Goal: Task Accomplishment & Management: Complete application form

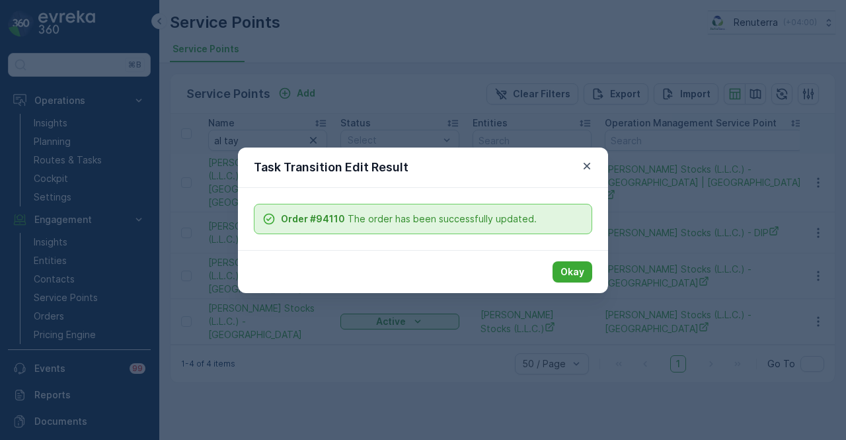
click at [582, 171] on icon "button" at bounding box center [586, 165] width 13 height 13
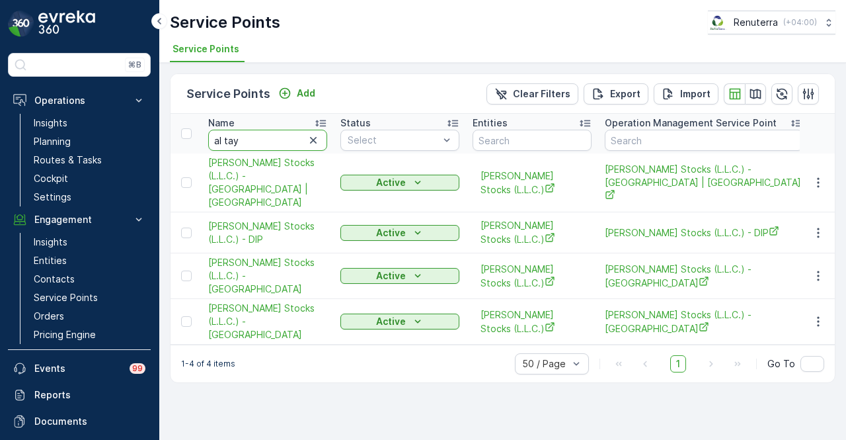
click at [248, 141] on input "al tay" at bounding box center [267, 140] width 119 height 21
type input "a"
type input "beirut"
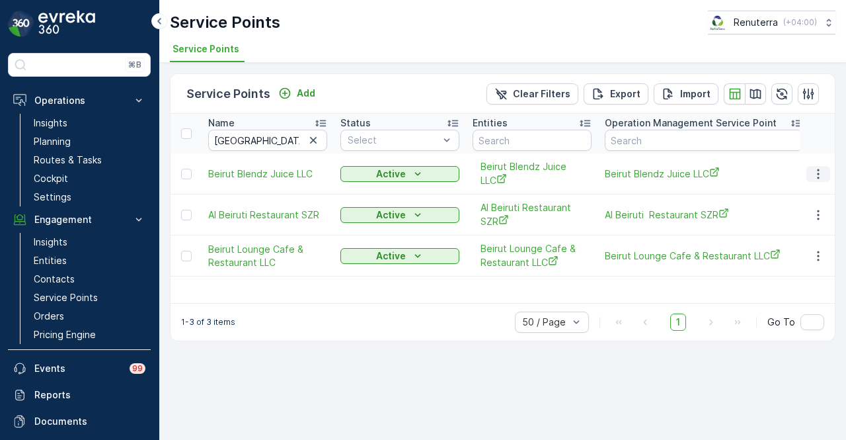
click at [824, 166] on button "button" at bounding box center [818, 174] width 24 height 16
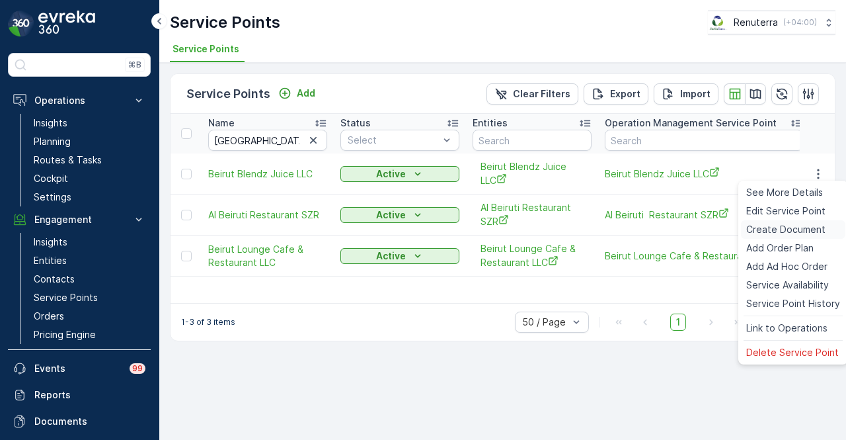
drag, startPoint x: 812, startPoint y: 231, endPoint x: 802, endPoint y: 235, distance: 10.7
click at [802, 235] on span "Create Document" at bounding box center [785, 229] width 79 height 13
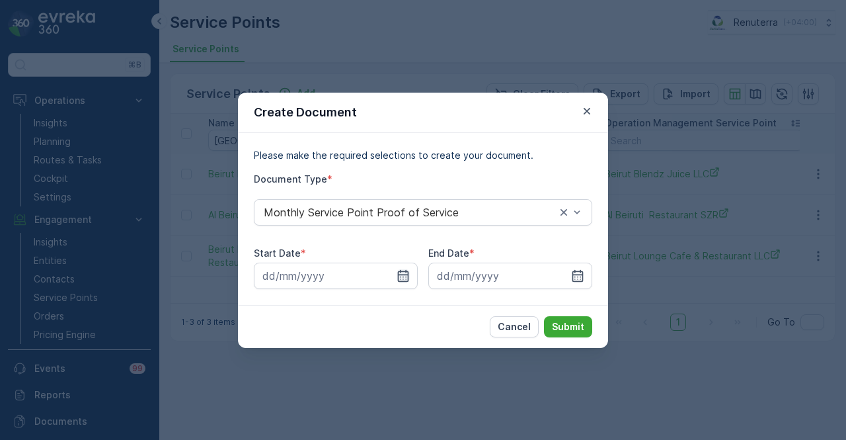
click at [403, 275] on icon "button" at bounding box center [403, 275] width 13 height 13
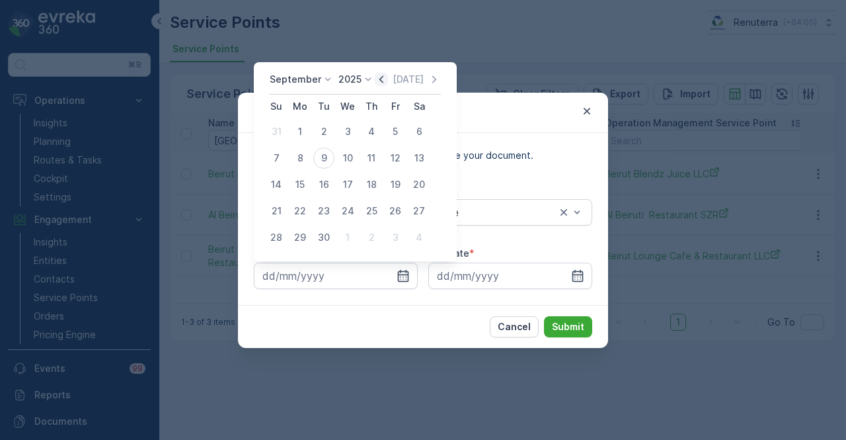
click at [382, 79] on icon "button" at bounding box center [381, 79] width 13 height 13
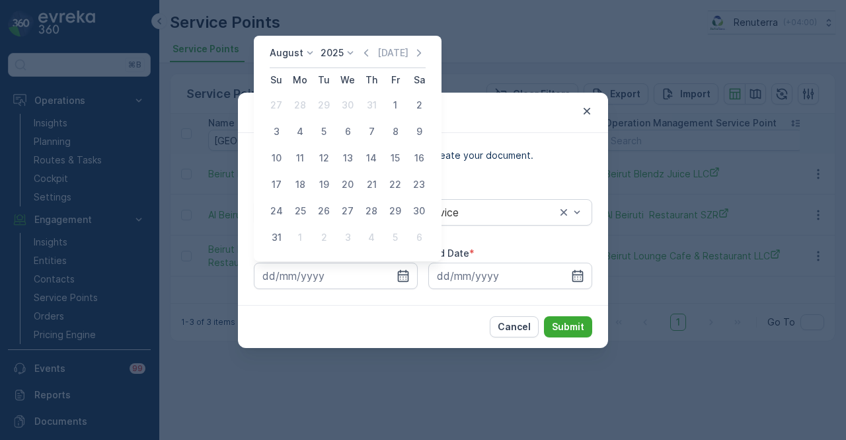
drag, startPoint x: 389, startPoint y: 106, endPoint x: 522, endPoint y: 243, distance: 190.7
click at [389, 107] on div "1" at bounding box center [395, 105] width 21 height 21
type input "01.08.2025"
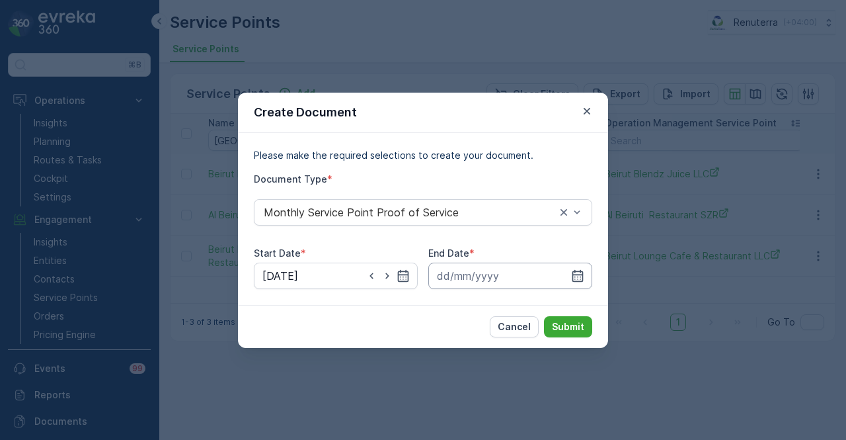
click at [584, 274] on input at bounding box center [510, 275] width 164 height 26
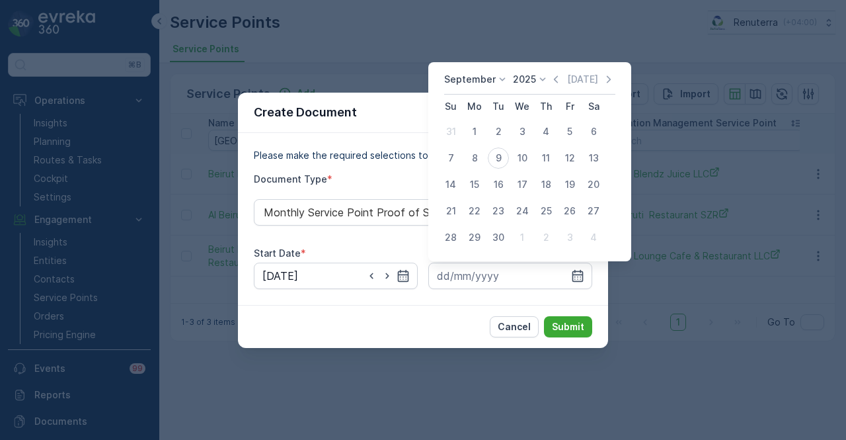
click at [546, 84] on icon at bounding box center [542, 79] width 13 height 13
click at [550, 81] on icon "button" at bounding box center [555, 79] width 13 height 13
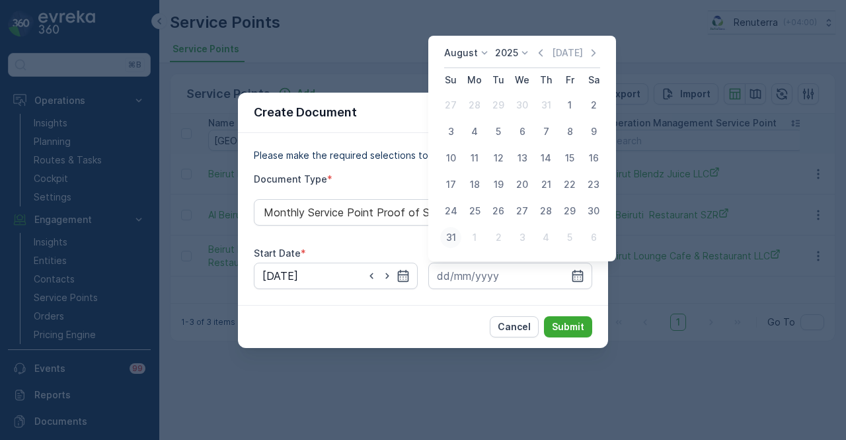
click at [455, 244] on div "31" at bounding box center [450, 237] width 21 height 21
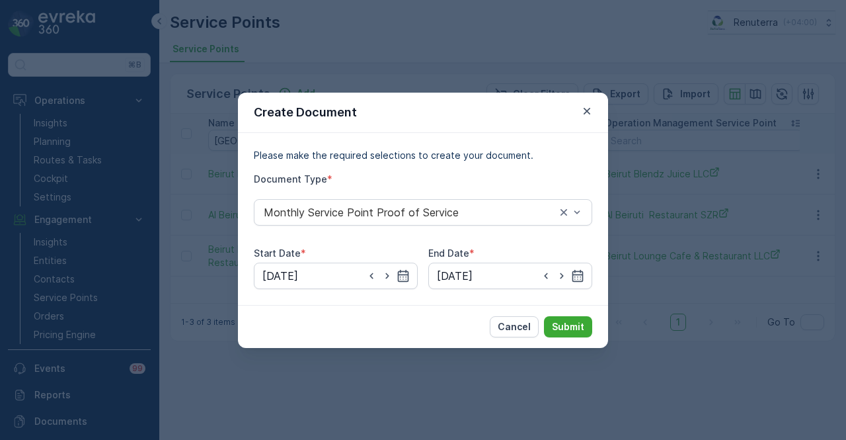
type input "31.08.2025"
click at [551, 321] on button "Submit" at bounding box center [568, 326] width 48 height 21
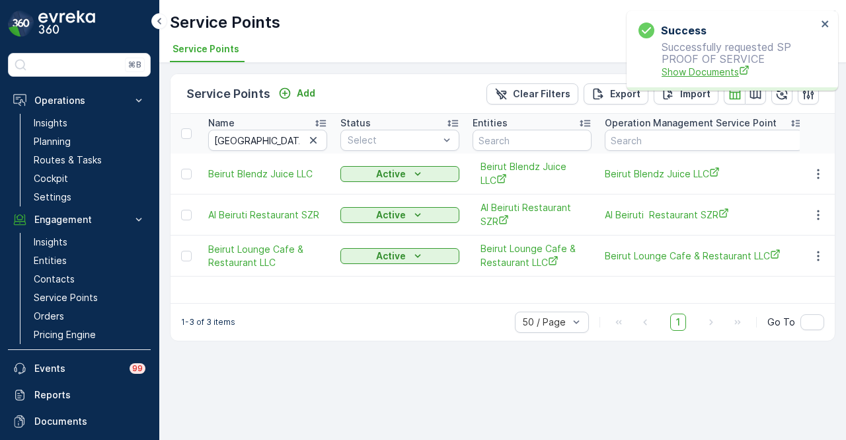
click at [665, 71] on span "Show Documents" at bounding box center [739, 72] width 155 height 14
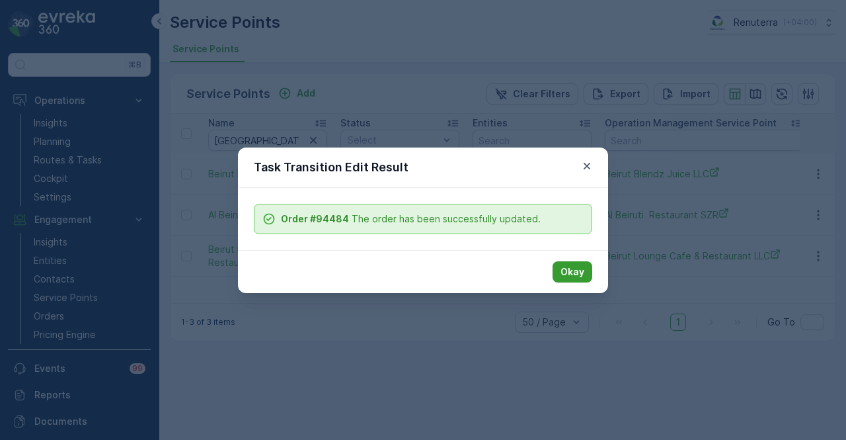
click at [582, 265] on p "Okay" at bounding box center [573, 271] width 24 height 13
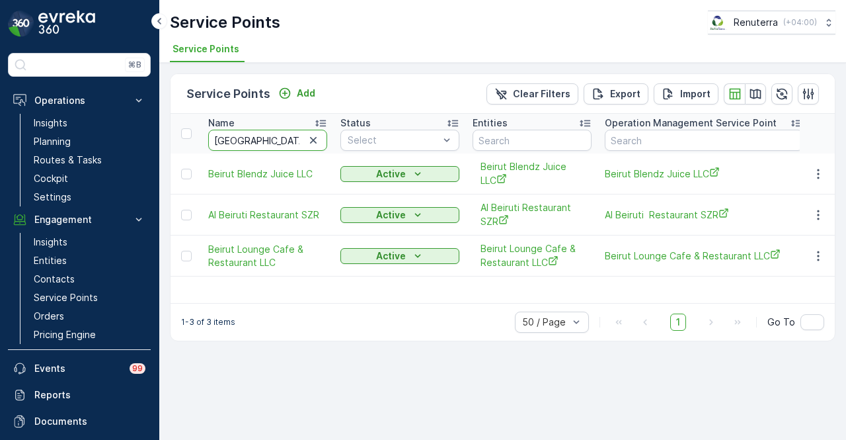
click at [278, 139] on input "beirut" at bounding box center [267, 140] width 119 height 21
type input "b"
type input "park av"
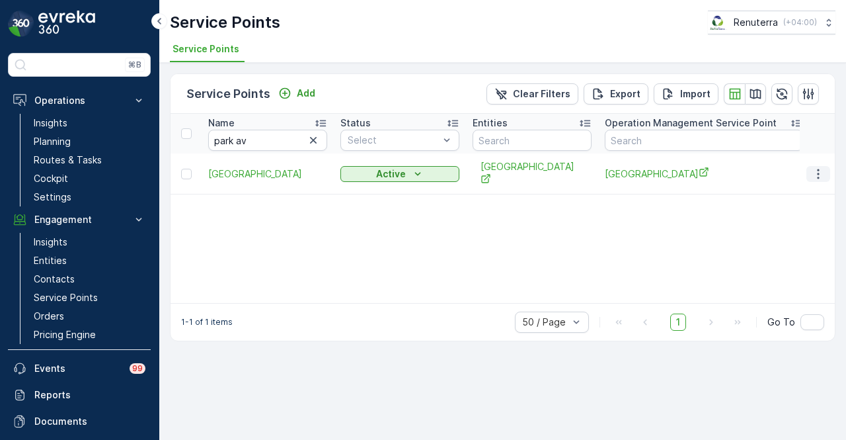
click at [824, 175] on icon "button" at bounding box center [818, 173] width 13 height 13
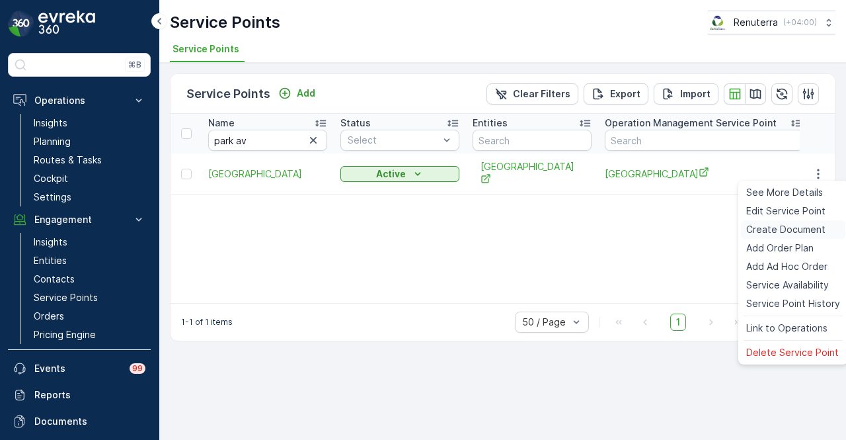
click at [818, 231] on span "Create Document" at bounding box center [785, 229] width 79 height 13
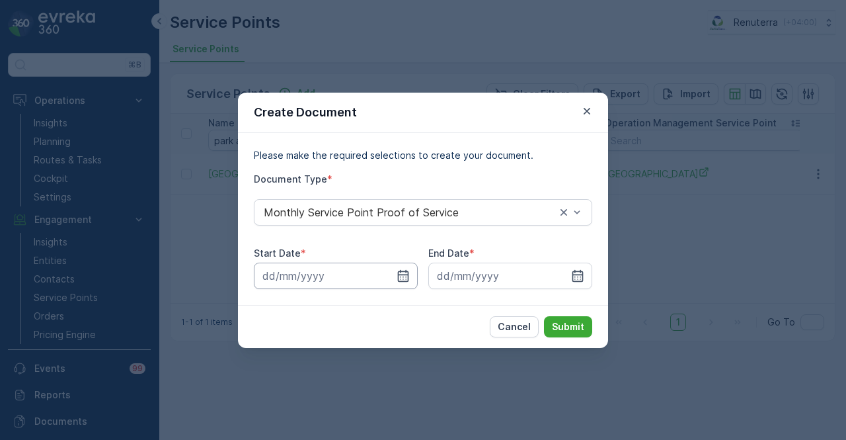
click at [405, 284] on input at bounding box center [336, 275] width 164 height 26
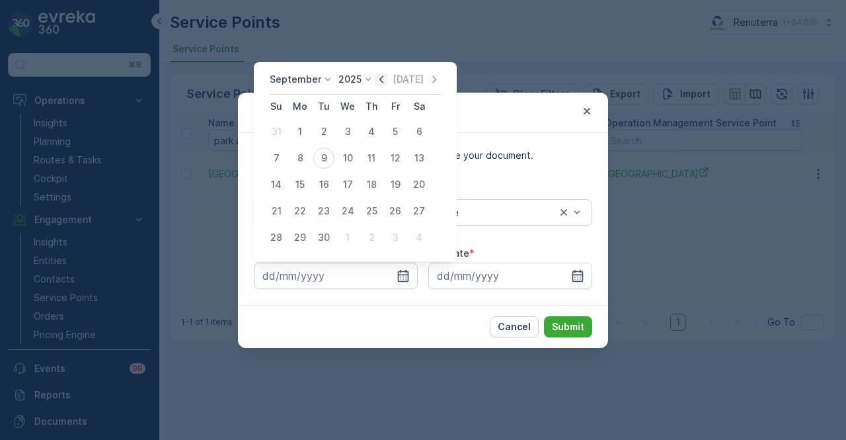
click at [375, 75] on icon "button" at bounding box center [381, 79] width 13 height 13
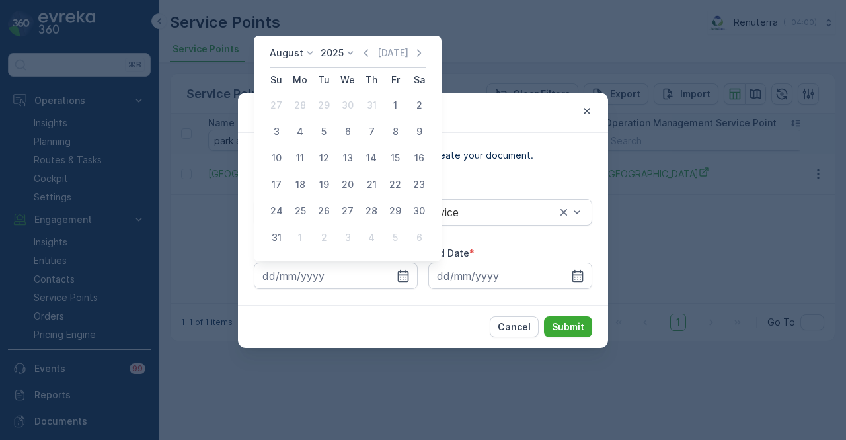
click at [383, 100] on td "1" at bounding box center [395, 105] width 24 height 26
click at [393, 106] on div "1" at bounding box center [395, 105] width 21 height 21
type input "01.08.2025"
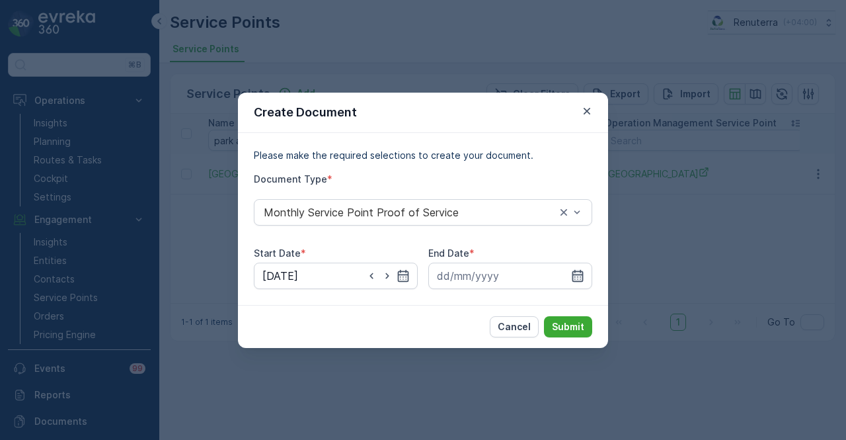
click at [575, 269] on icon "button" at bounding box center [577, 275] width 13 height 13
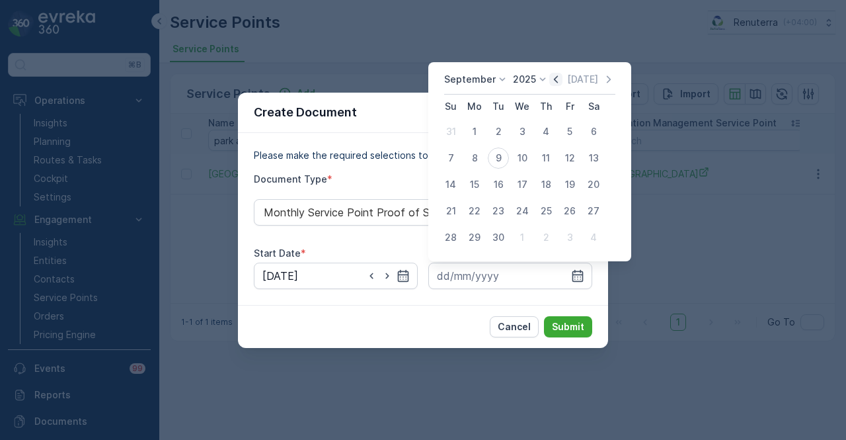
click at [553, 85] on icon "button" at bounding box center [555, 79] width 13 height 13
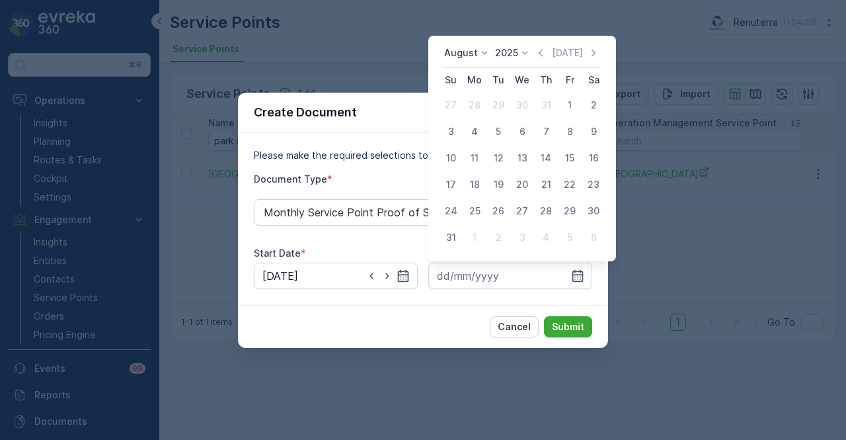
drag, startPoint x: 457, startPoint y: 232, endPoint x: 555, endPoint y: 307, distance: 123.1
click at [458, 235] on div "31" at bounding box center [450, 237] width 21 height 21
type input "31.08.2025"
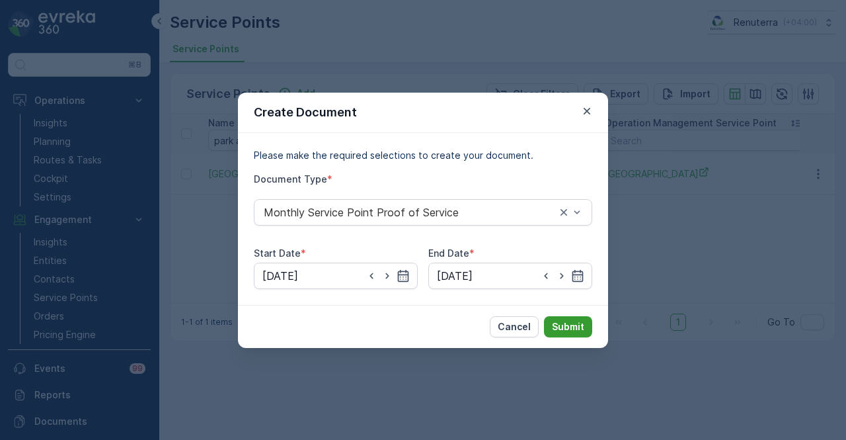
click at [571, 327] on p "Submit" at bounding box center [568, 326] width 32 height 13
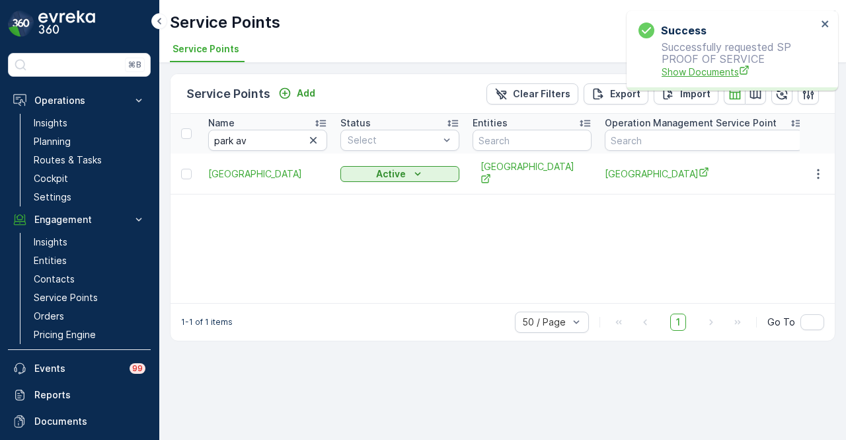
click at [693, 77] on span "Show Documents" at bounding box center [739, 72] width 155 height 14
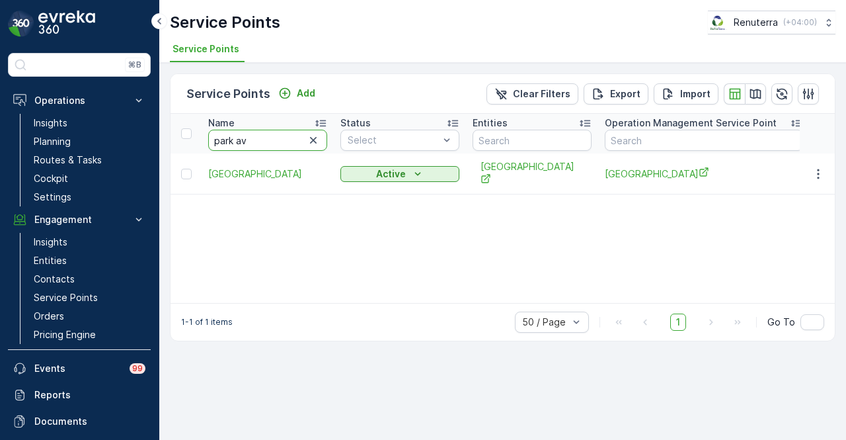
click at [280, 141] on input "park av" at bounding box center [267, 140] width 119 height 21
type input "p"
type input "royal"
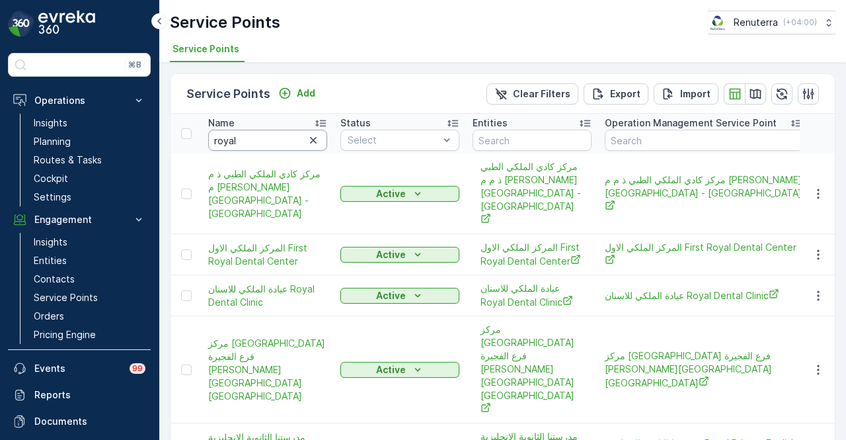
click at [280, 141] on input "royal" at bounding box center [267, 140] width 119 height 21
type input "royal ave"
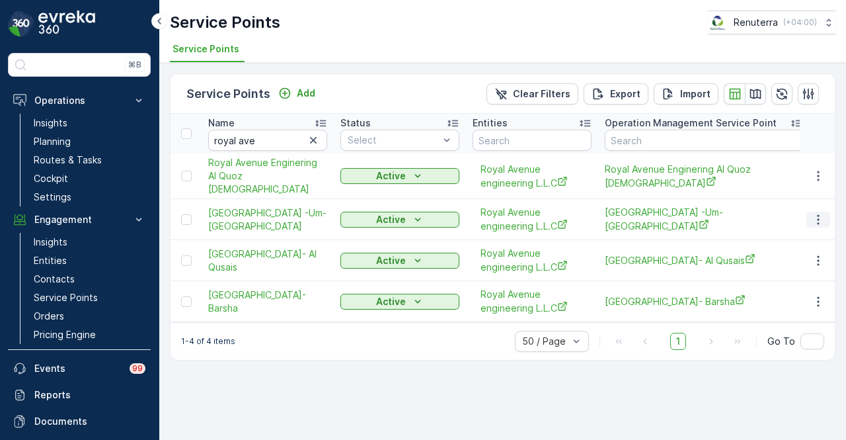
click at [815, 219] on icon "button" at bounding box center [818, 219] width 13 height 13
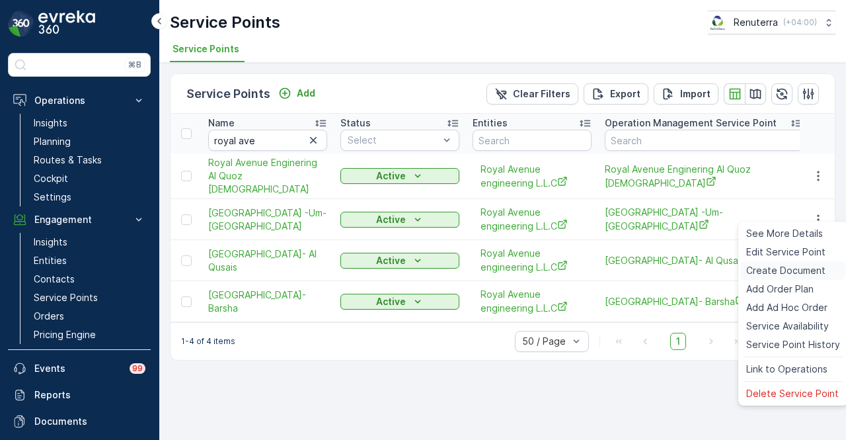
drag, startPoint x: 801, startPoint y: 273, endPoint x: 791, endPoint y: 276, distance: 10.9
click at [791, 276] on span "Create Document" at bounding box center [785, 270] width 79 height 13
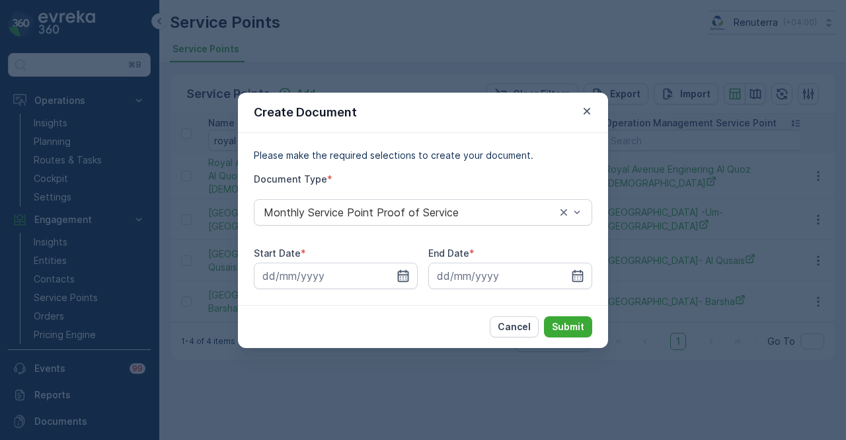
click at [404, 280] on icon "button" at bounding box center [403, 275] width 11 height 12
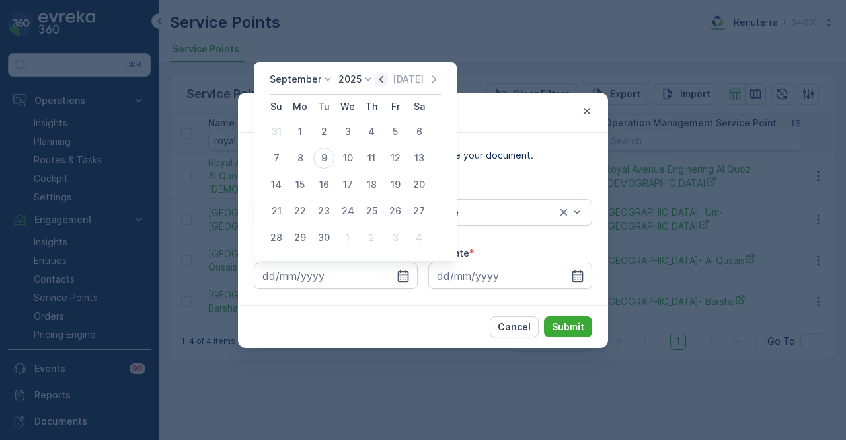
click at [383, 75] on icon "button" at bounding box center [381, 79] width 13 height 13
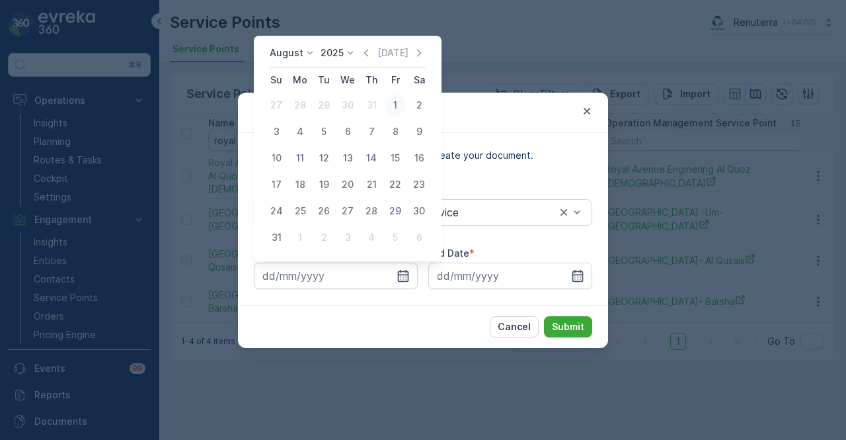
click at [389, 97] on div "1" at bounding box center [395, 105] width 21 height 21
type input "01.08.2025"
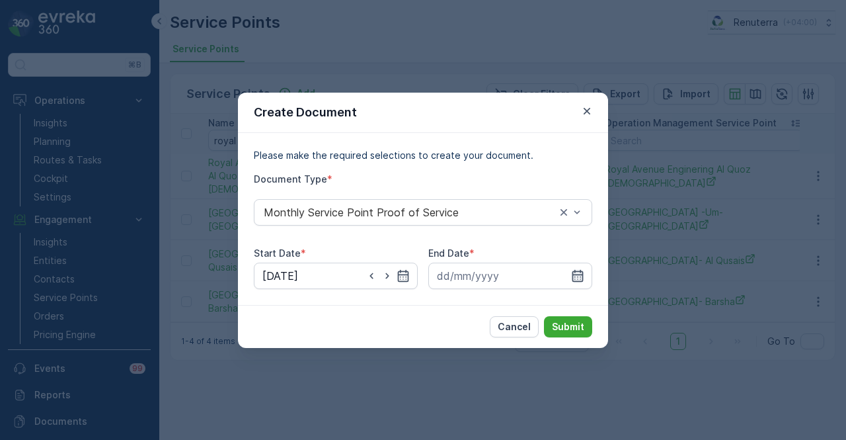
click at [572, 276] on icon "button" at bounding box center [577, 275] width 11 height 12
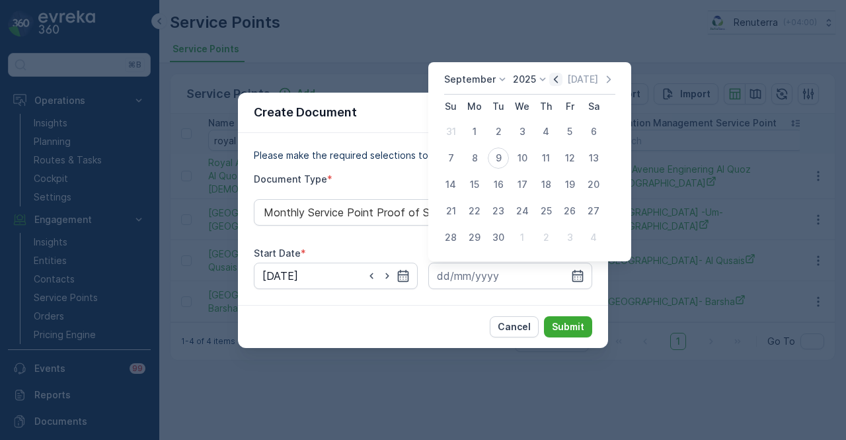
click at [559, 81] on icon "button" at bounding box center [555, 79] width 13 height 13
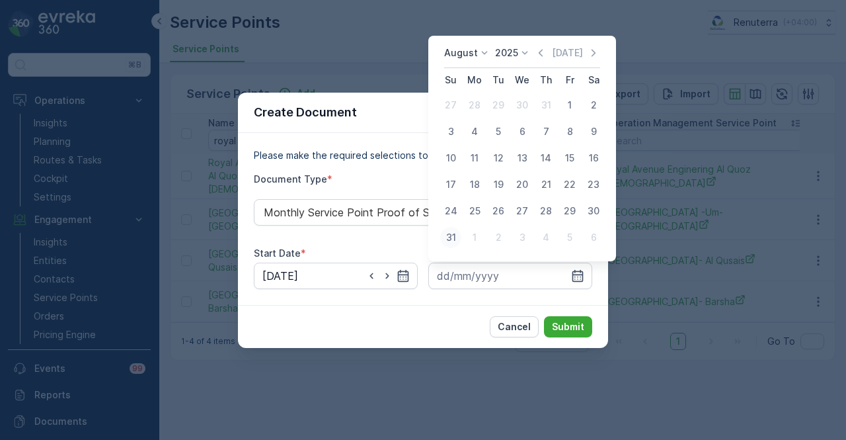
click at [462, 235] on button "31" at bounding box center [451, 237] width 24 height 24
type input "31.08.2025"
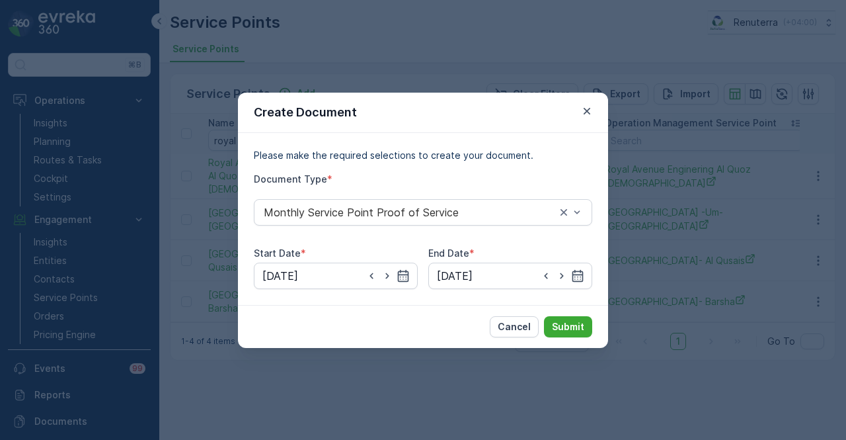
click at [586, 312] on div "Cancel Submit" at bounding box center [423, 326] width 370 height 43
click at [580, 317] on button "Submit" at bounding box center [568, 326] width 48 height 21
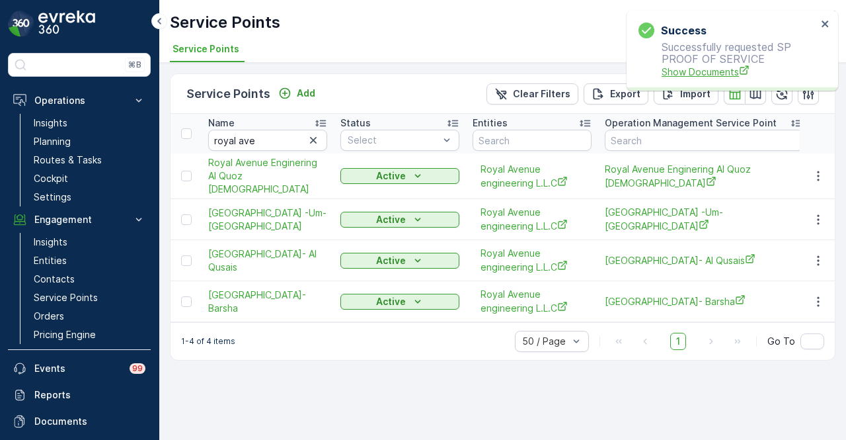
click at [662, 68] on span "Show Documents" at bounding box center [739, 72] width 155 height 14
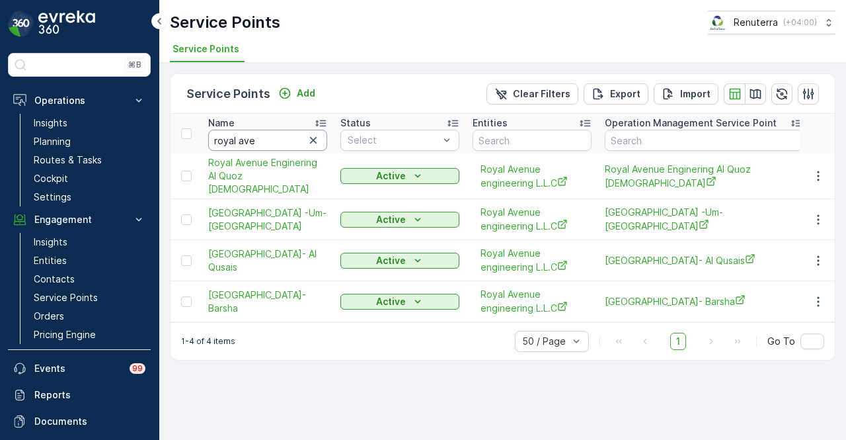
click at [301, 134] on input "royal ave" at bounding box center [267, 140] width 119 height 21
type input "royal pho"
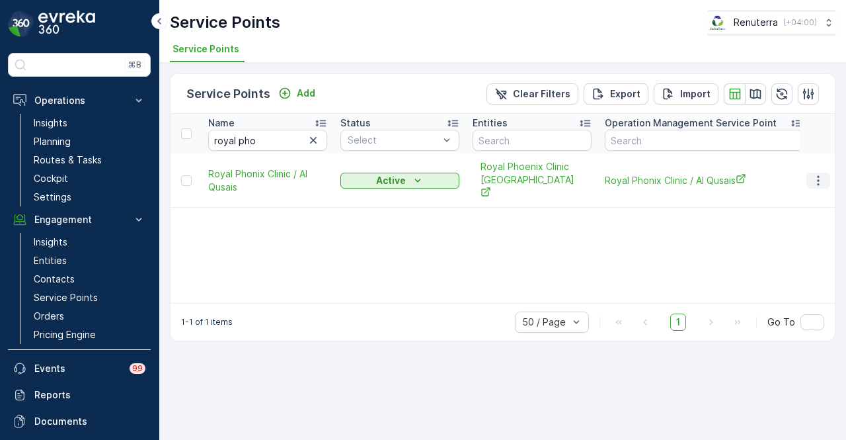
click at [813, 174] on icon "button" at bounding box center [818, 180] width 13 height 13
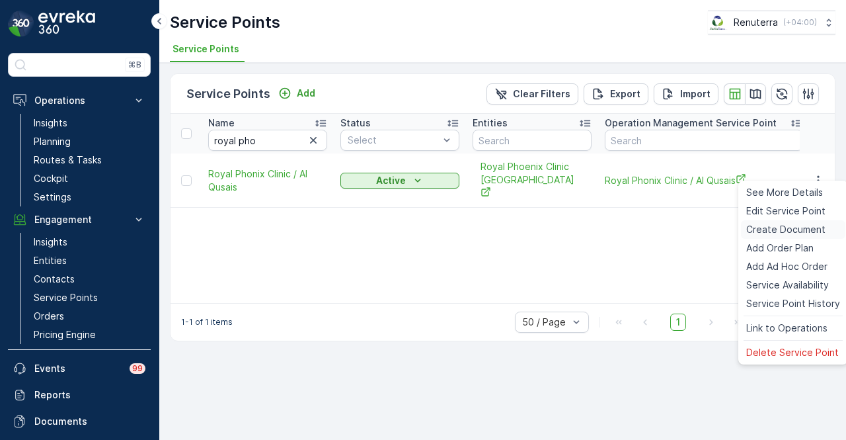
click at [803, 232] on span "Create Document" at bounding box center [785, 229] width 79 height 13
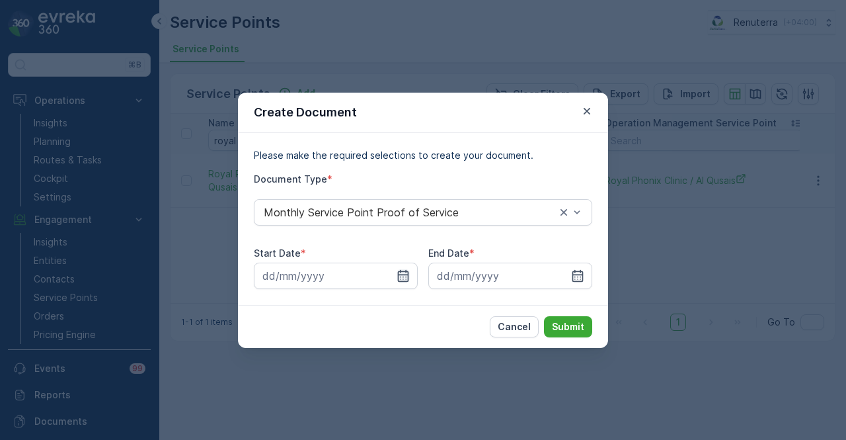
click at [401, 276] on icon "button" at bounding box center [403, 275] width 13 height 13
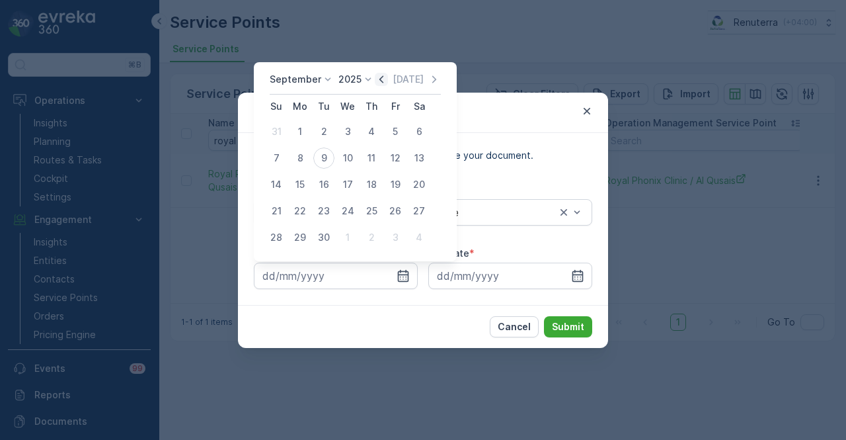
click at [379, 75] on icon "button" at bounding box center [381, 79] width 13 height 13
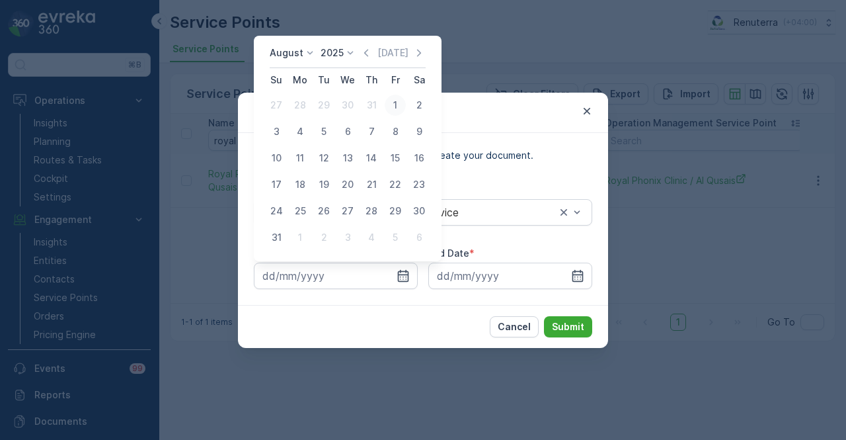
click at [387, 108] on div "1" at bounding box center [395, 105] width 21 height 21
type input "01.08.2025"
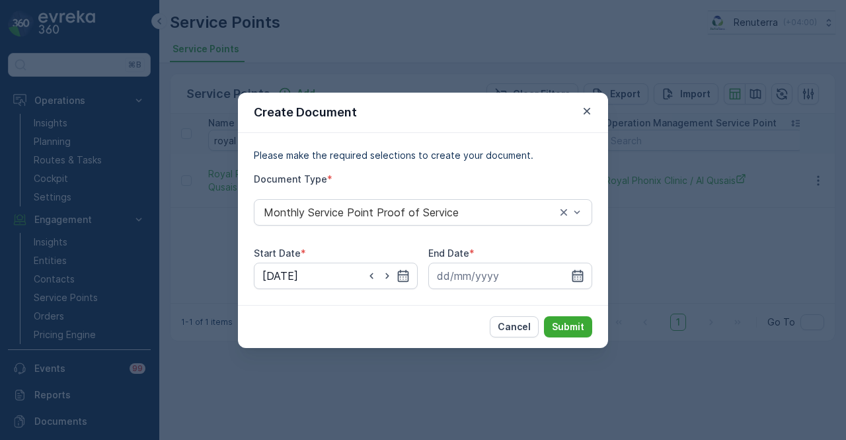
click at [572, 280] on icon "button" at bounding box center [577, 275] width 13 height 13
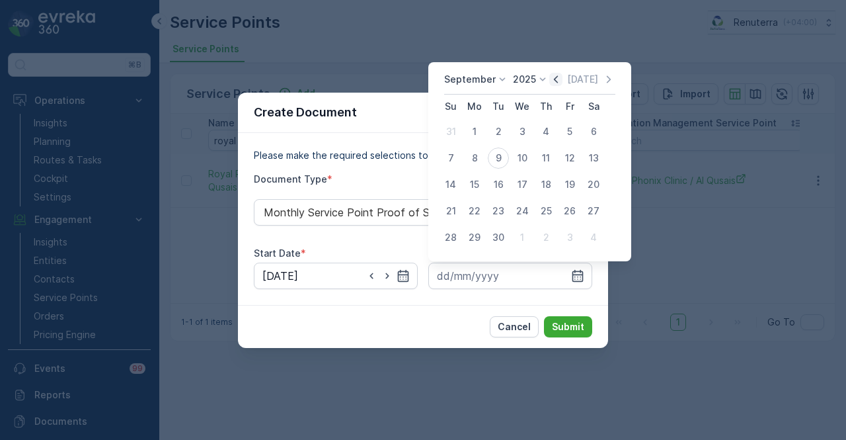
drag, startPoint x: 556, startPoint y: 77, endPoint x: 477, endPoint y: 224, distance: 166.5
click at [555, 80] on icon "button" at bounding box center [555, 79] width 13 height 13
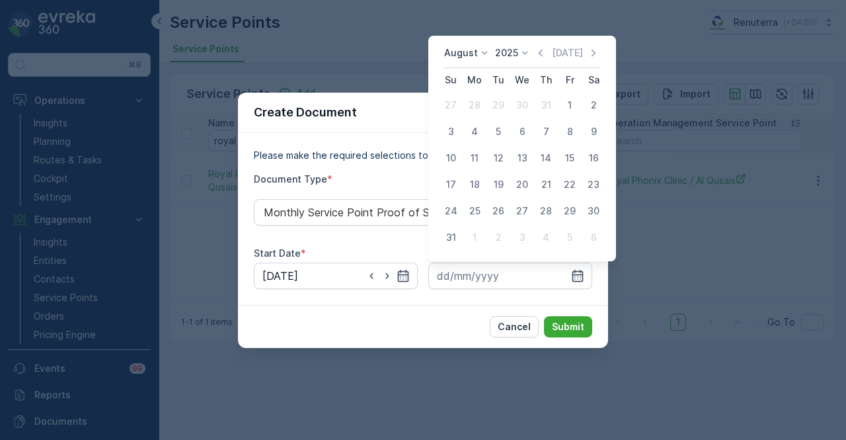
drag, startPoint x: 453, startPoint y: 237, endPoint x: 543, endPoint y: 302, distance: 110.3
click at [457, 241] on div "31" at bounding box center [450, 237] width 21 height 21
type input "31.08.2025"
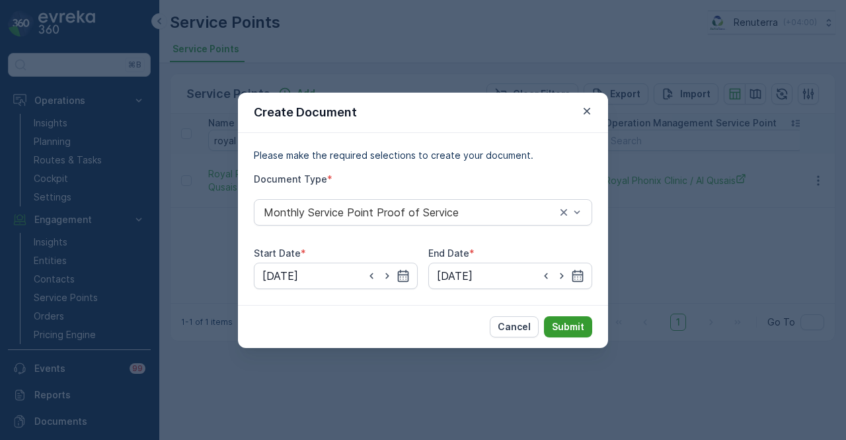
click at [576, 328] on p "Submit" at bounding box center [568, 326] width 32 height 13
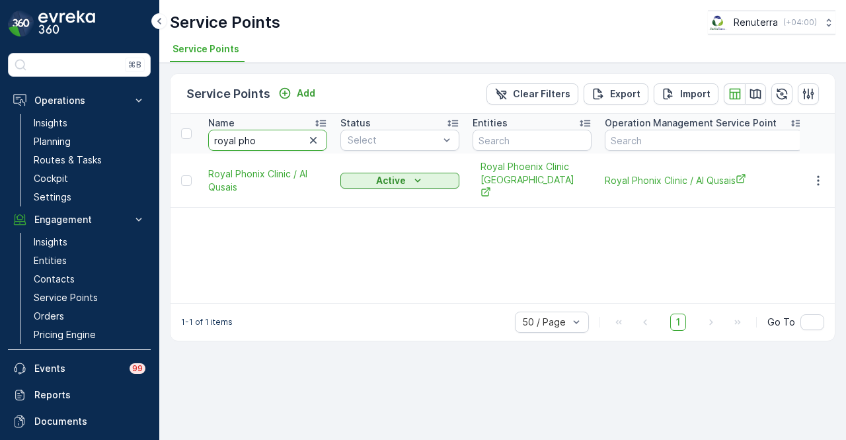
click at [270, 137] on input "royal pho" at bounding box center [267, 140] width 119 height 21
type input "r"
type input "saadi"
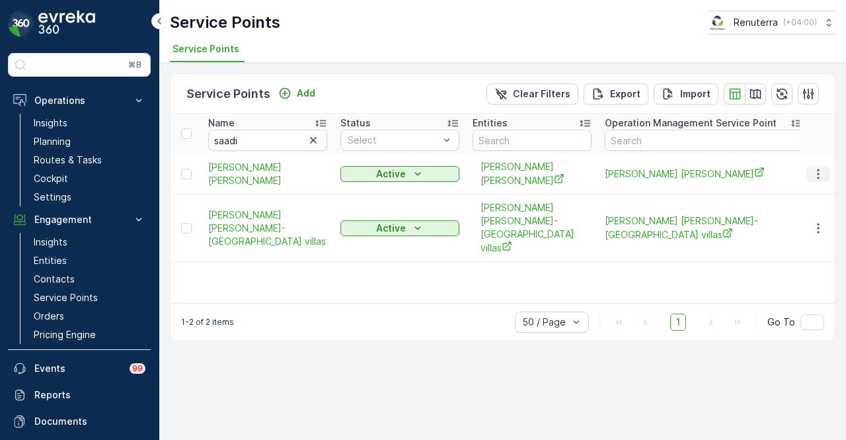
click at [813, 172] on icon "button" at bounding box center [818, 173] width 13 height 13
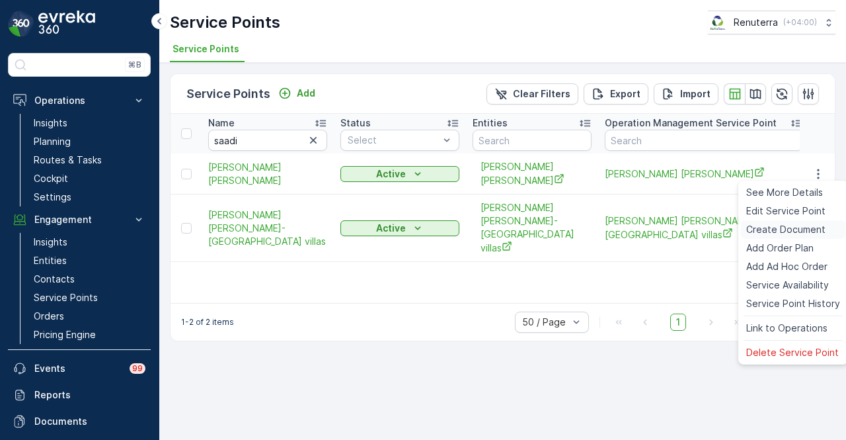
click at [812, 225] on span "Create Document" at bounding box center [785, 229] width 79 height 13
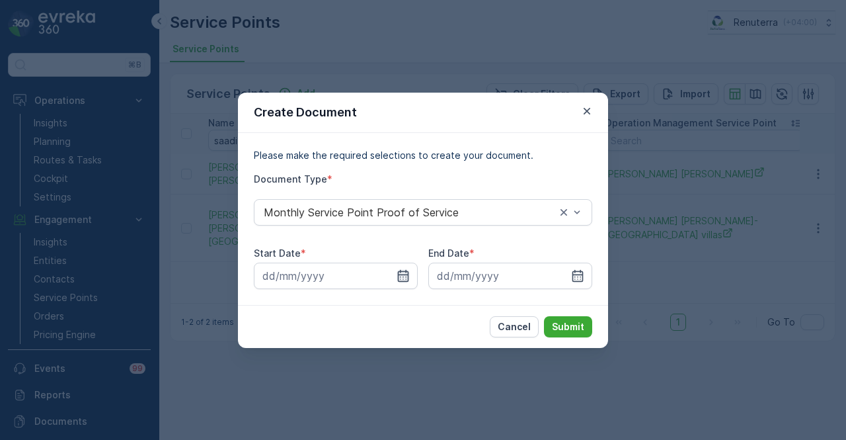
drag, startPoint x: 407, startPoint y: 274, endPoint x: 408, endPoint y: 263, distance: 11.3
click at [407, 274] on icon "button" at bounding box center [403, 275] width 11 height 12
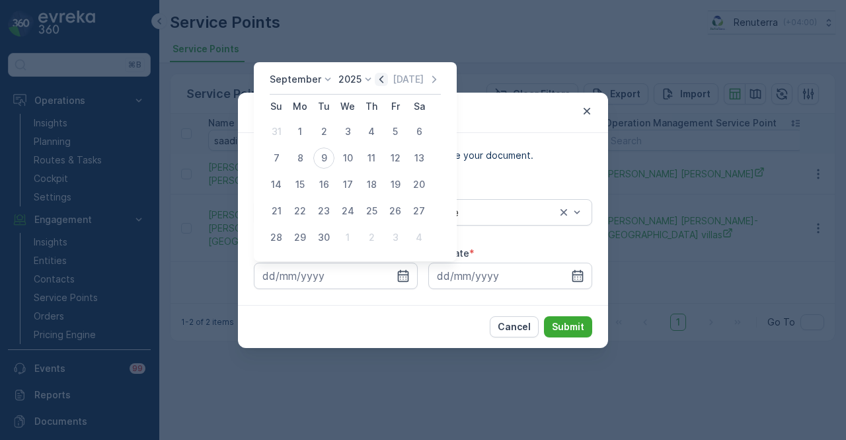
click at [381, 79] on icon "button" at bounding box center [381, 79] width 13 height 13
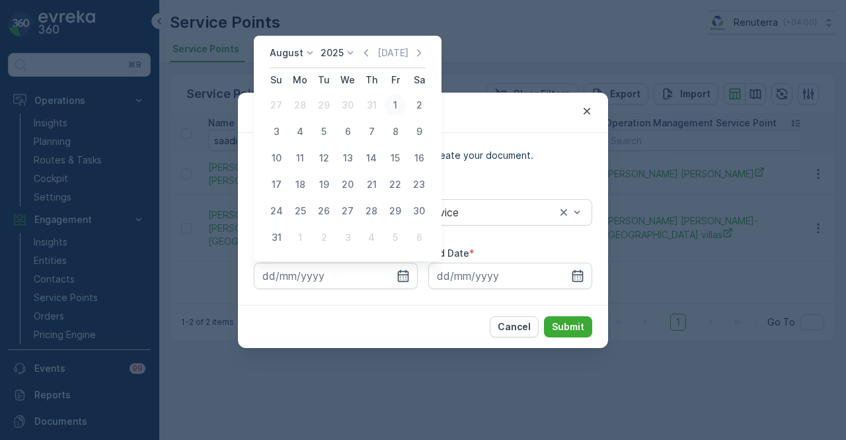
click at [393, 108] on div "1" at bounding box center [395, 105] width 21 height 21
type input "01.08.2025"
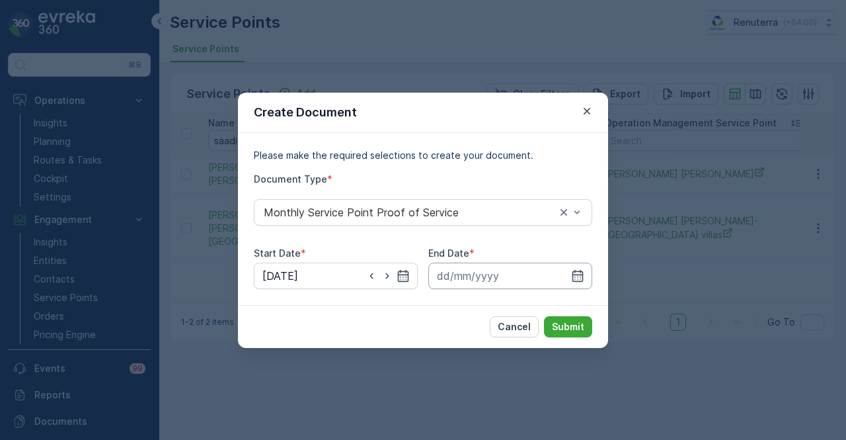
click at [578, 267] on div at bounding box center [510, 275] width 164 height 26
click at [577, 280] on icon "button" at bounding box center [577, 275] width 11 height 12
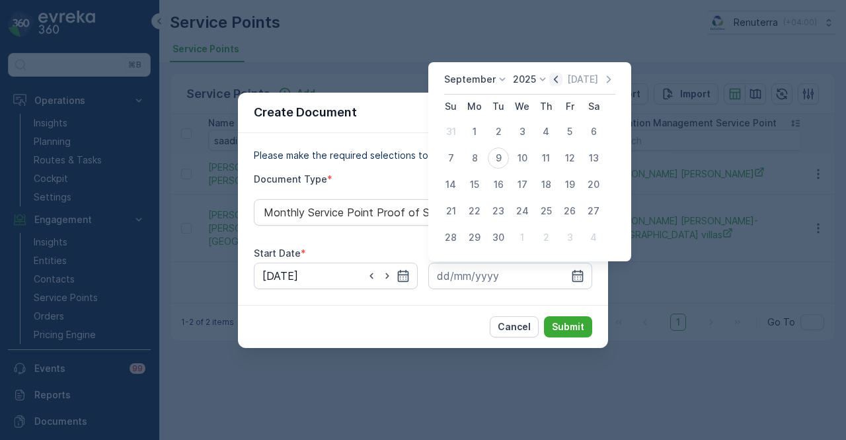
click at [554, 78] on icon "button" at bounding box center [555, 79] width 13 height 13
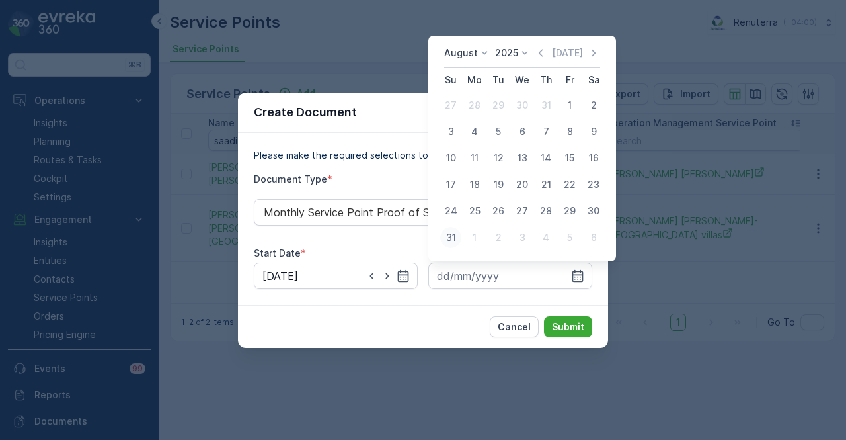
click at [452, 233] on div "31" at bounding box center [450, 237] width 21 height 21
type input "31.08.2025"
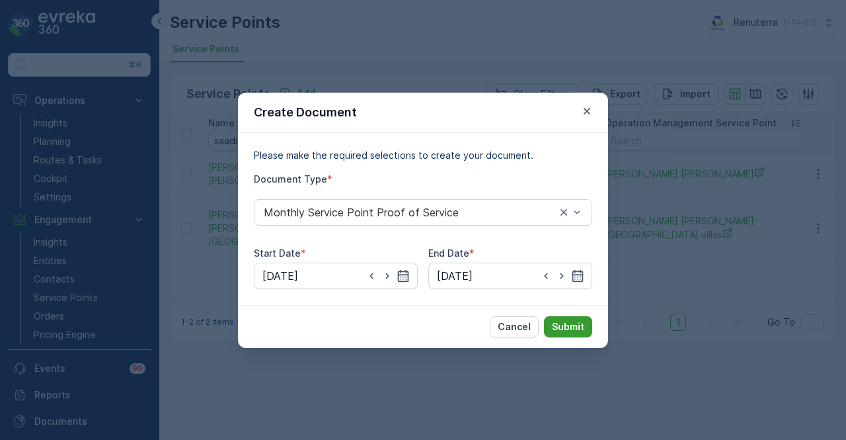
click at [567, 325] on p "Submit" at bounding box center [568, 326] width 32 height 13
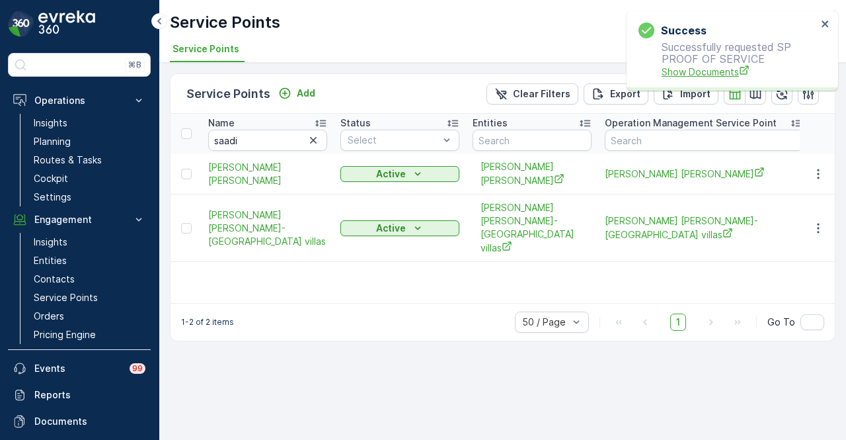
click at [674, 67] on span "Show Documents" at bounding box center [739, 72] width 155 height 14
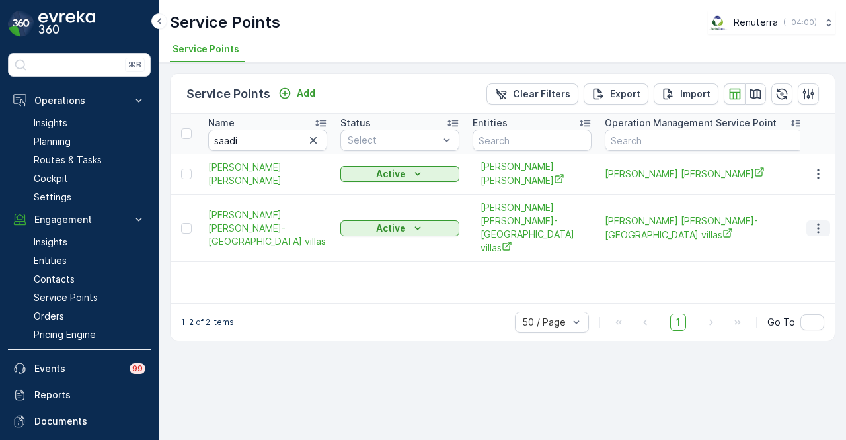
click at [825, 221] on icon "button" at bounding box center [818, 227] width 13 height 13
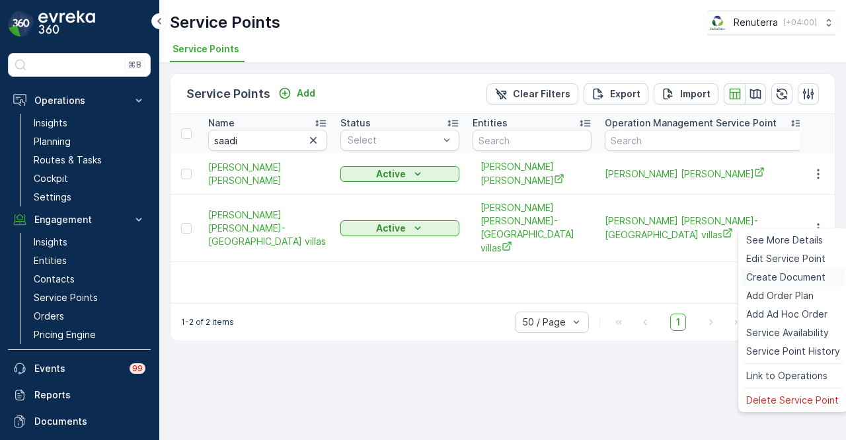
click at [801, 269] on div "Create Document" at bounding box center [793, 277] width 104 height 19
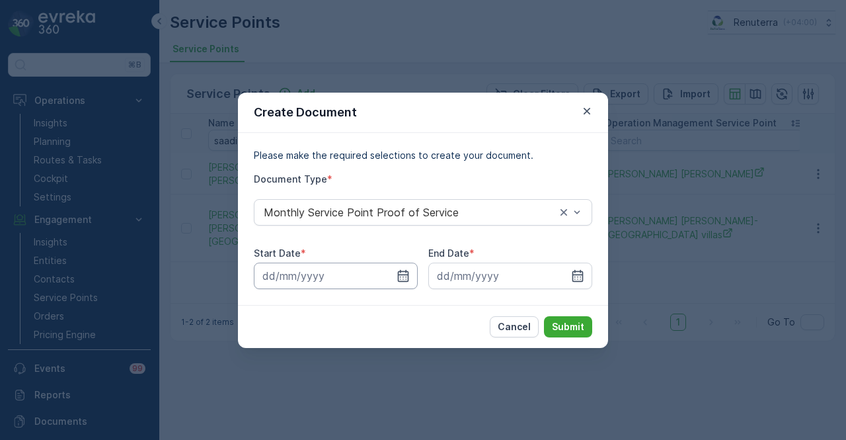
click at [392, 268] on input at bounding box center [336, 275] width 164 height 26
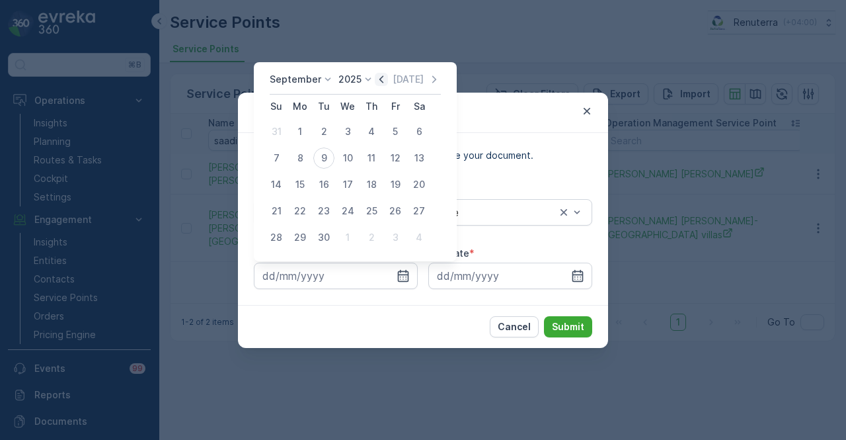
click at [375, 79] on icon "button" at bounding box center [381, 79] width 13 height 13
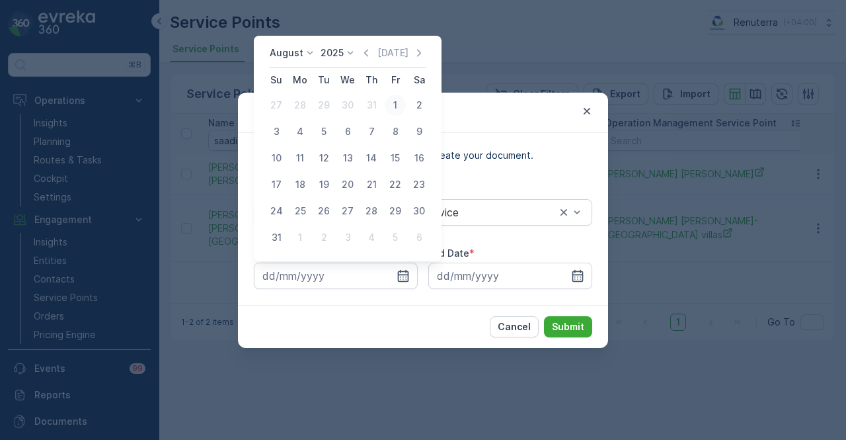
click at [397, 106] on div "1" at bounding box center [395, 105] width 21 height 21
type input "01.08.2025"
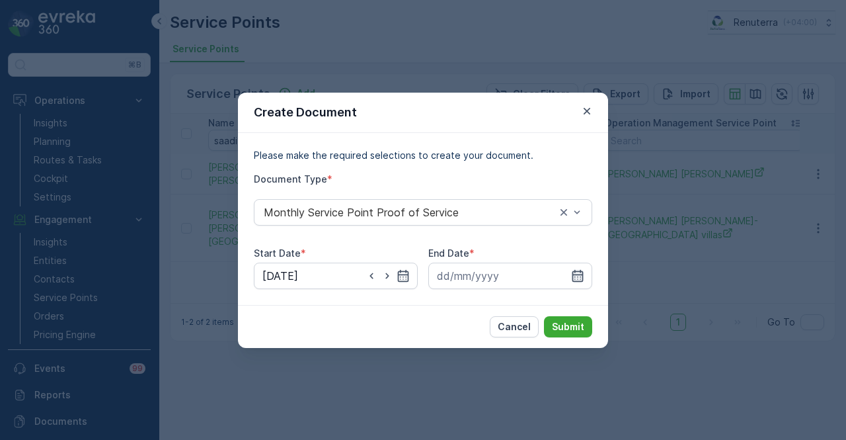
click at [580, 269] on icon "button" at bounding box center [577, 275] width 13 height 13
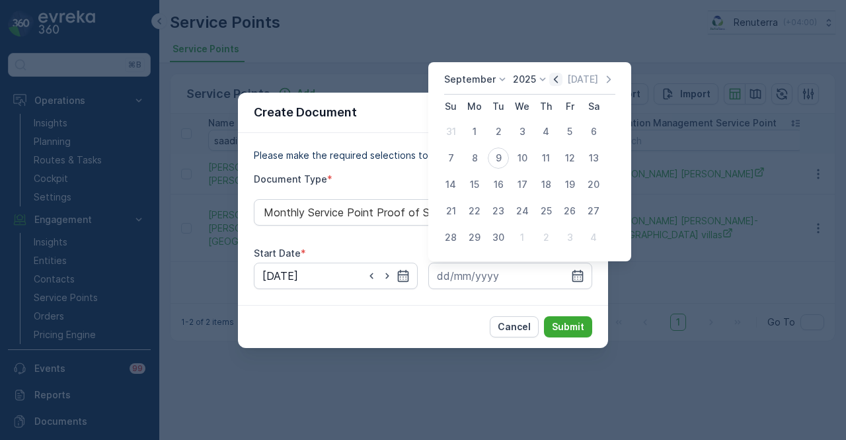
click at [554, 79] on icon "button" at bounding box center [556, 78] width 4 height 7
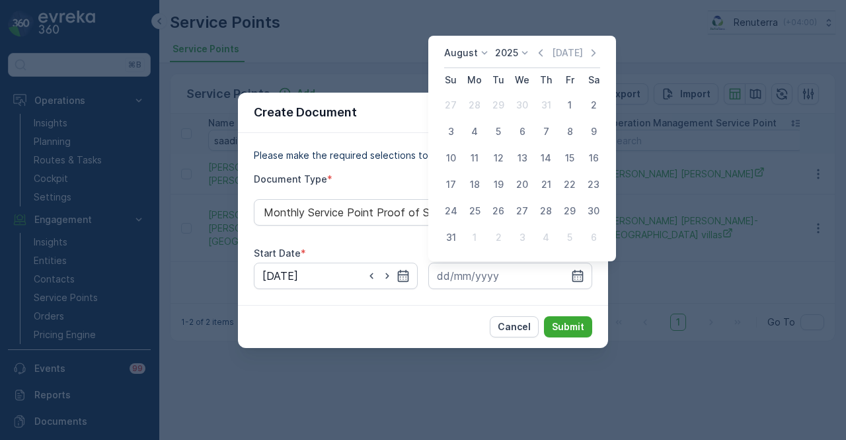
drag, startPoint x: 455, startPoint y: 238, endPoint x: 537, endPoint y: 304, distance: 105.3
click at [463, 241] on tr "31 1 2 3 4 5 6" at bounding box center [522, 237] width 167 height 26
click at [442, 231] on div "31" at bounding box center [450, 237] width 21 height 21
type input "31.08.2025"
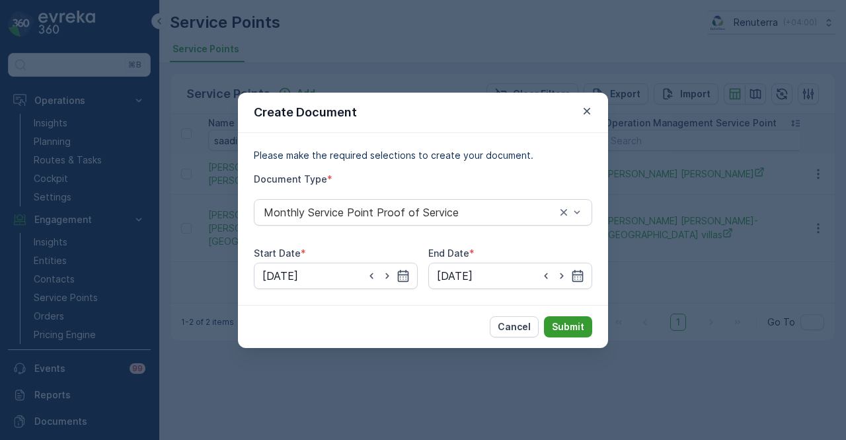
click at [562, 332] on p "Submit" at bounding box center [568, 326] width 32 height 13
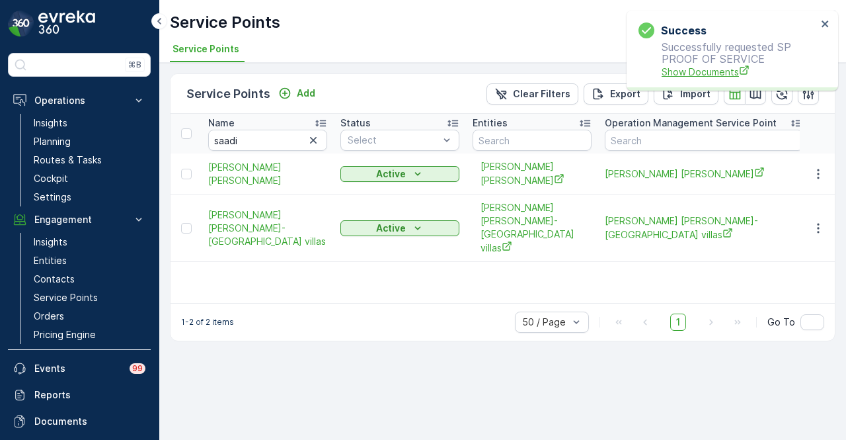
click at [686, 77] on span "Show Documents" at bounding box center [739, 72] width 155 height 14
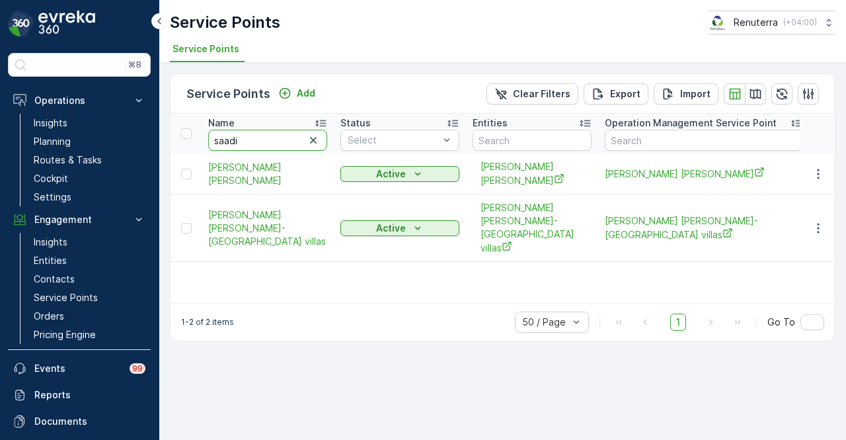
click at [267, 141] on input "saadi" at bounding box center [267, 140] width 119 height 21
type input "s"
click at [267, 141] on input "text" at bounding box center [267, 140] width 119 height 21
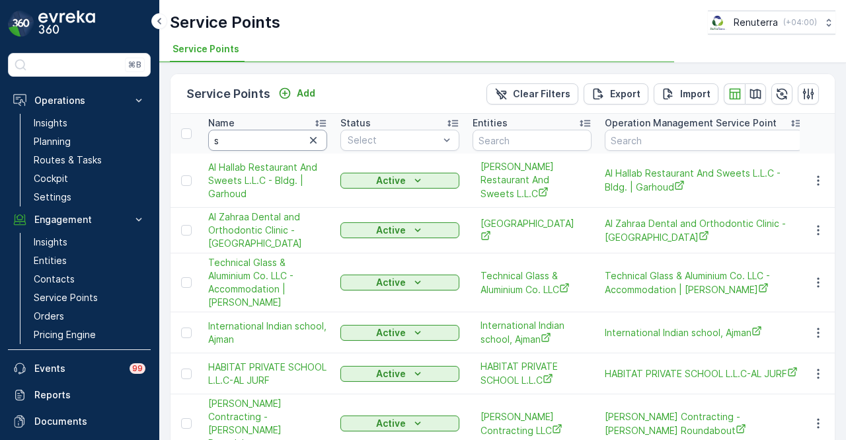
click at [267, 141] on input "s" at bounding box center [267, 140] width 119 height 21
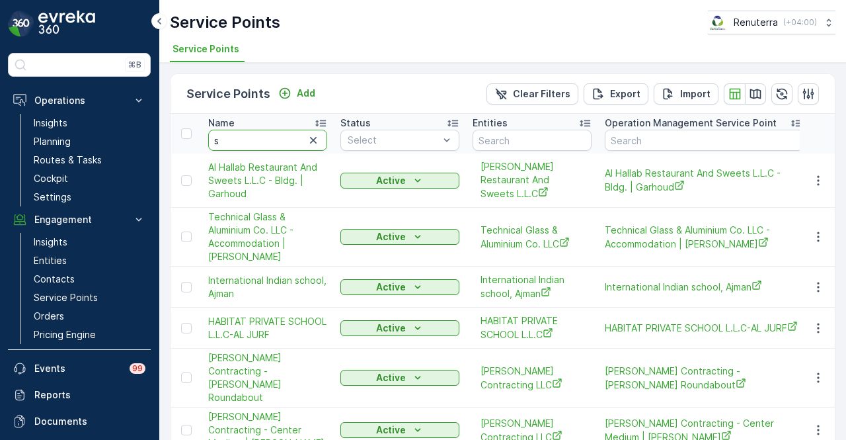
click at [267, 141] on input "s" at bounding box center [267, 140] width 119 height 21
type input "saeed ib"
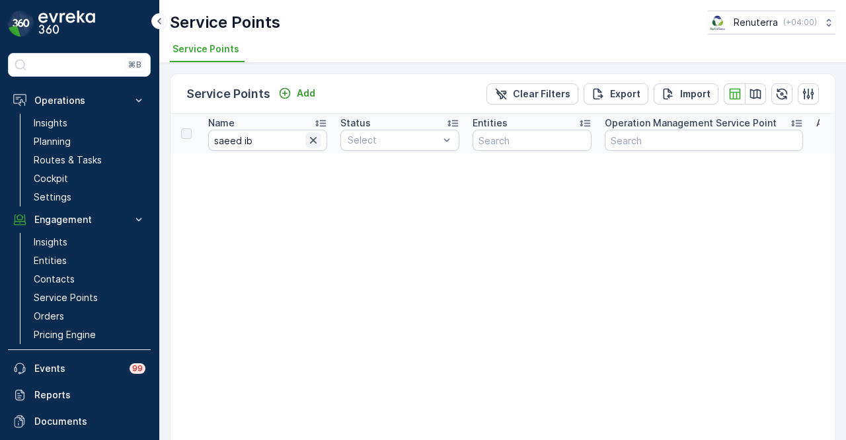
click at [317, 137] on icon "button" at bounding box center [313, 140] width 13 height 13
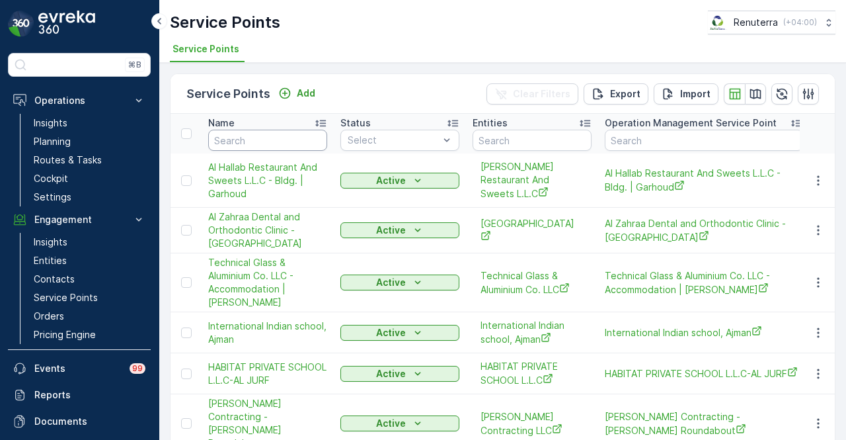
click at [277, 136] on input "text" at bounding box center [267, 140] width 119 height 21
type input "saeeds"
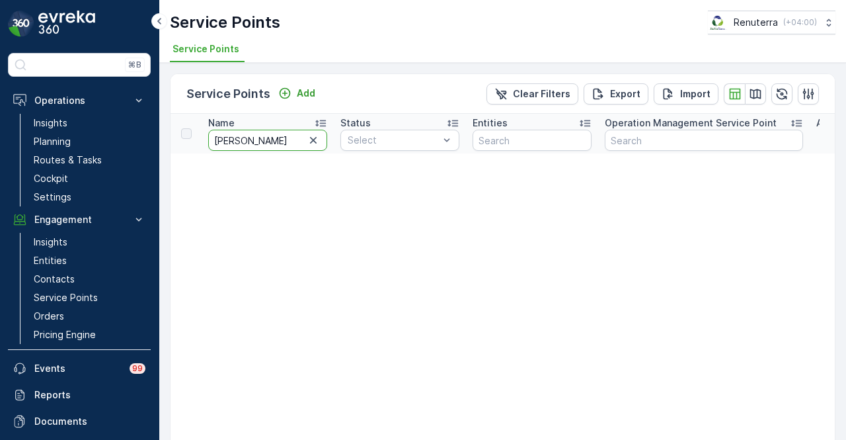
click at [277, 136] on input "saeeds" at bounding box center [267, 140] width 119 height 21
type input "saeed ib"
click at [311, 139] on icon "button" at bounding box center [313, 140] width 13 height 13
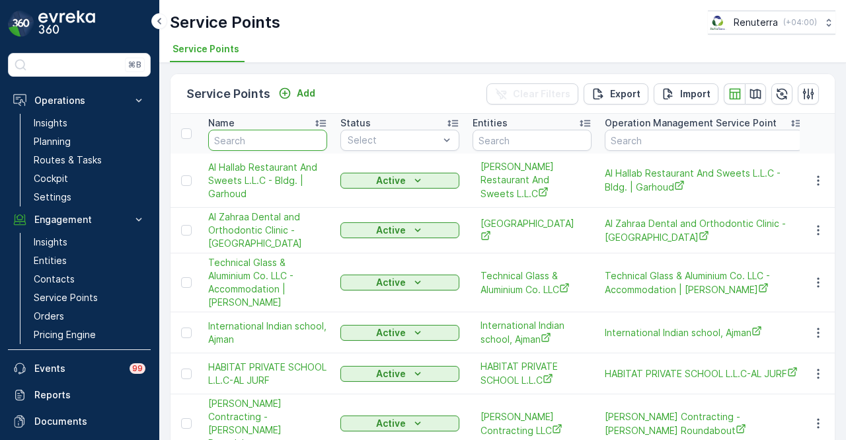
click at [282, 142] on input "text" at bounding box center [267, 140] width 119 height 21
paste input "SAEED EBRAHIM BIN DARWISH"
type input "SAEED EBRAHIM BIN DARWISH"
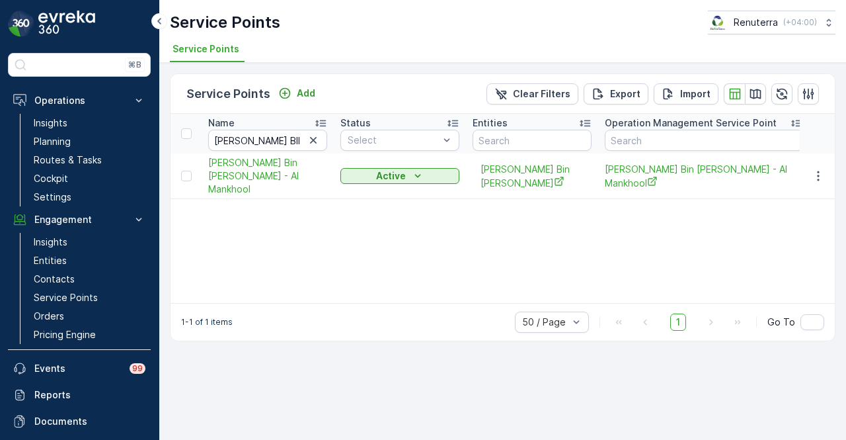
click at [820, 182] on td at bounding box center [818, 176] width 36 height 46
click at [819, 174] on icon "button" at bounding box center [818, 175] width 13 height 13
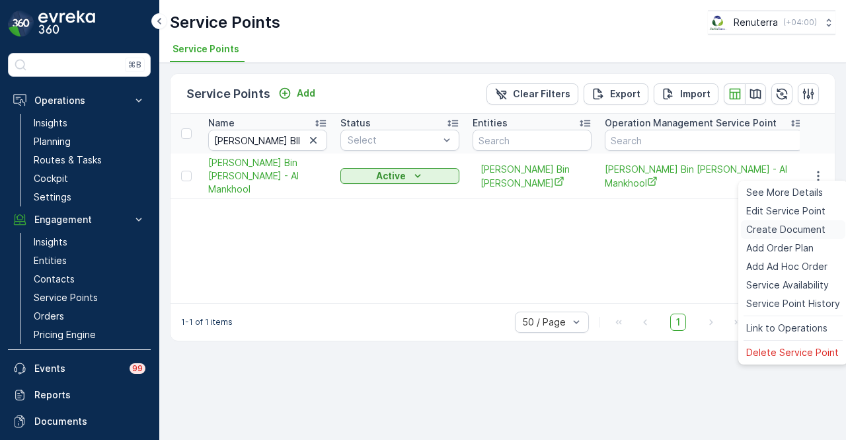
click at [812, 232] on span "Create Document" at bounding box center [785, 229] width 79 height 13
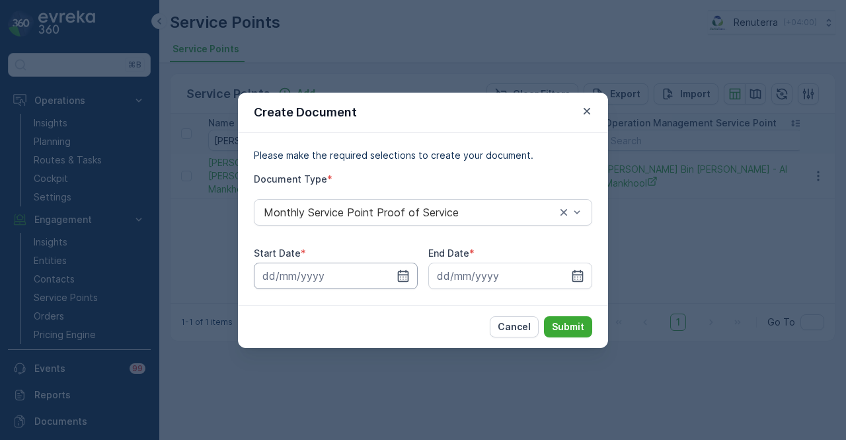
click at [411, 280] on input at bounding box center [336, 275] width 164 height 26
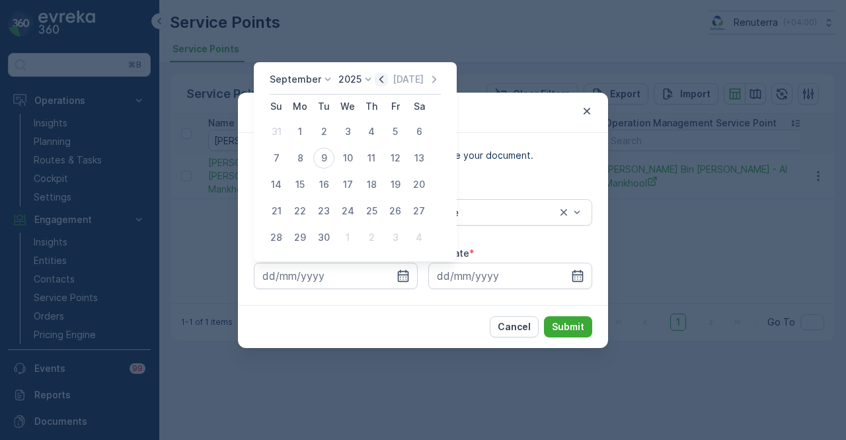
click at [380, 80] on icon "button" at bounding box center [381, 79] width 13 height 13
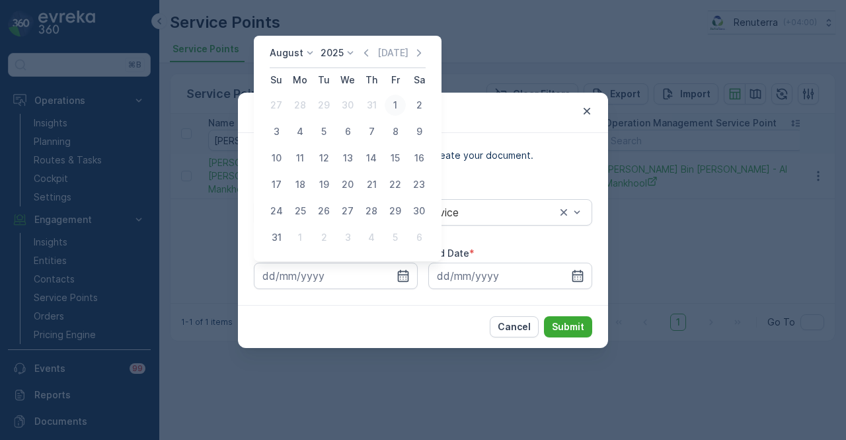
click at [391, 104] on div "1" at bounding box center [395, 105] width 21 height 21
type input "01.08.2025"
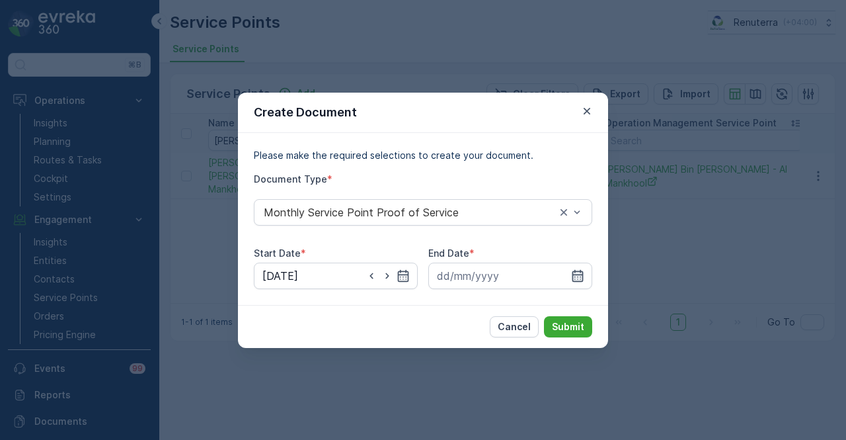
click at [580, 276] on icon "button" at bounding box center [577, 275] width 11 height 12
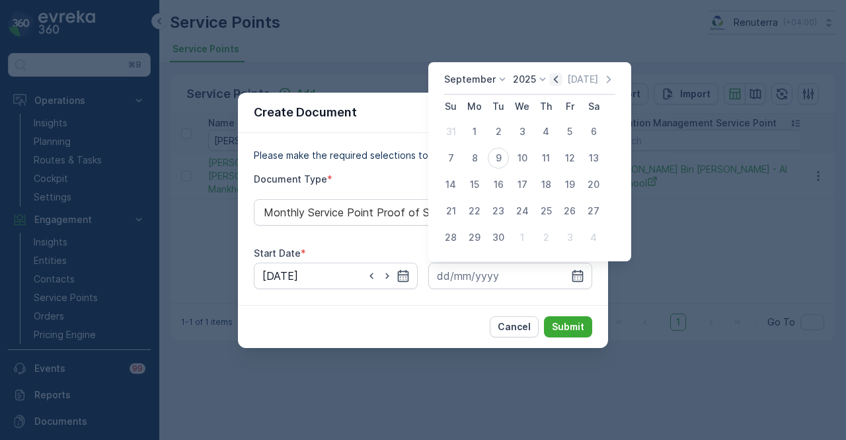
click at [550, 86] on icon "button" at bounding box center [555, 79] width 13 height 13
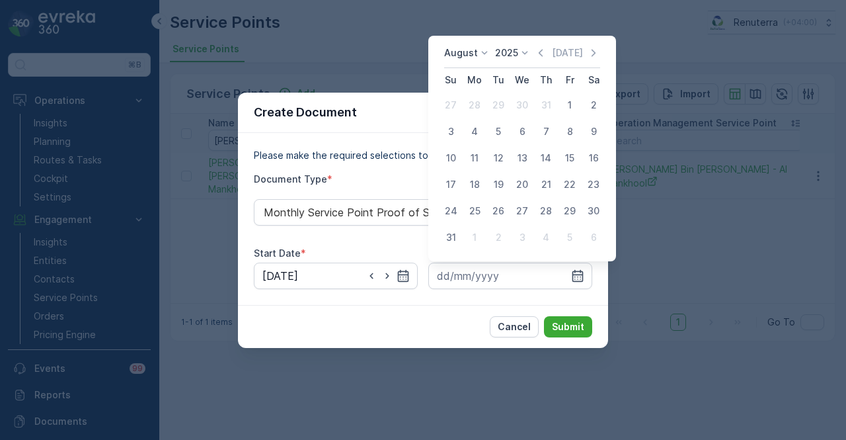
drag, startPoint x: 457, startPoint y: 238, endPoint x: 545, endPoint y: 310, distance: 113.7
click at [459, 241] on div "31" at bounding box center [450, 237] width 21 height 21
type input "31.08.2025"
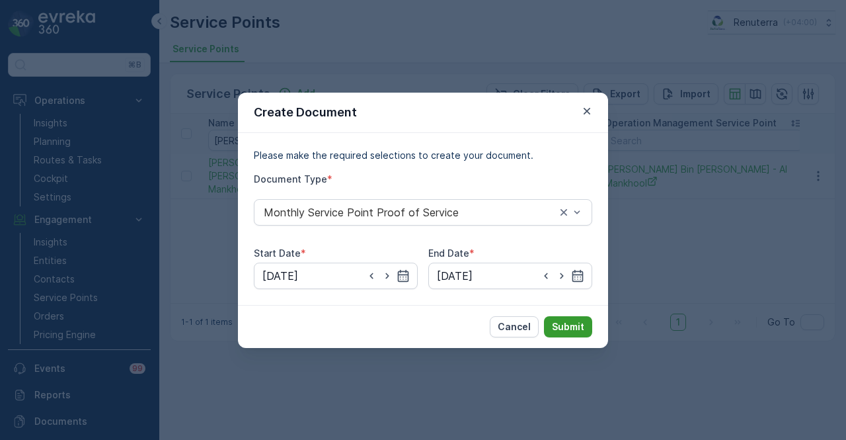
click at [568, 323] on p "Submit" at bounding box center [568, 326] width 32 height 13
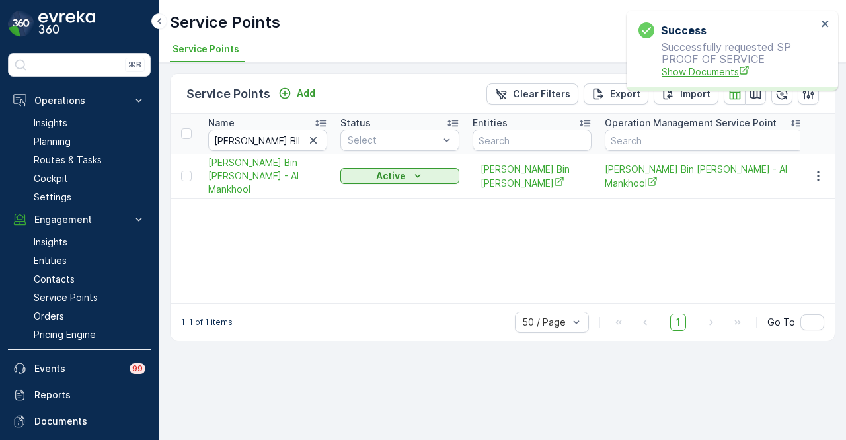
click at [697, 65] on span "Show Documents" at bounding box center [739, 72] width 155 height 14
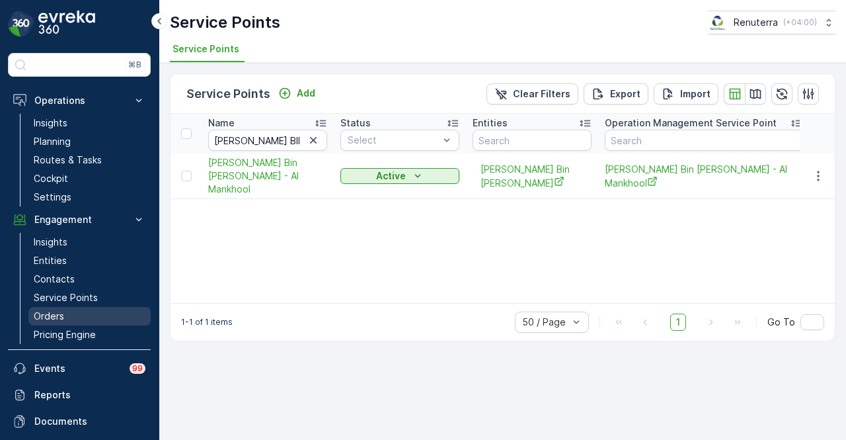
click at [67, 307] on link "Orders" at bounding box center [89, 316] width 122 height 19
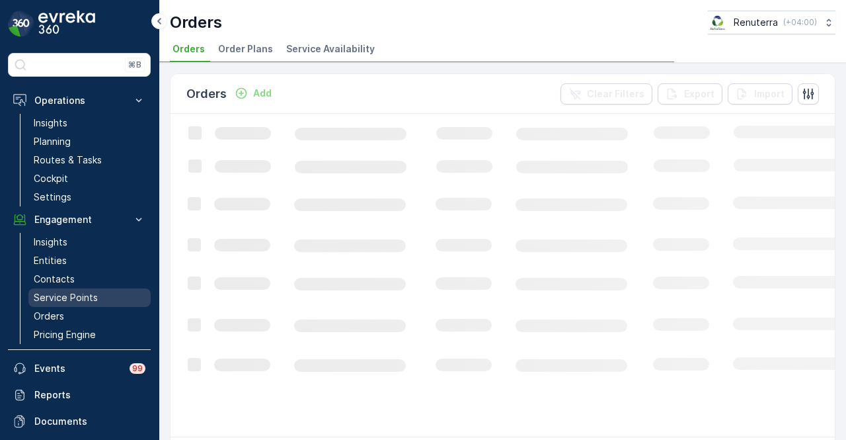
click at [93, 292] on p "Service Points" at bounding box center [66, 297] width 64 height 13
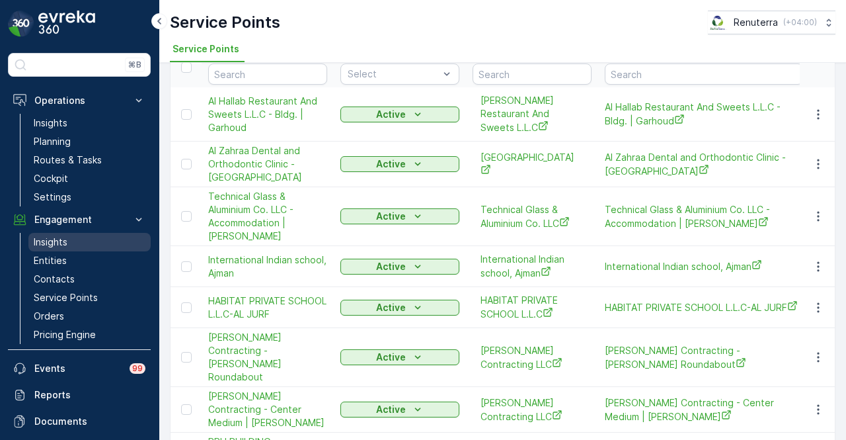
scroll to position [66, 0]
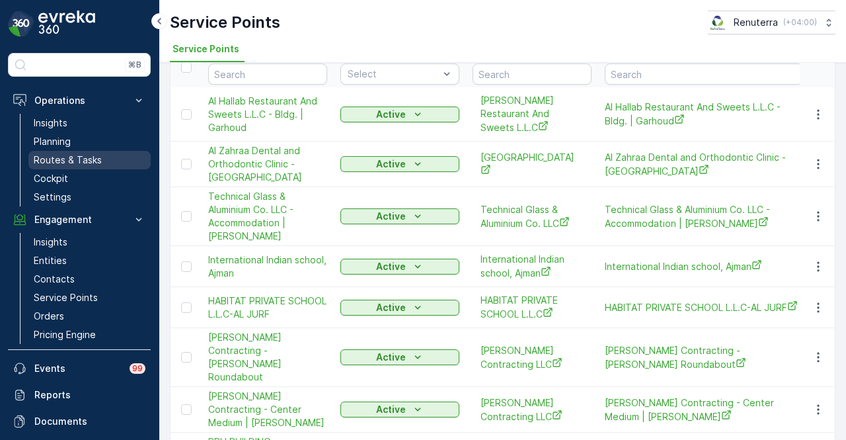
drag, startPoint x: 89, startPoint y: 169, endPoint x: 97, endPoint y: 160, distance: 11.7
click at [89, 169] on link "Cockpit" at bounding box center [89, 178] width 122 height 19
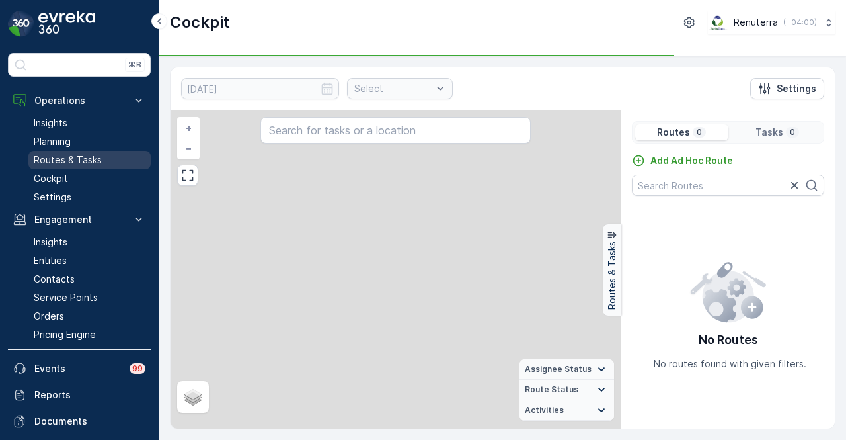
click at [98, 159] on p "Routes & Tasks" at bounding box center [68, 159] width 68 height 13
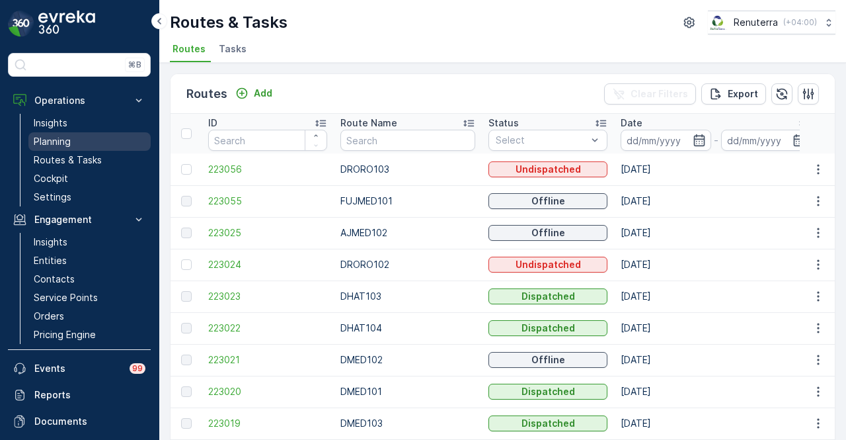
click at [108, 141] on link "Planning" at bounding box center [89, 141] width 122 height 19
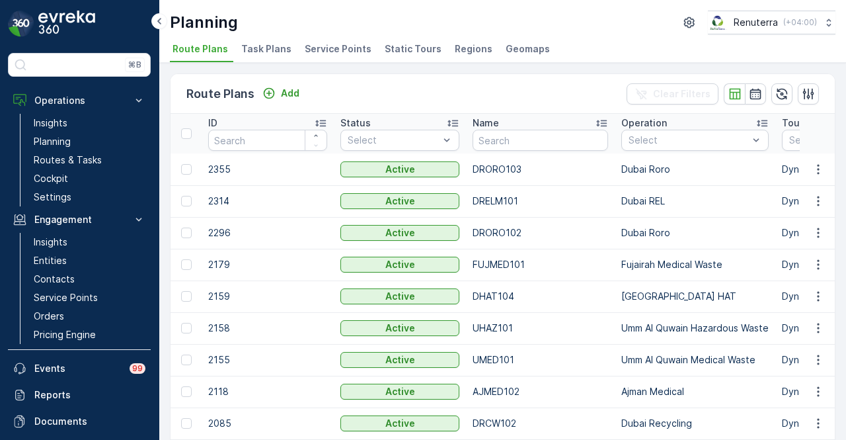
click at [348, 50] on span "Service Points" at bounding box center [338, 48] width 67 height 13
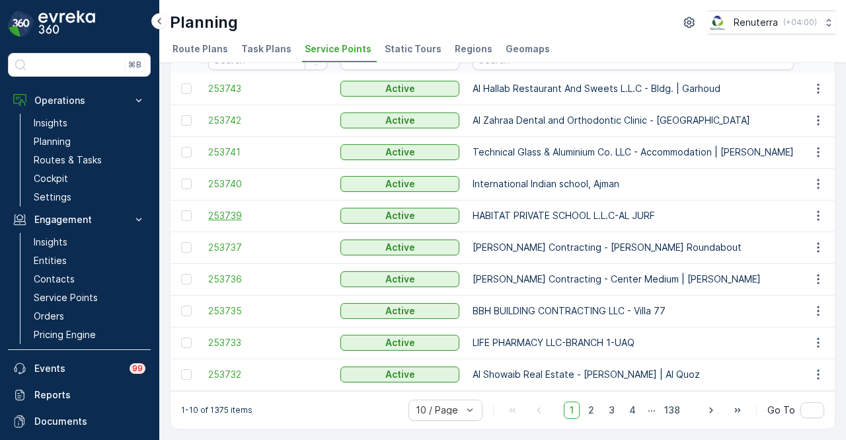
scroll to position [85, 0]
click at [235, 241] on span "253737" at bounding box center [267, 247] width 119 height 13
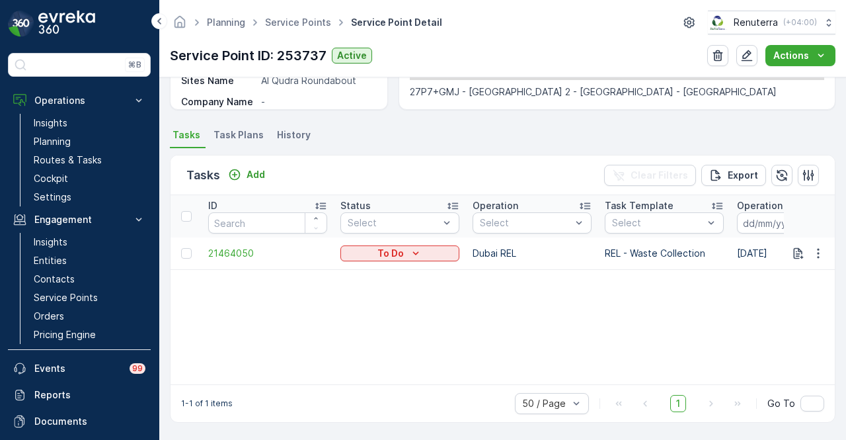
scroll to position [307, 0]
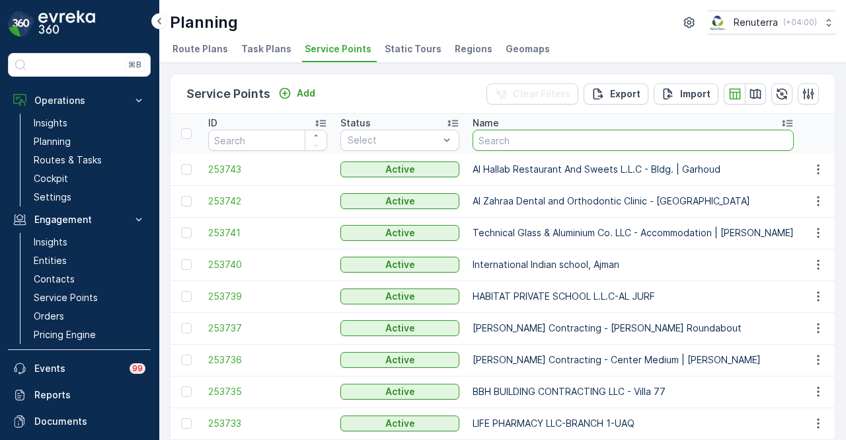
click at [527, 142] on input "text" at bounding box center [633, 140] width 321 height 21
type input "al serh"
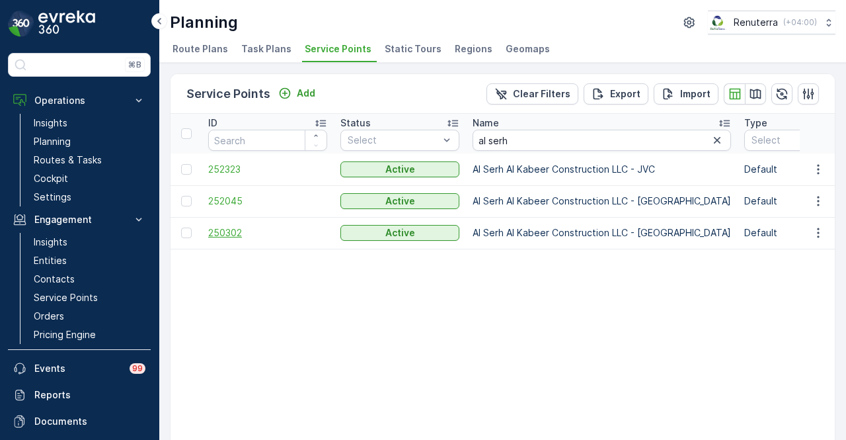
click at [215, 232] on span "250302" at bounding box center [267, 232] width 119 height 13
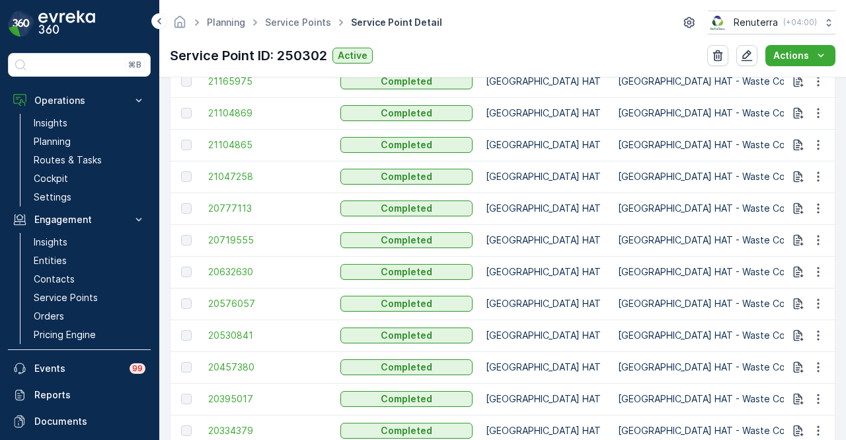
scroll to position [529, 0]
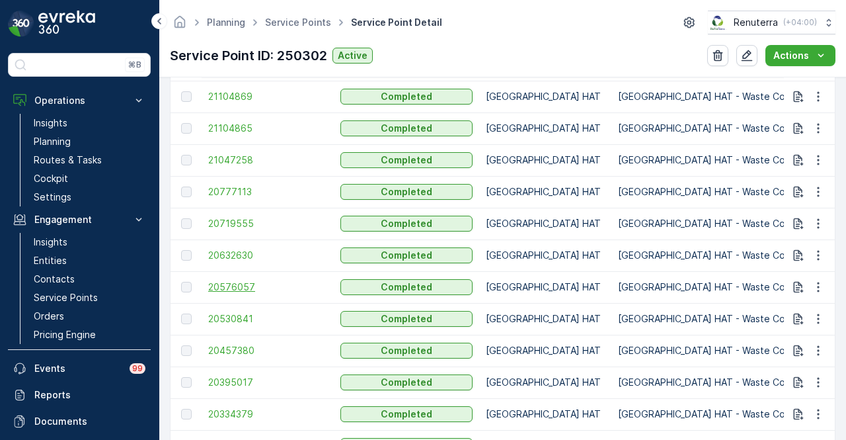
click at [242, 284] on span "20576057" at bounding box center [267, 286] width 119 height 13
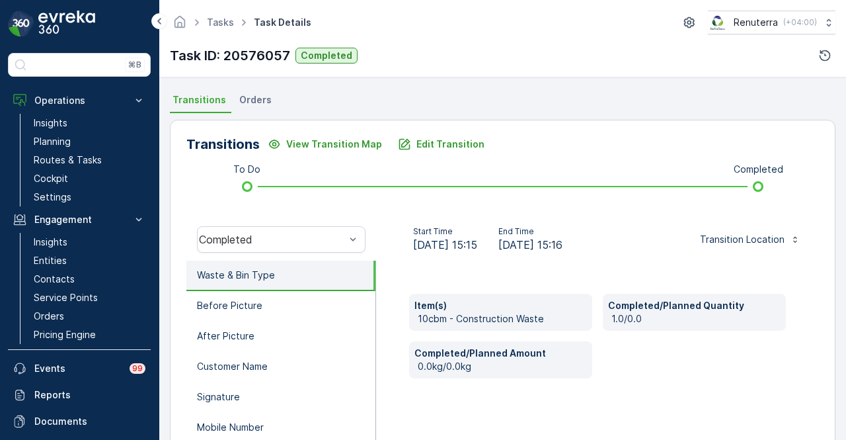
scroll to position [260, 0]
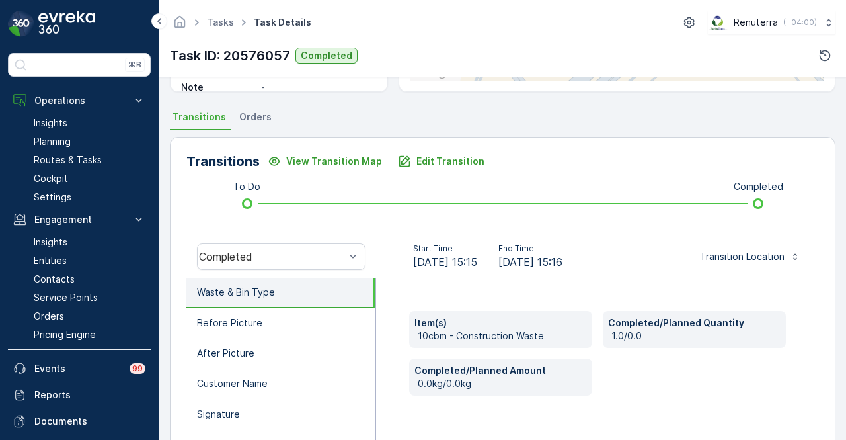
click at [251, 120] on span "Orders" at bounding box center [255, 116] width 32 height 13
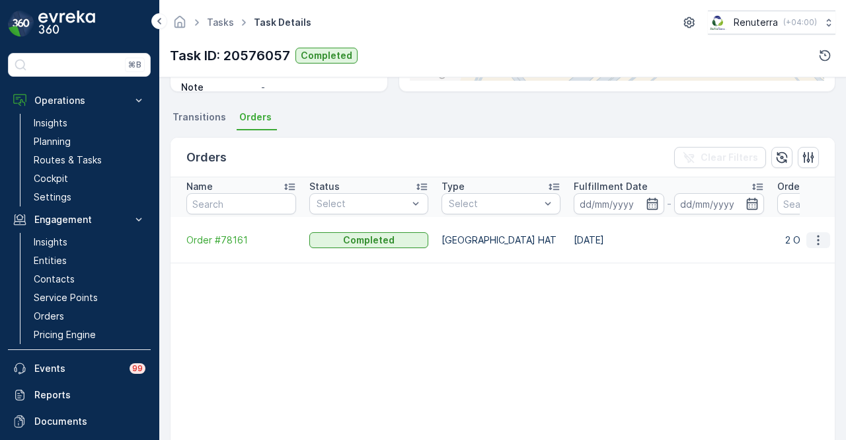
click at [818, 240] on icon "button" at bounding box center [818, 239] width 13 height 13
click at [814, 257] on span "See more details" at bounding box center [802, 258] width 75 height 13
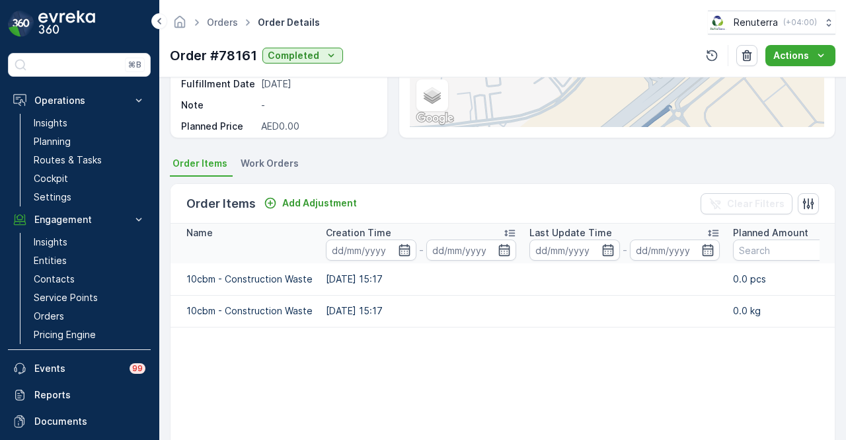
scroll to position [198, 0]
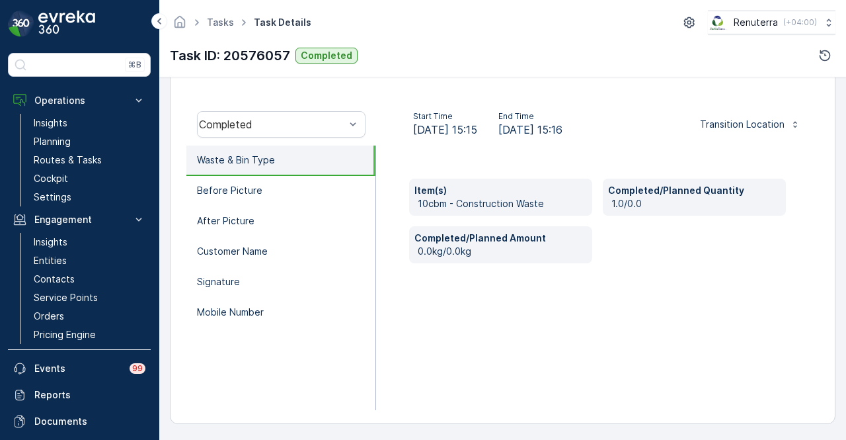
scroll to position [260, 0]
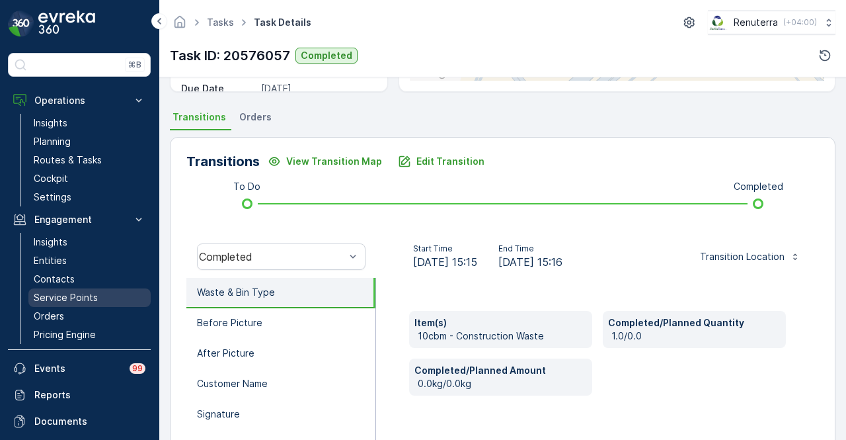
click at [85, 301] on p "Service Points" at bounding box center [66, 297] width 64 height 13
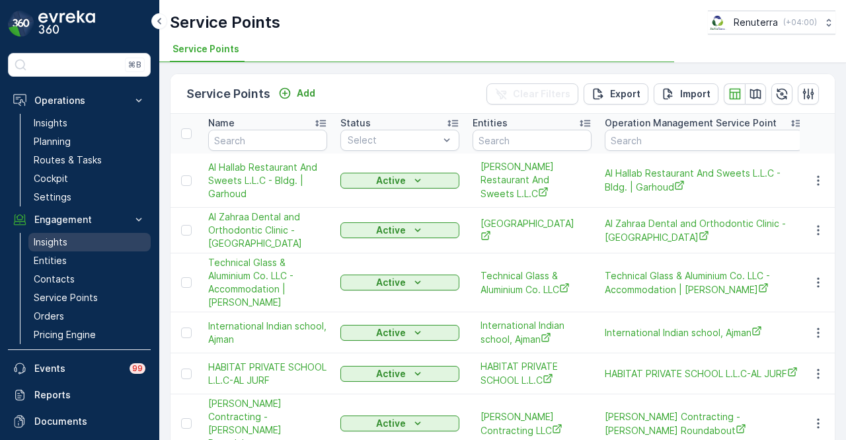
click at [100, 245] on link "Insights" at bounding box center [89, 242] width 122 height 19
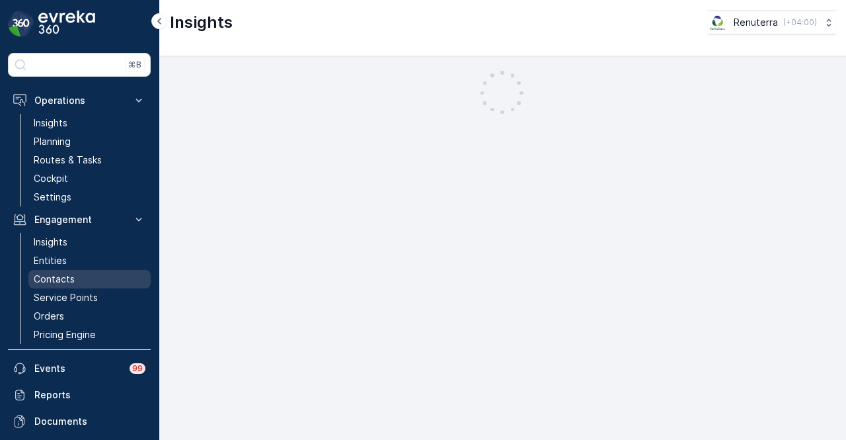
click at [87, 286] on link "Contacts" at bounding box center [89, 279] width 122 height 19
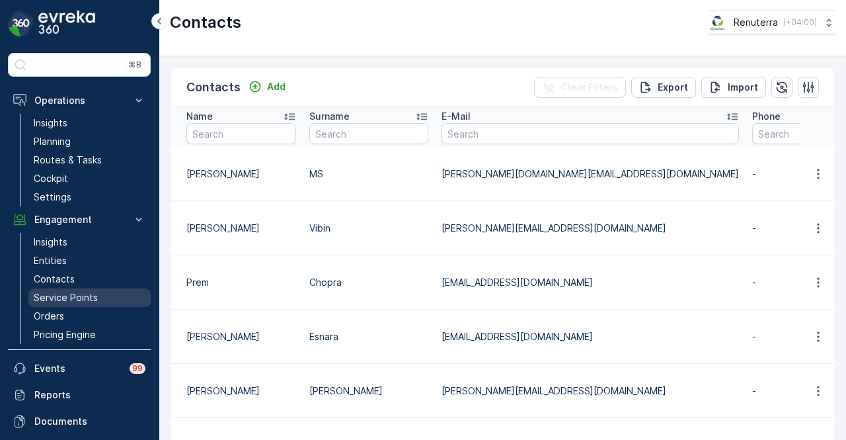
click at [81, 291] on p "Service Points" at bounding box center [66, 297] width 64 height 13
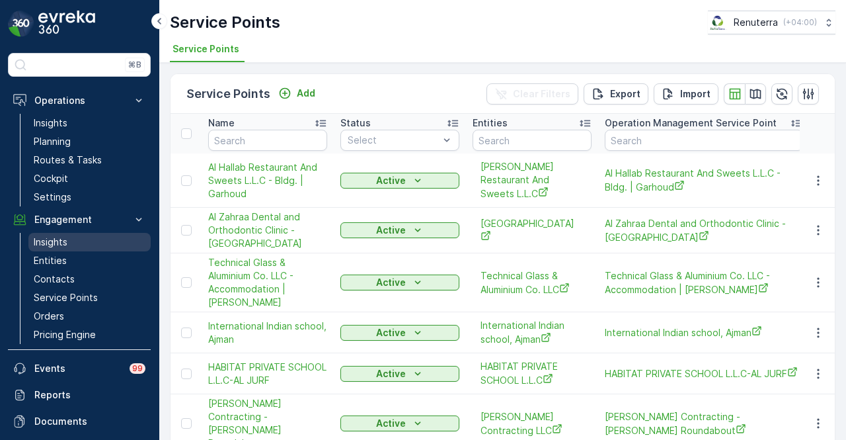
click at [93, 244] on link "Insights" at bounding box center [89, 242] width 122 height 19
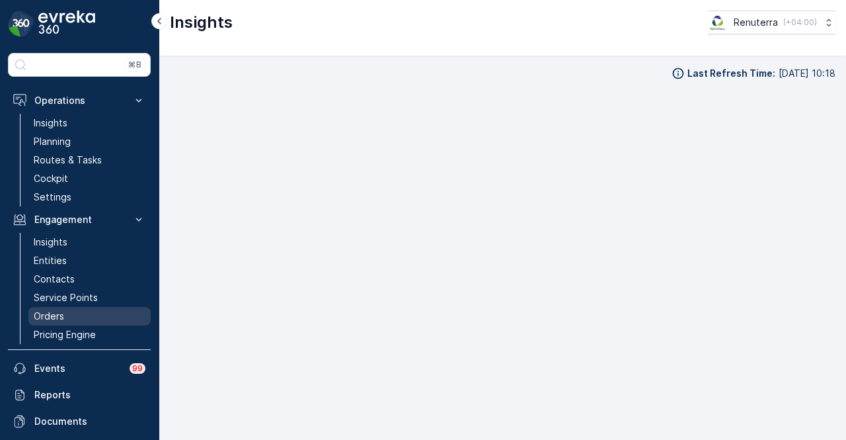
click at [90, 315] on link "Orders" at bounding box center [89, 316] width 122 height 19
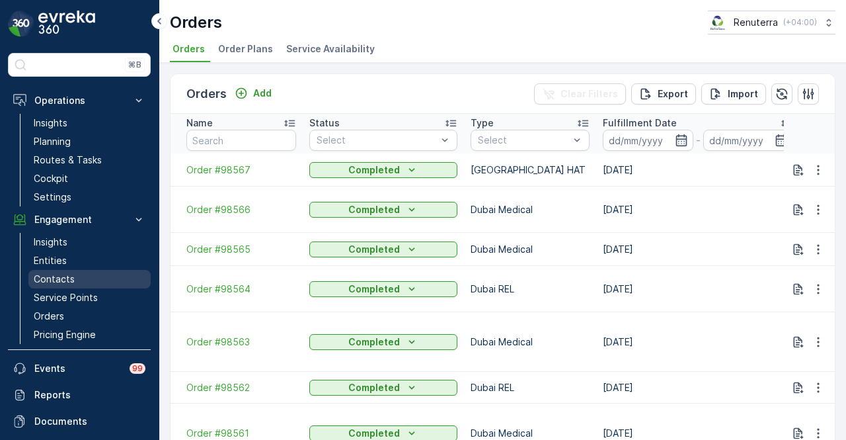
click at [95, 286] on link "Contacts" at bounding box center [89, 279] width 122 height 19
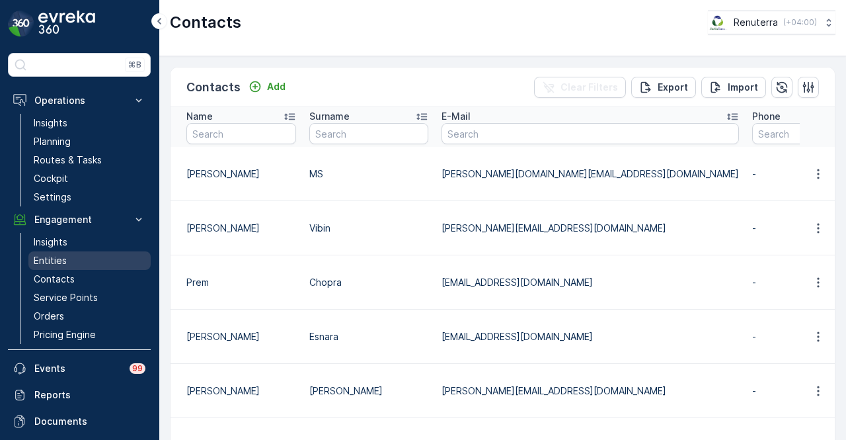
click at [110, 262] on link "Entities" at bounding box center [89, 260] width 122 height 19
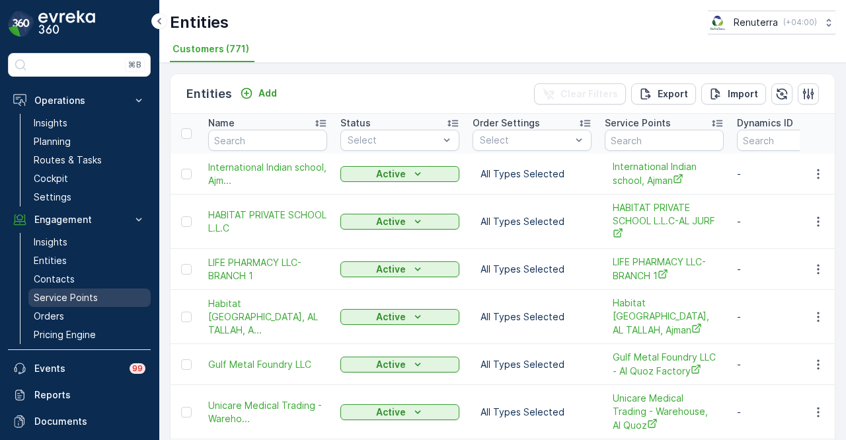
click at [100, 295] on link "Service Points" at bounding box center [89, 297] width 122 height 19
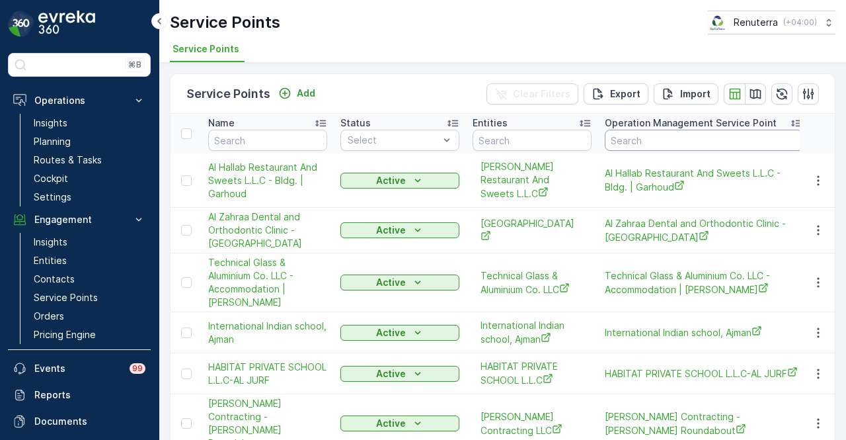
click at [678, 130] on input "text" at bounding box center [704, 140] width 198 height 21
type input "al"
click at [251, 141] on input "text" at bounding box center [267, 140] width 119 height 21
type input "al s"
click at [251, 141] on input "al se" at bounding box center [267, 140] width 119 height 21
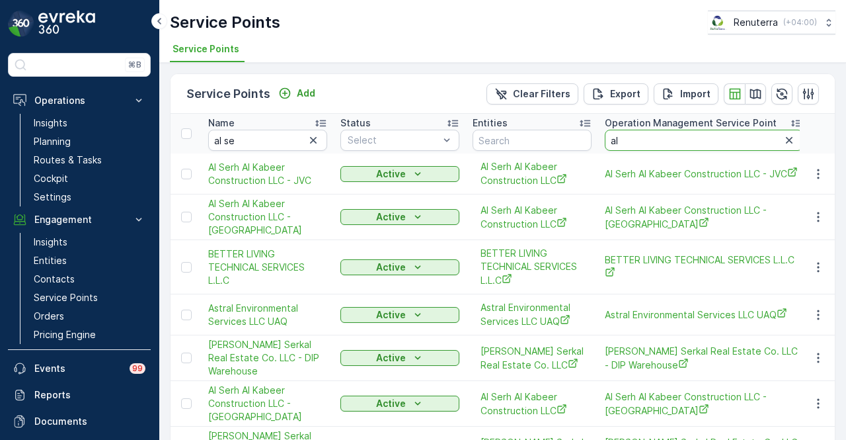
click at [649, 141] on input "al" at bounding box center [704, 140] width 198 height 21
type input "a"
click at [256, 416] on span "Al Serh Al Kabeer Construction LLC - [GEOGRAPHIC_DATA]" at bounding box center [267, 403] width 119 height 40
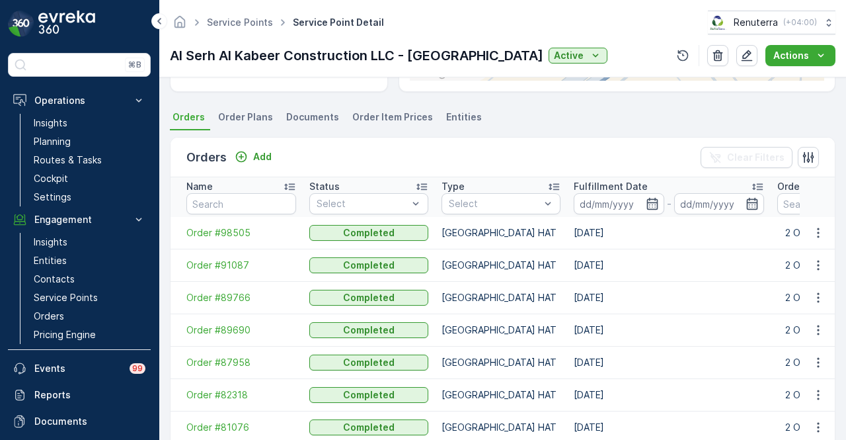
scroll to position [263, 0]
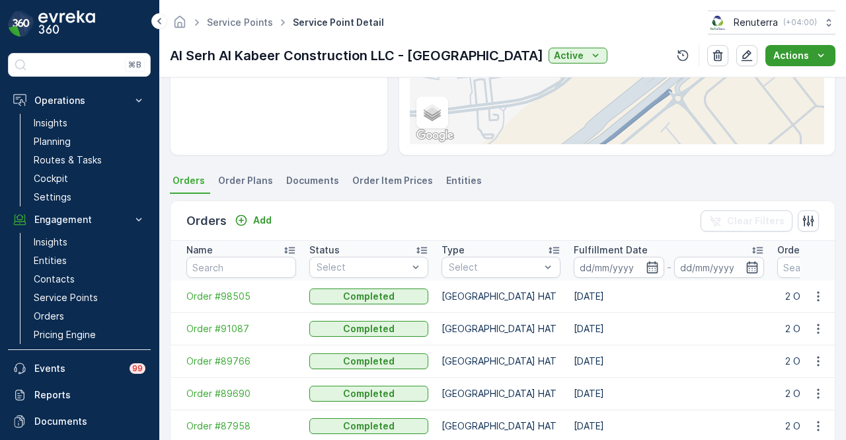
click at [818, 63] on button "Actions" at bounding box center [800, 55] width 70 height 21
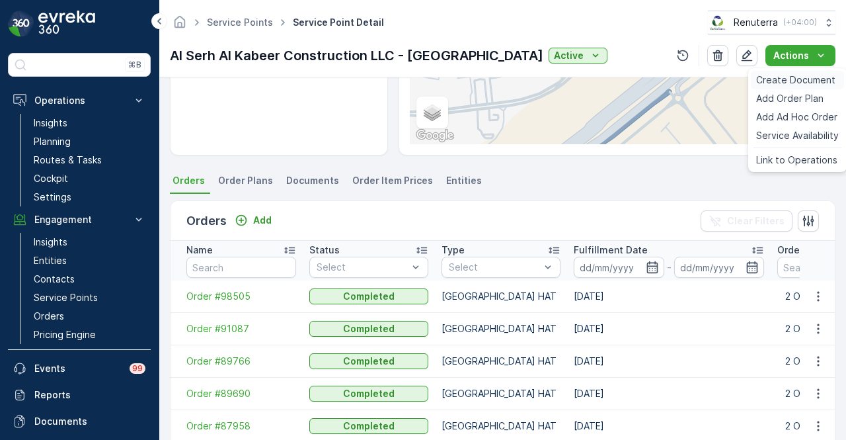
click at [817, 76] on span "Create Document" at bounding box center [795, 79] width 79 height 13
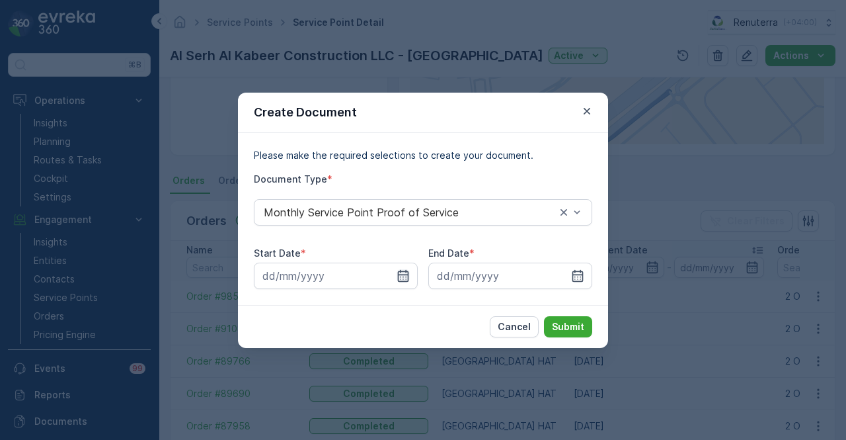
click at [402, 276] on icon "button" at bounding box center [403, 275] width 13 height 13
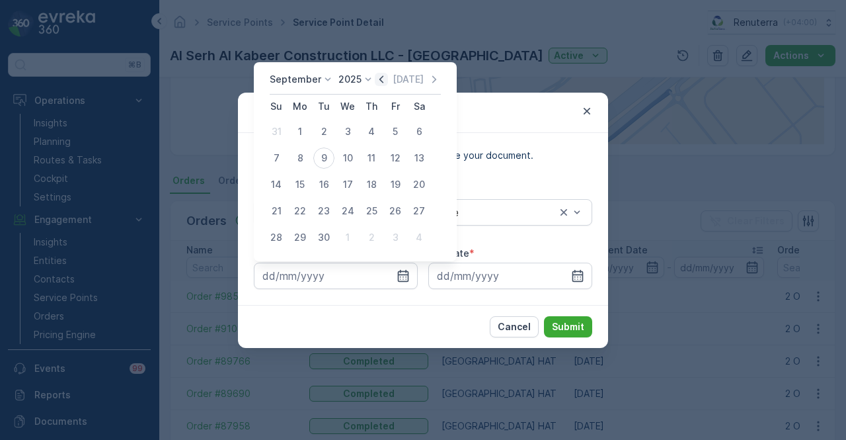
click at [383, 79] on icon "button" at bounding box center [381, 79] width 13 height 13
click at [383, 95] on th "Fr" at bounding box center [395, 107] width 24 height 24
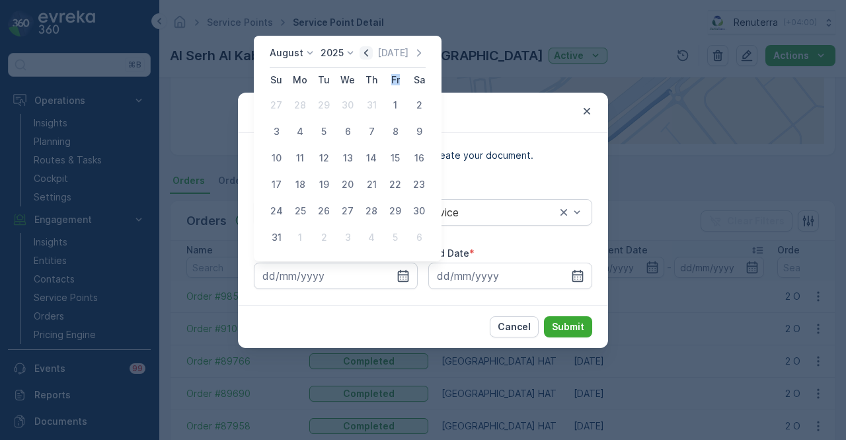
click at [373, 56] on icon "button" at bounding box center [366, 52] width 13 height 13
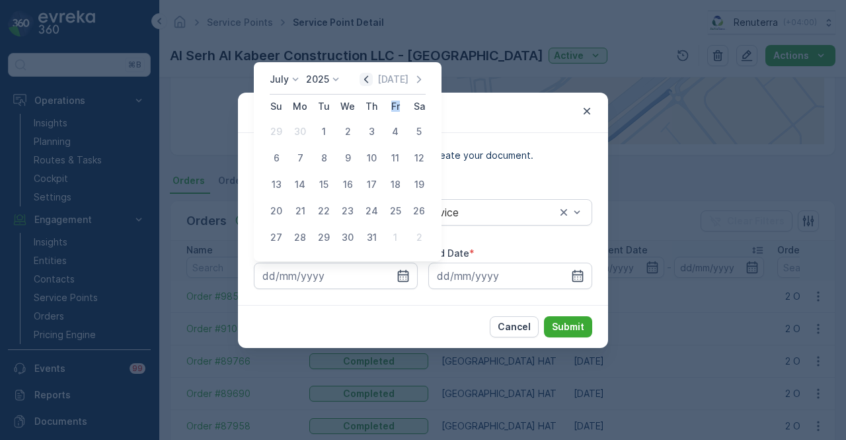
click at [373, 77] on icon "button" at bounding box center [366, 79] width 13 height 13
drag, startPoint x: 321, startPoint y: 214, endPoint x: 328, endPoint y: 213, distance: 6.7
click at [323, 213] on div "20" at bounding box center [323, 210] width 21 height 21
type input "20.05.2025"
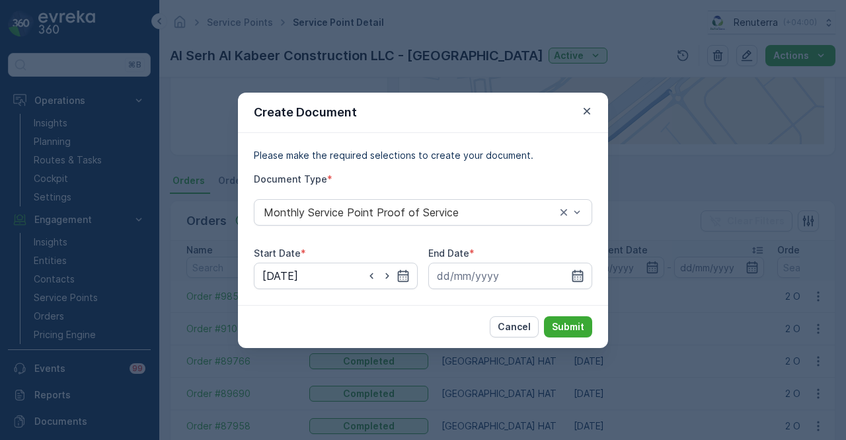
click at [575, 278] on icon "button" at bounding box center [577, 275] width 11 height 12
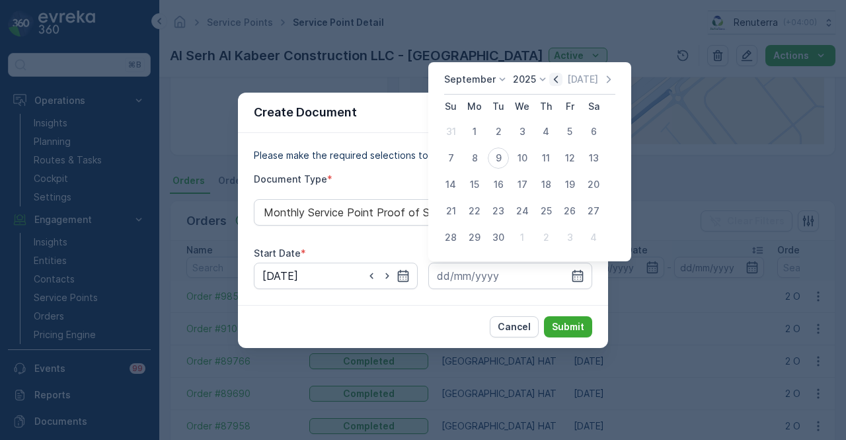
click at [552, 77] on icon "button" at bounding box center [555, 79] width 13 height 13
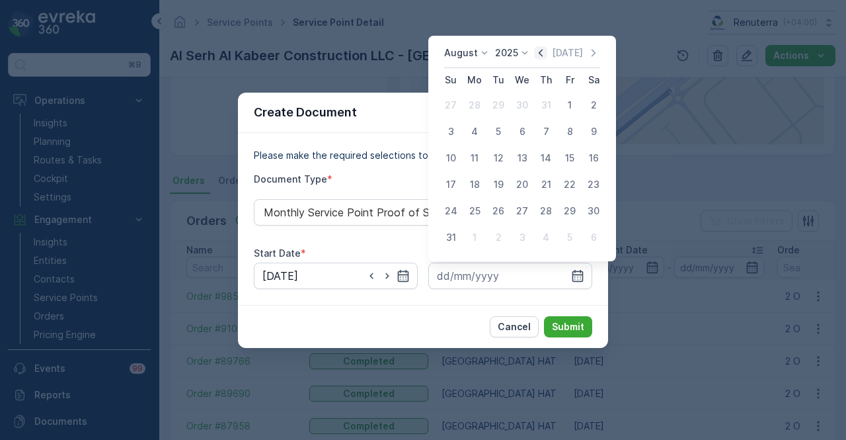
click at [546, 52] on icon "button" at bounding box center [540, 52] width 13 height 13
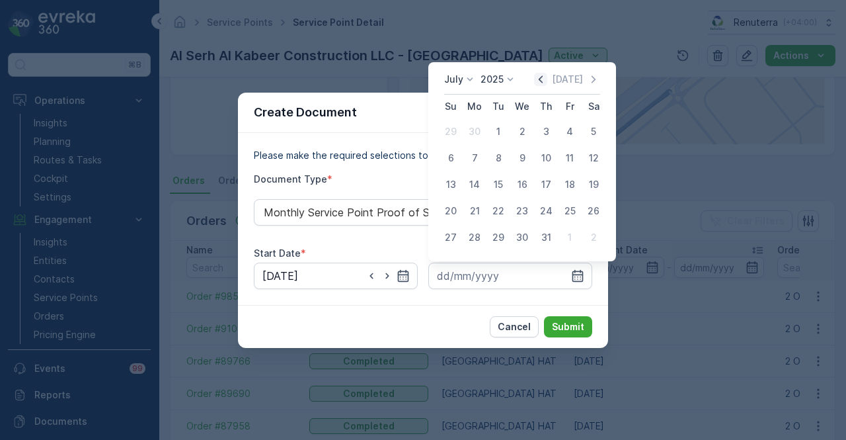
click at [547, 82] on icon "button" at bounding box center [540, 79] width 13 height 13
click at [505, 210] on div "20" at bounding box center [498, 210] width 21 height 21
type input "20.05.2025"
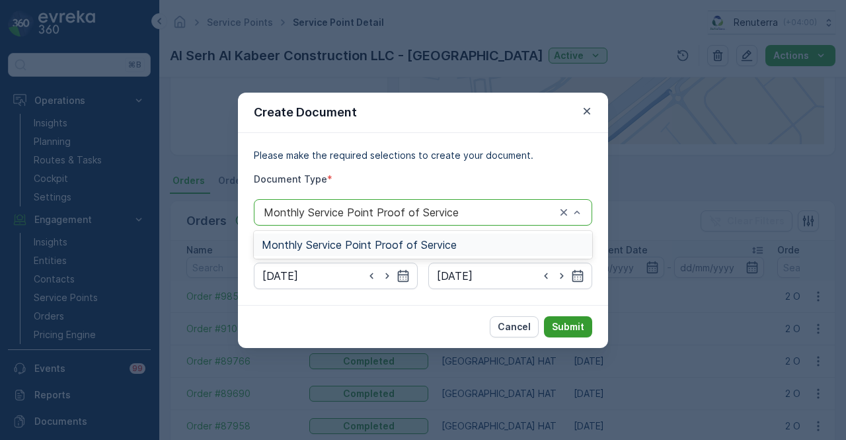
click at [562, 327] on p "Submit" at bounding box center [568, 326] width 32 height 13
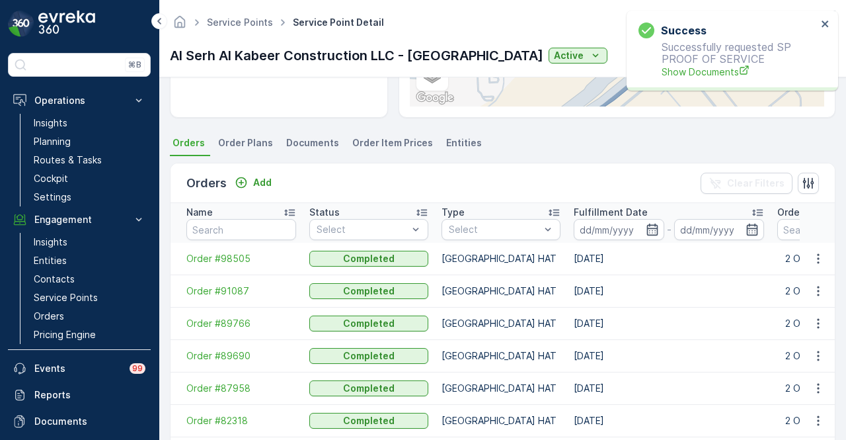
scroll to position [138, 0]
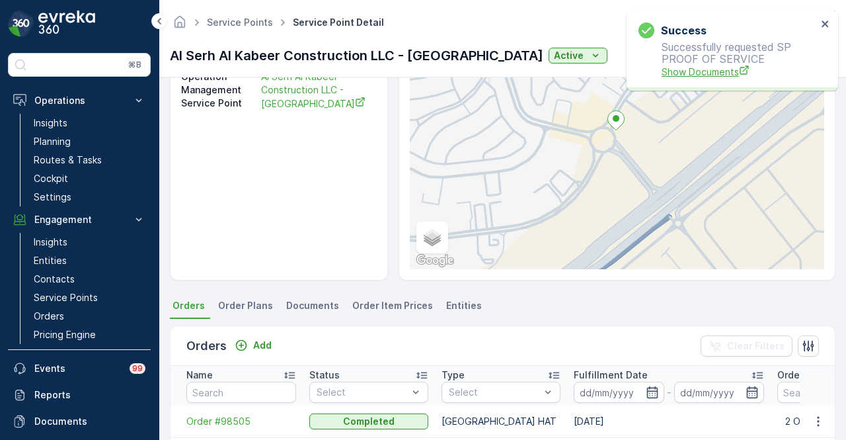
click at [713, 65] on span "Show Documents" at bounding box center [739, 72] width 155 height 14
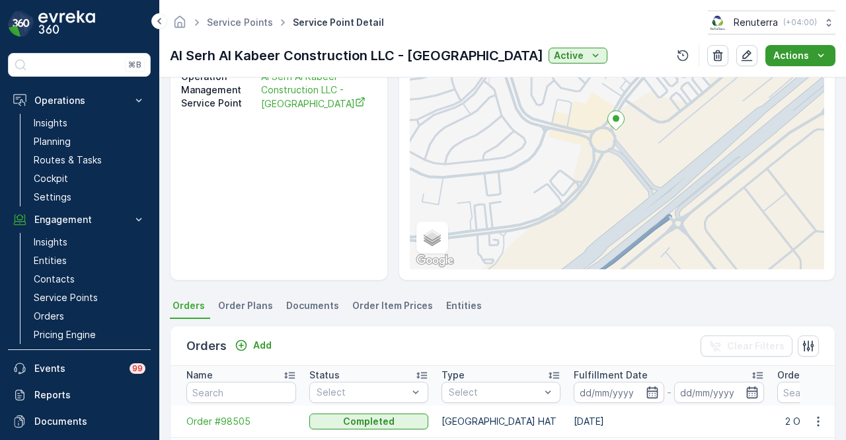
click at [828, 59] on button "Actions" at bounding box center [800, 55] width 70 height 21
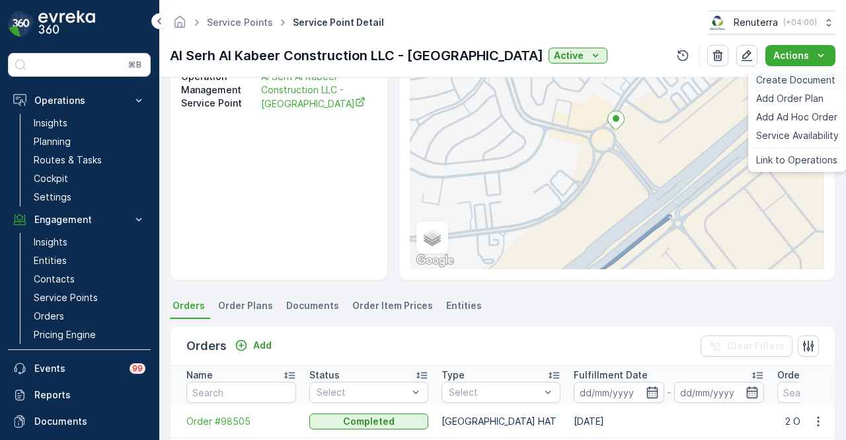
click at [826, 74] on span "Create Document" at bounding box center [795, 79] width 79 height 13
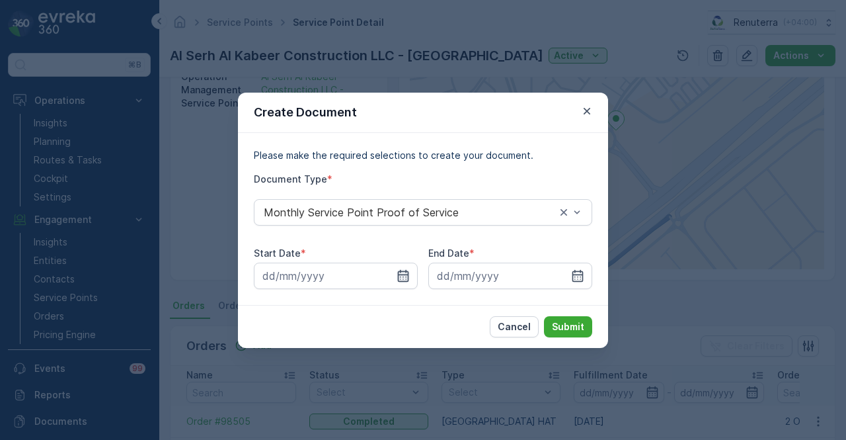
click at [398, 278] on icon "button" at bounding box center [403, 275] width 11 height 12
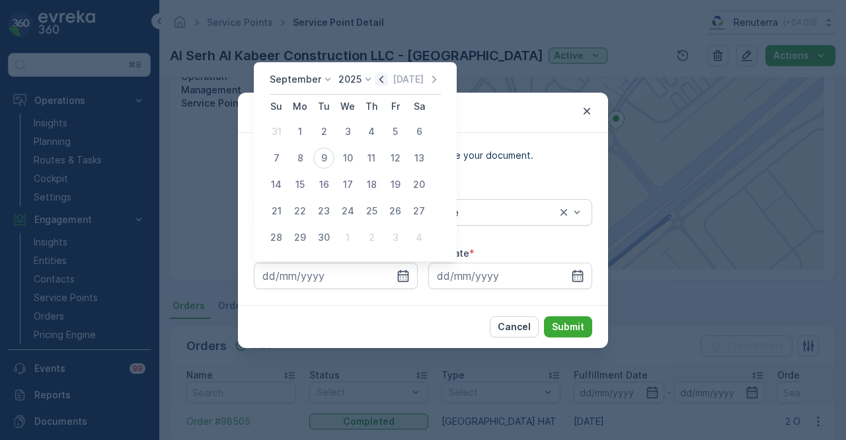
click at [377, 76] on icon "button" at bounding box center [381, 79] width 13 height 13
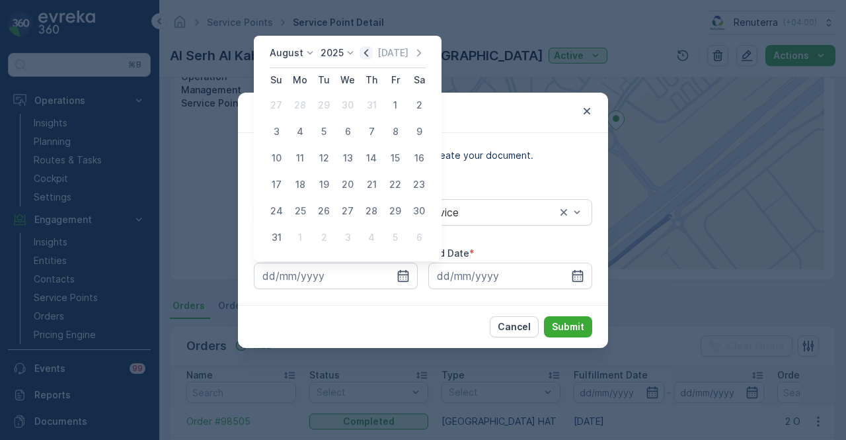
click at [370, 48] on icon "button" at bounding box center [366, 52] width 13 height 13
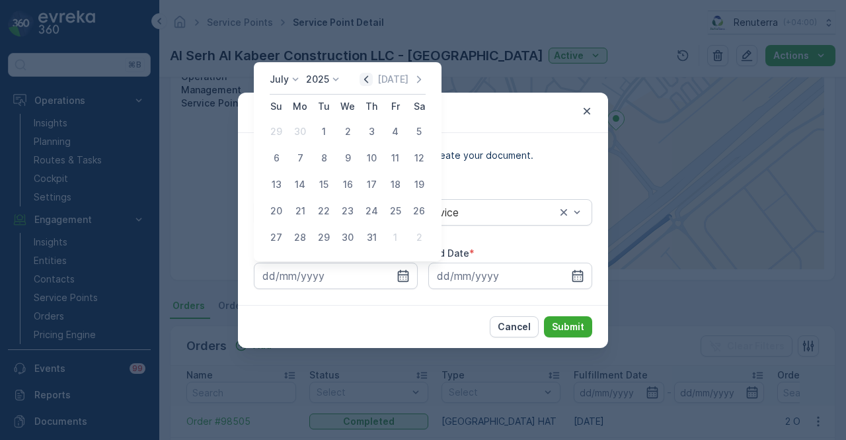
click at [370, 85] on icon "button" at bounding box center [366, 79] width 13 height 13
click at [319, 215] on div "20" at bounding box center [323, 210] width 21 height 21
type input "20.05.2025"
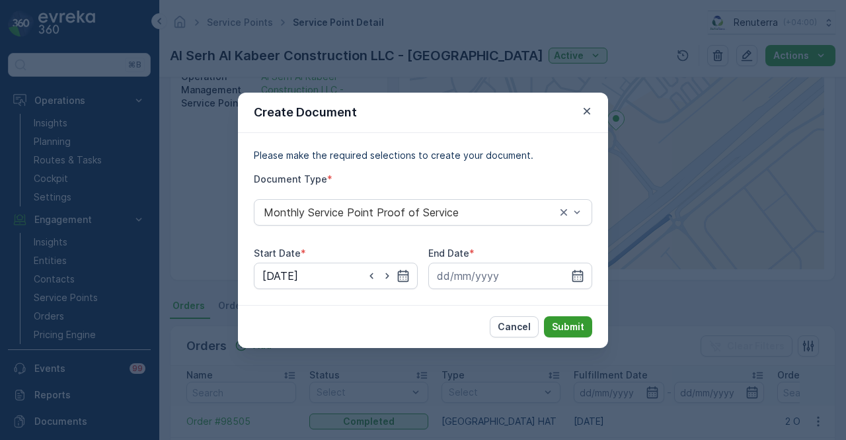
click at [562, 320] on p "Submit" at bounding box center [568, 326] width 32 height 13
drag, startPoint x: 574, startPoint y: 274, endPoint x: 566, endPoint y: 274, distance: 8.6
click at [574, 274] on icon "button" at bounding box center [577, 275] width 11 height 12
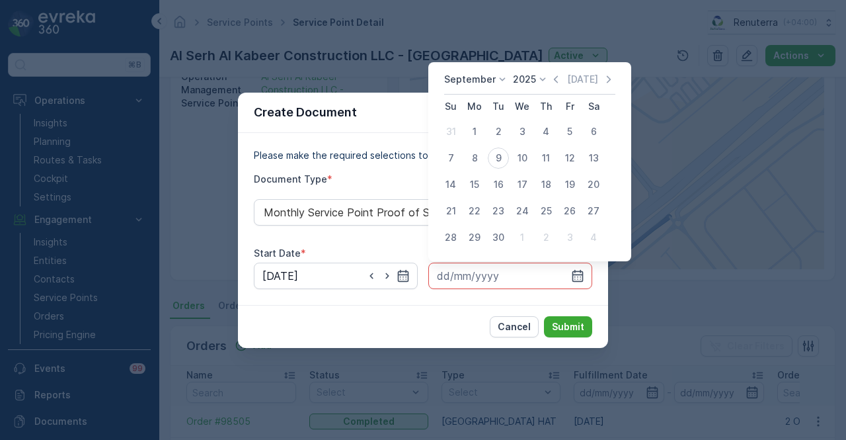
click at [563, 84] on div "Today" at bounding box center [582, 79] width 66 height 13
click at [553, 84] on icon "button" at bounding box center [555, 79] width 13 height 13
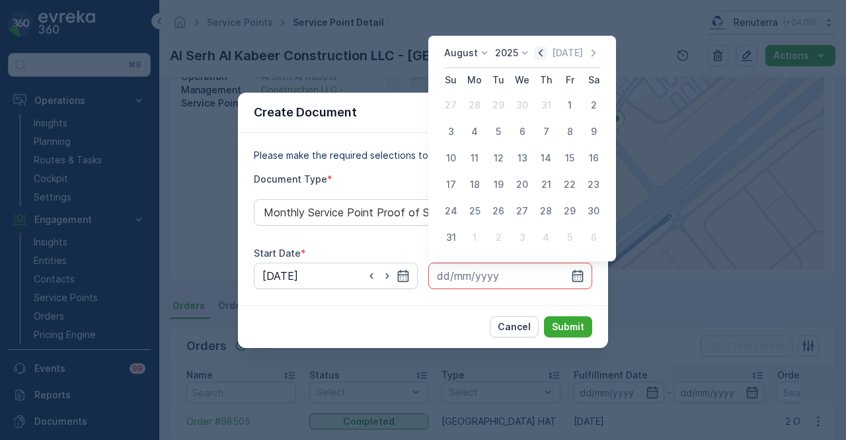
click at [547, 59] on icon "button" at bounding box center [540, 52] width 13 height 13
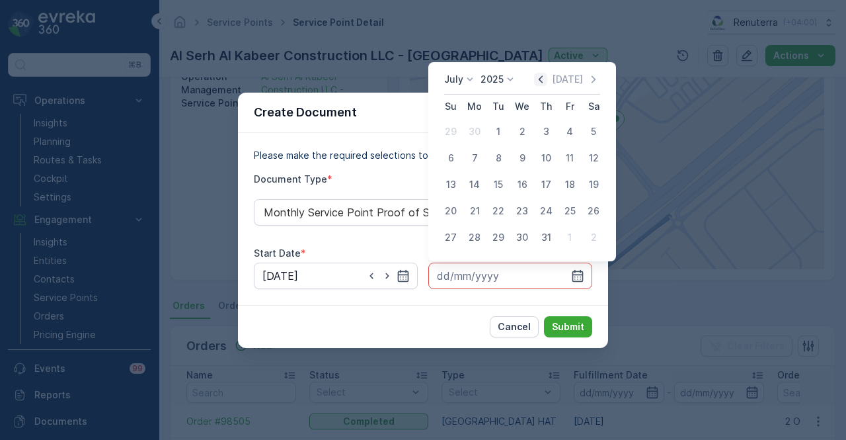
click at [543, 79] on icon "button" at bounding box center [541, 78] width 4 height 7
click at [545, 83] on icon "button" at bounding box center [540, 79] width 13 height 13
drag, startPoint x: 522, startPoint y: 235, endPoint x: 553, endPoint y: 272, distance: 47.9
click at [525, 235] on div "28" at bounding box center [522, 237] width 21 height 21
type input "28.05.2025"
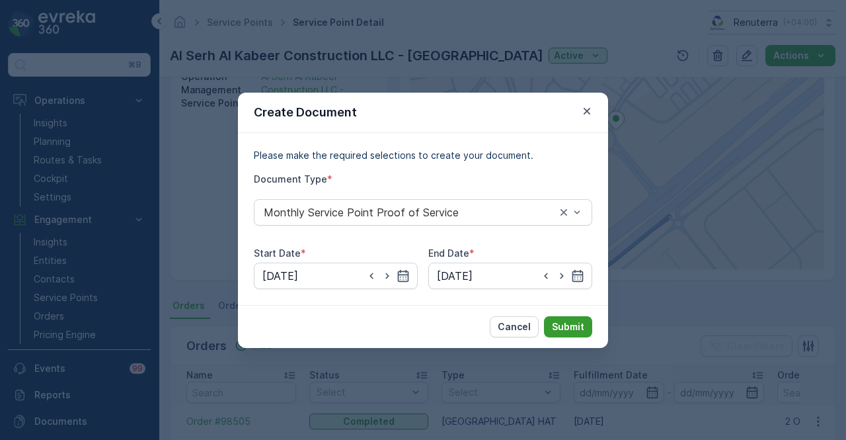
click at [554, 325] on p "Submit" at bounding box center [568, 326] width 32 height 13
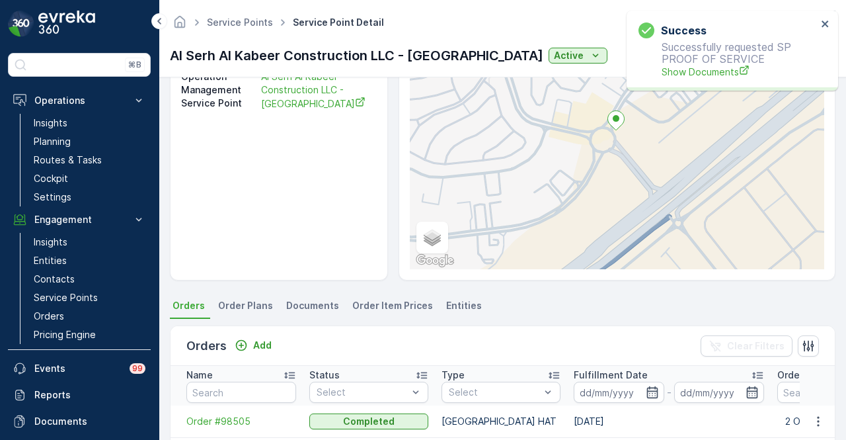
scroll to position [270, 0]
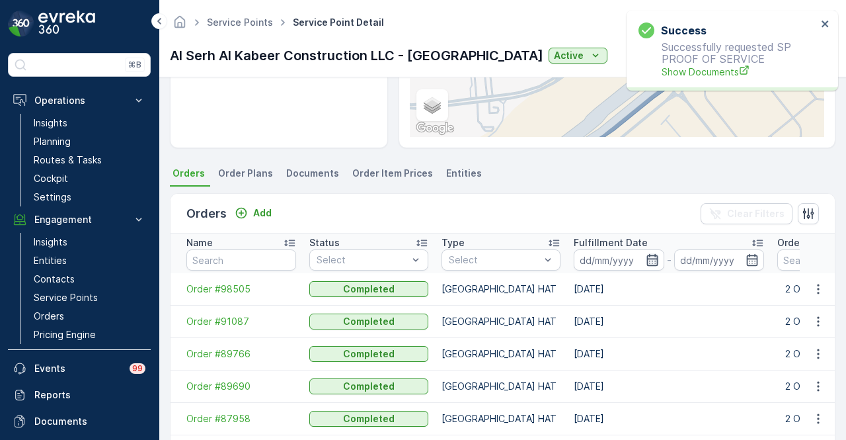
click at [652, 253] on icon "button" at bounding box center [652, 259] width 13 height 13
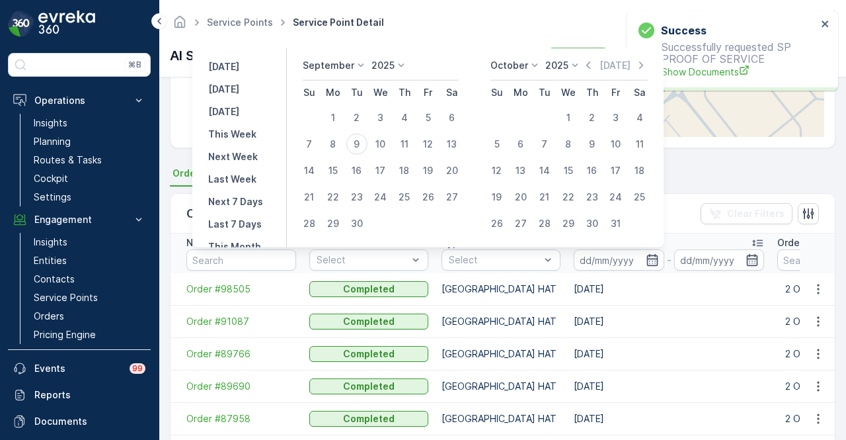
click at [362, 65] on icon at bounding box center [360, 65] width 13 height 13
click at [340, 154] on li "May" at bounding box center [336, 158] width 66 height 19
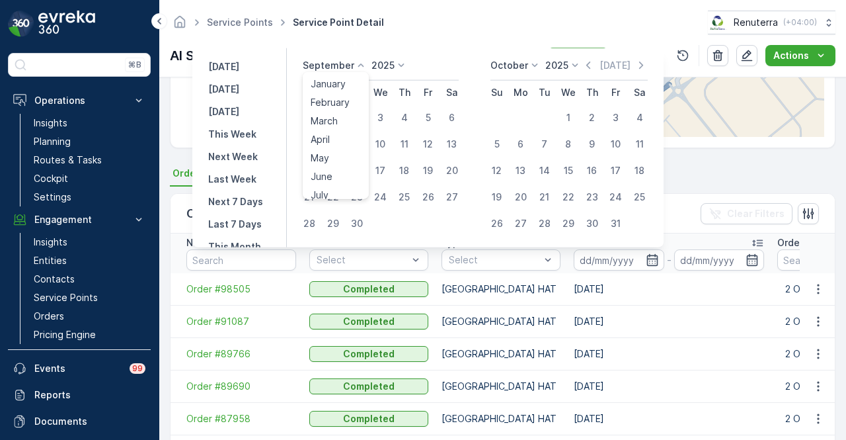
click at [360, 63] on icon at bounding box center [360, 65] width 13 height 13
click at [329, 157] on span "May" at bounding box center [320, 157] width 19 height 13
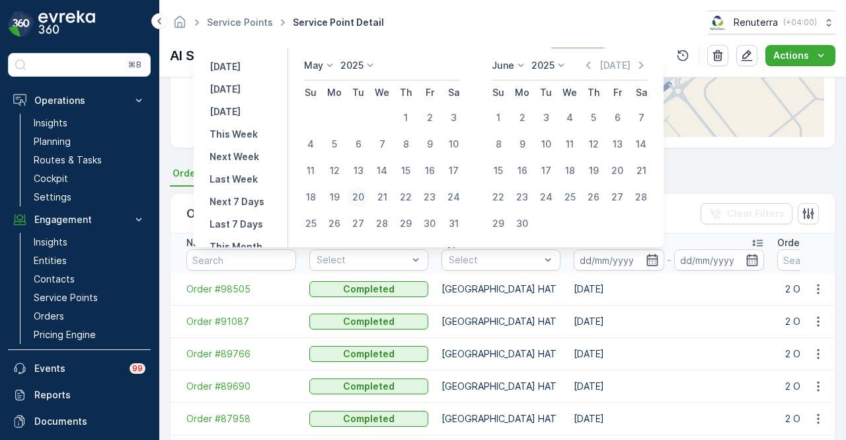
click at [364, 197] on div "20" at bounding box center [358, 196] width 21 height 21
type input "20.05.2025"
click at [364, 197] on div "20" at bounding box center [358, 196] width 21 height 21
type input "20.05.2025"
click at [364, 197] on div "20" at bounding box center [358, 196] width 21 height 21
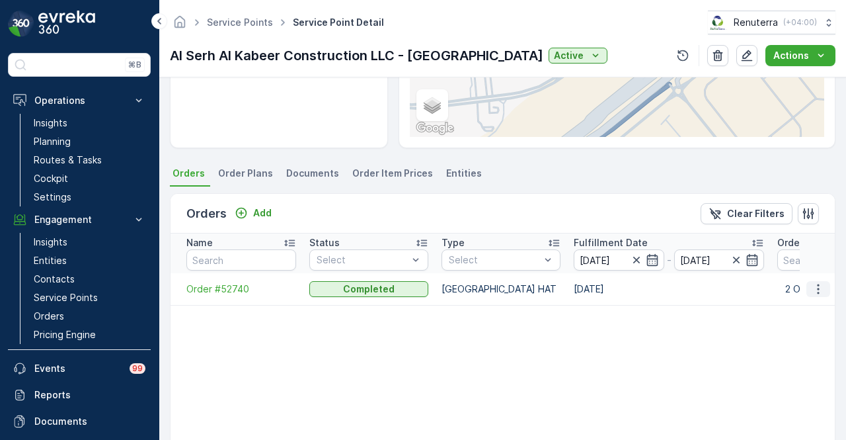
click at [826, 286] on button "button" at bounding box center [818, 289] width 24 height 16
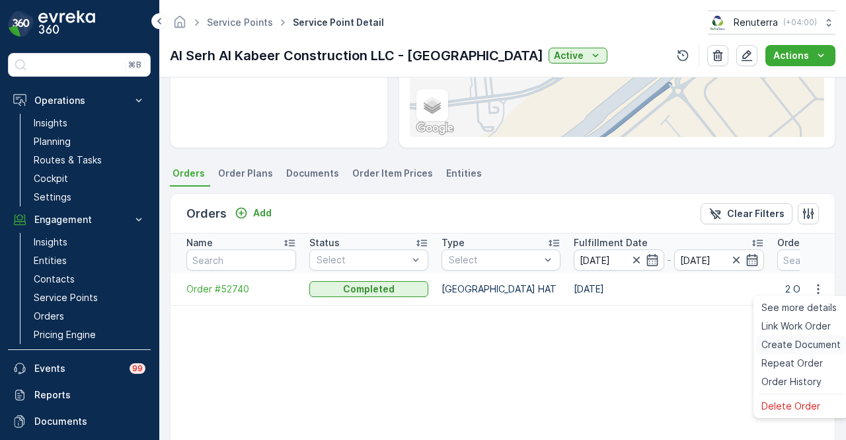
click at [808, 344] on span "Create Document" at bounding box center [801, 344] width 79 height 13
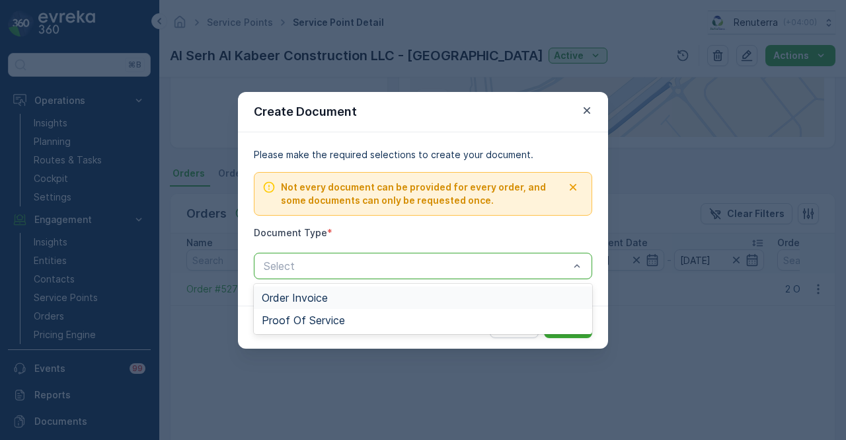
click at [561, 253] on div "Select" at bounding box center [423, 266] width 338 height 26
click at [511, 312] on div "Proof Of Service" at bounding box center [423, 320] width 338 height 22
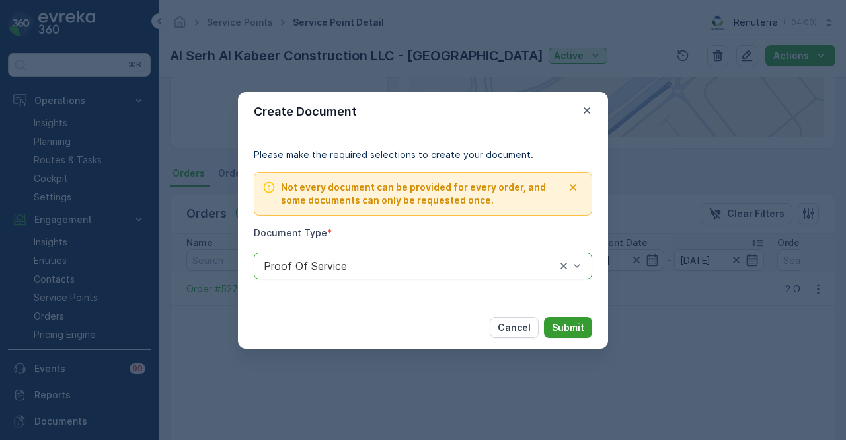
click at [588, 330] on button "Submit" at bounding box center [568, 327] width 48 height 21
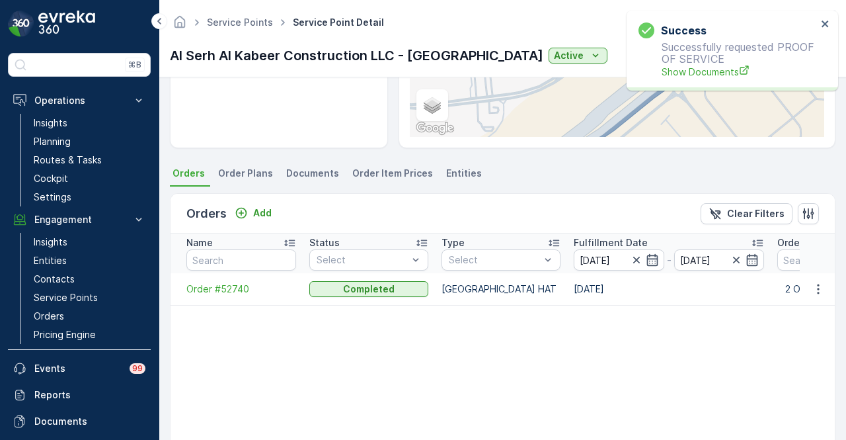
click at [695, 80] on div "Success Successfully requested PROOF OF SERVICE Show Documents" at bounding box center [728, 51] width 186 height 64
click at [690, 78] on span "Show Documents" at bounding box center [739, 72] width 155 height 14
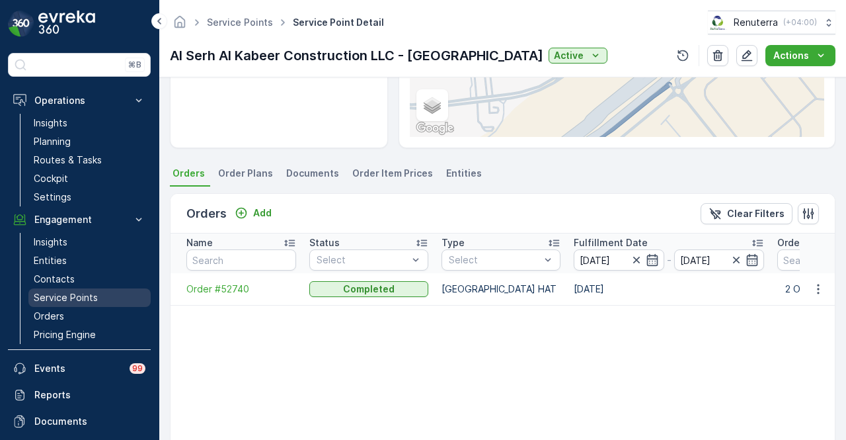
click at [80, 299] on p "Service Points" at bounding box center [66, 297] width 64 height 13
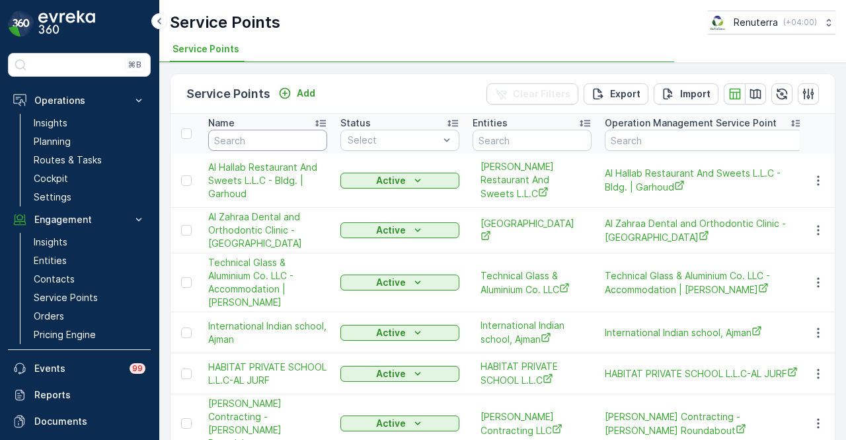
click at [290, 143] on input "text" at bounding box center [267, 140] width 119 height 21
type input "b"
click at [290, 143] on input "be" at bounding box center [267, 140] width 119 height 21
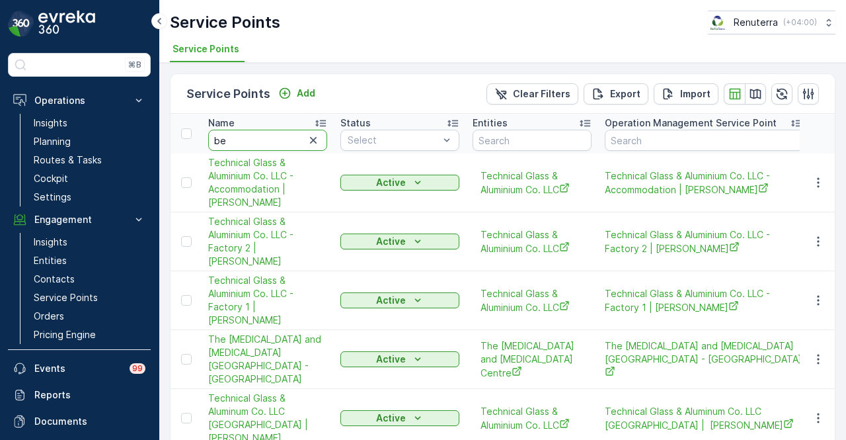
click at [290, 143] on input "be" at bounding box center [267, 140] width 119 height 21
type input "beirut"
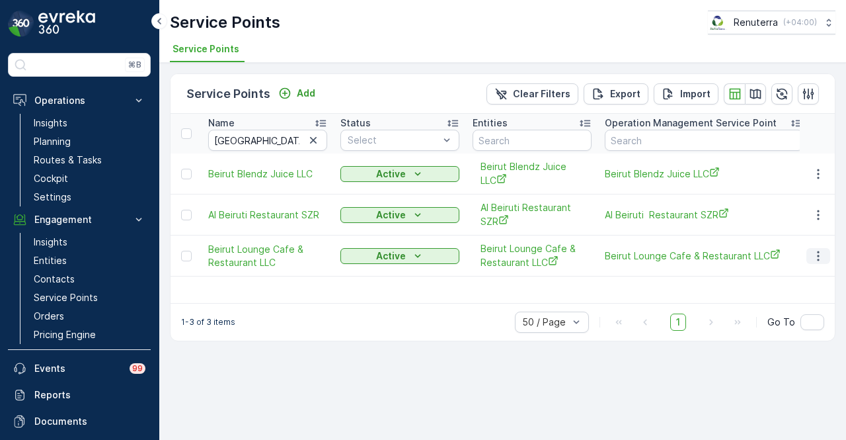
click at [816, 256] on icon "button" at bounding box center [818, 255] width 13 height 13
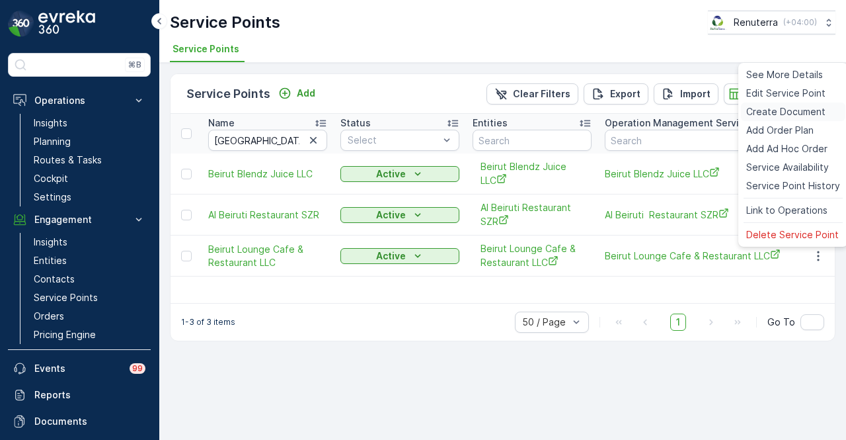
click at [795, 108] on span "Create Document" at bounding box center [785, 111] width 79 height 13
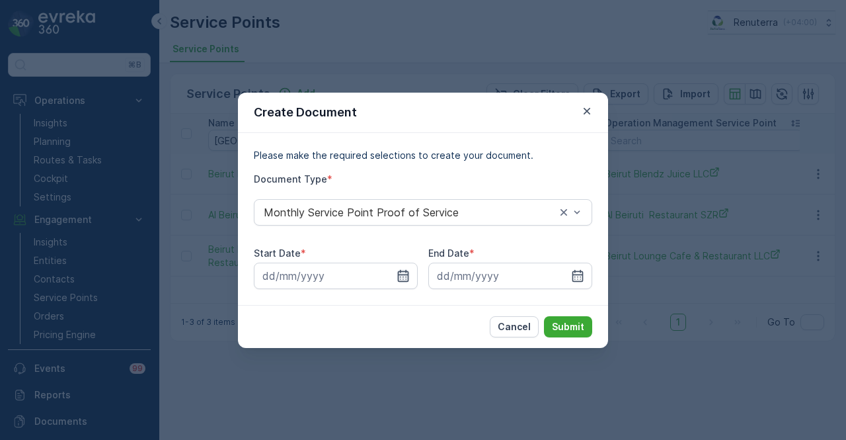
click at [409, 274] on icon "button" at bounding box center [403, 275] width 11 height 12
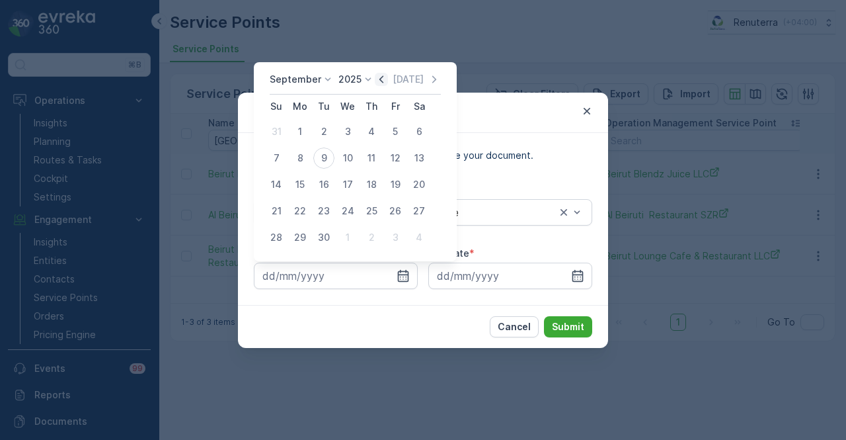
click at [381, 79] on icon "button" at bounding box center [381, 79] width 13 height 13
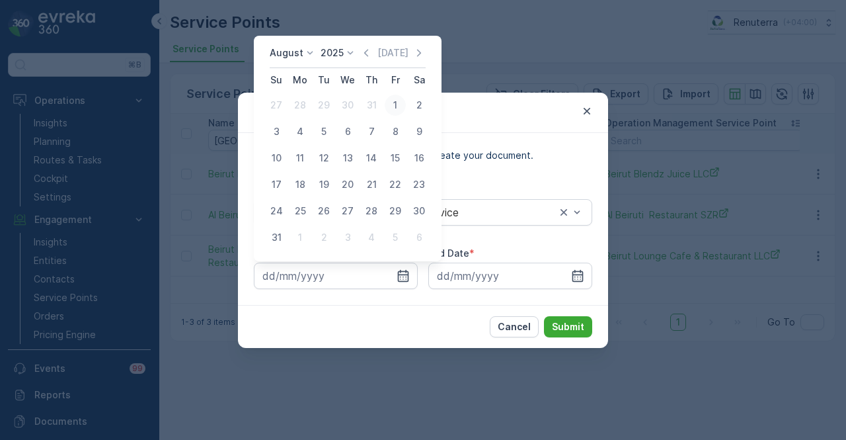
click at [387, 101] on div "1" at bounding box center [395, 105] width 21 height 21
type input "01.08.2025"
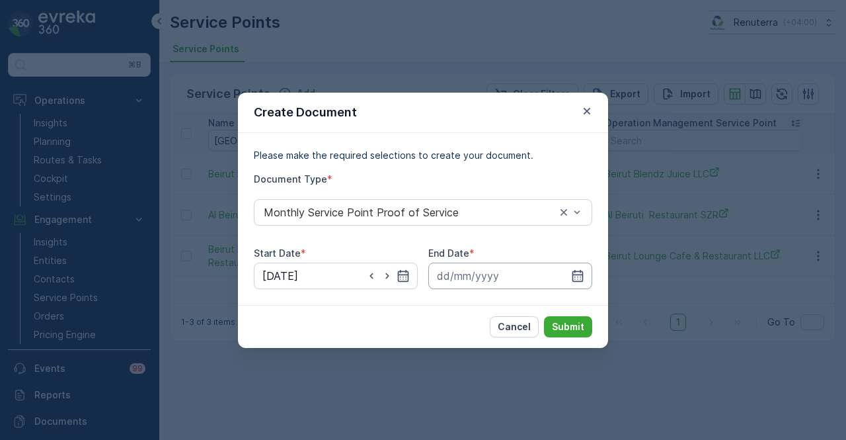
drag, startPoint x: 571, startPoint y: 275, endPoint x: 571, endPoint y: 265, distance: 9.9
click at [571, 274] on icon "button" at bounding box center [577, 275] width 13 height 13
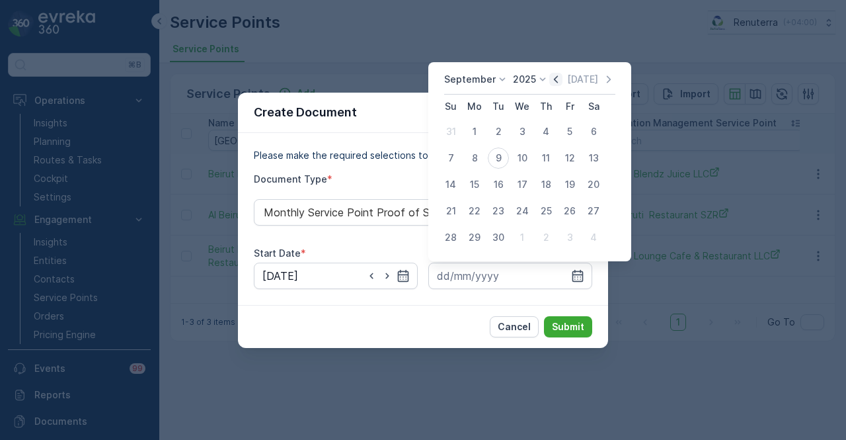
click at [557, 81] on icon "button" at bounding box center [555, 79] width 13 height 13
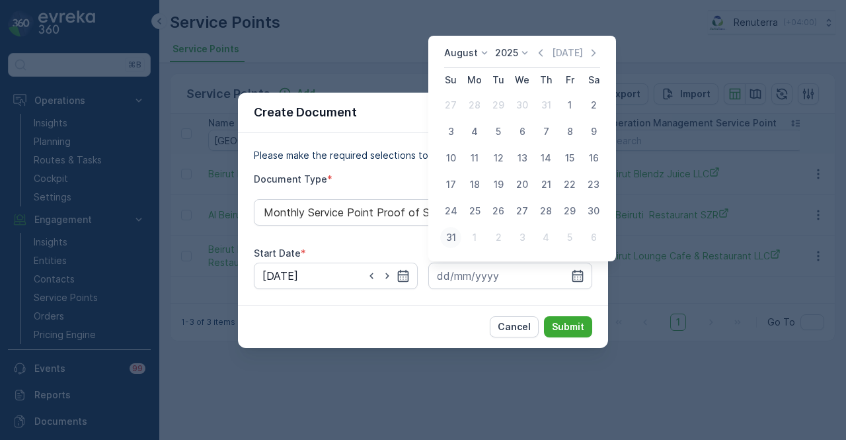
click at [457, 233] on div "31" at bounding box center [450, 237] width 21 height 21
type input "31.08.2025"
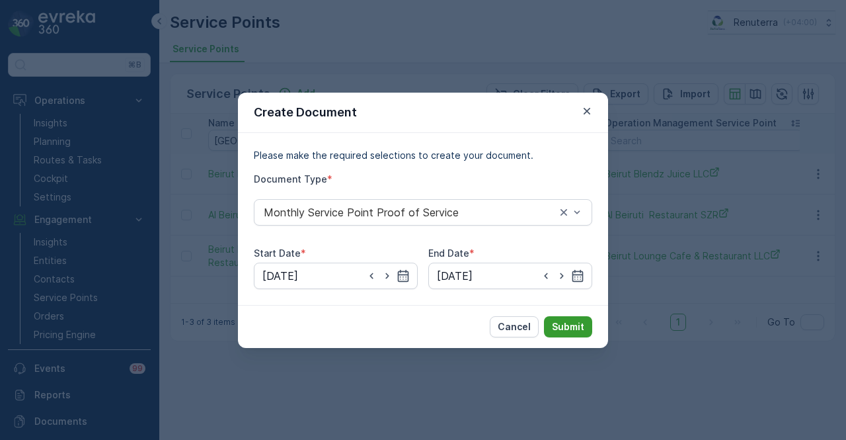
click at [576, 335] on button "Submit" at bounding box center [568, 326] width 48 height 21
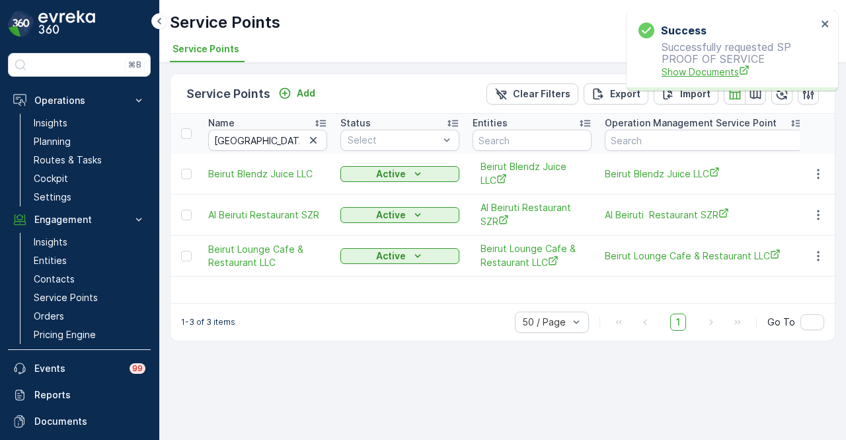
click at [687, 71] on span "Show Documents" at bounding box center [739, 72] width 155 height 14
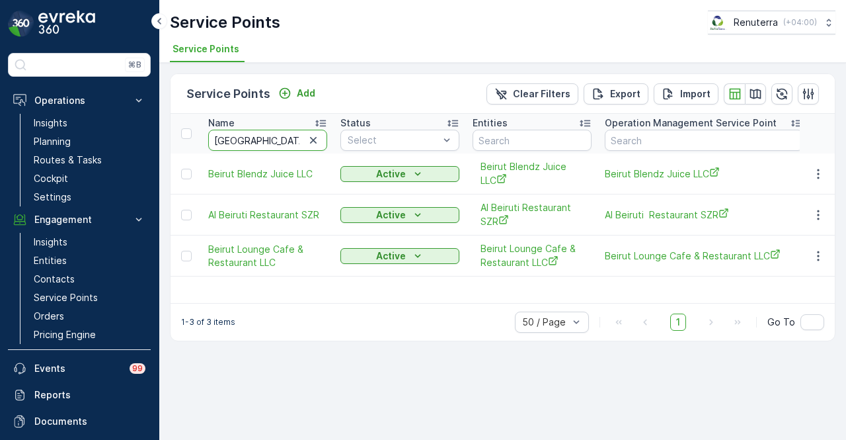
click at [273, 141] on input "beirut" at bounding box center [267, 140] width 119 height 21
type input "b"
type input "saif al"
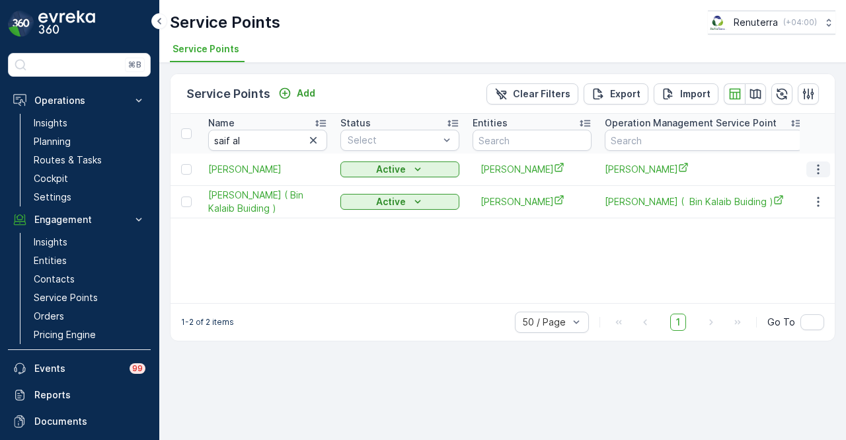
click at [821, 176] on icon "button" at bounding box center [818, 169] width 13 height 13
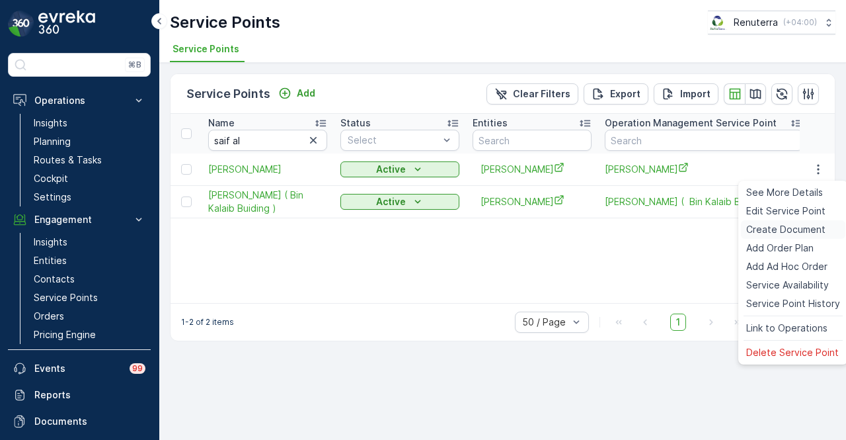
click at [809, 228] on span "Create Document" at bounding box center [785, 229] width 79 height 13
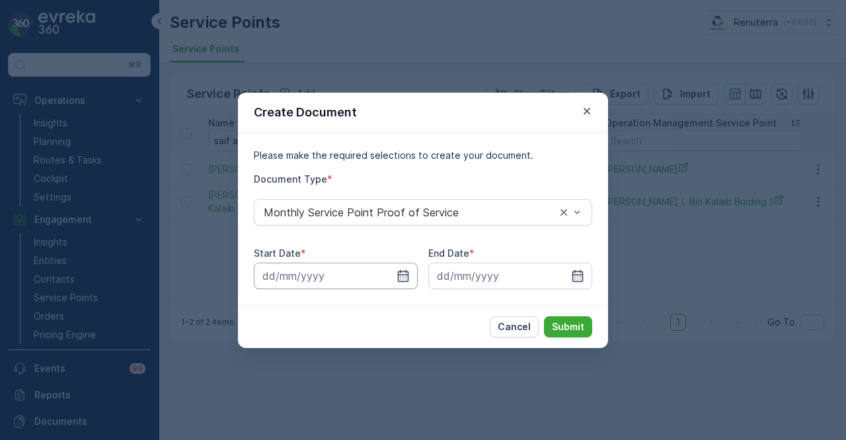
click at [405, 266] on input at bounding box center [336, 275] width 164 height 26
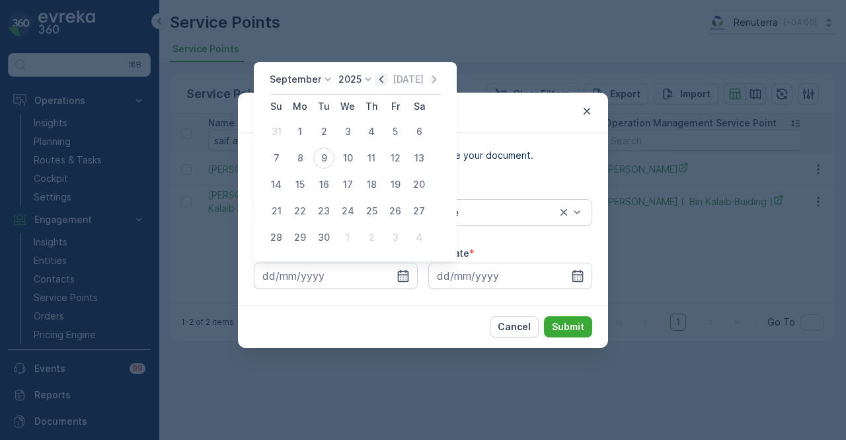
click at [381, 81] on icon "button" at bounding box center [381, 79] width 13 height 13
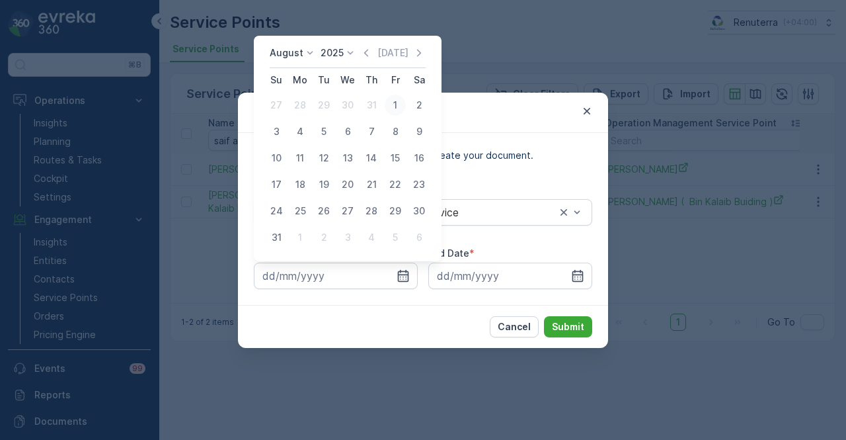
click at [389, 104] on div "1" at bounding box center [395, 105] width 21 height 21
type input "01.08.2025"
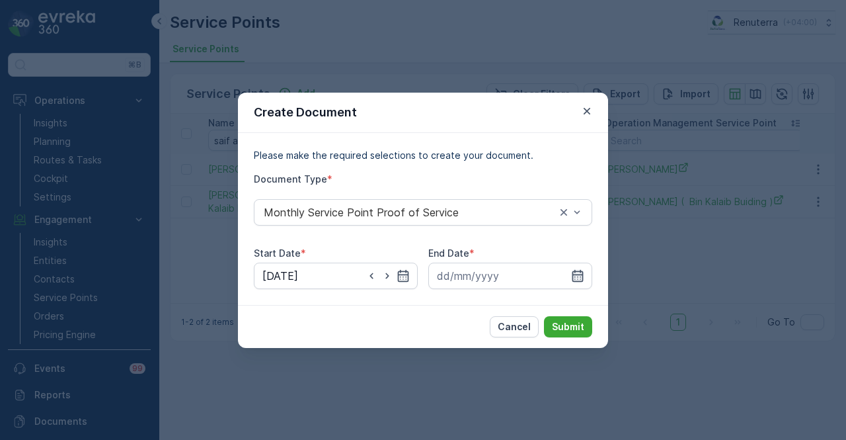
click at [584, 270] on icon "button" at bounding box center [577, 275] width 13 height 13
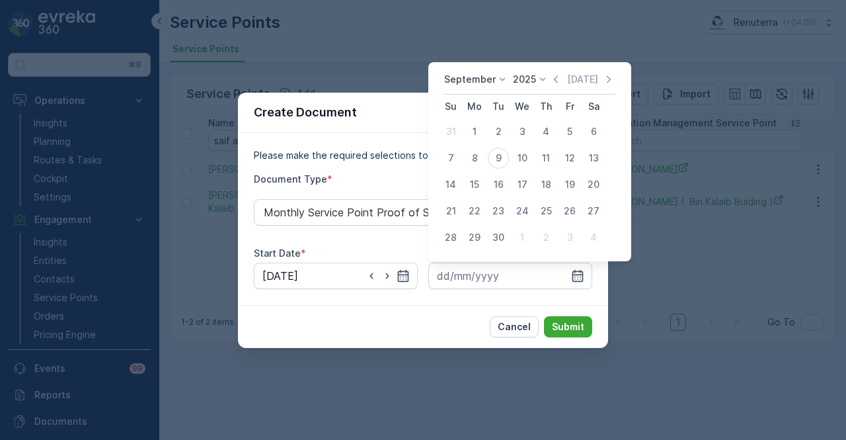
click at [555, 68] on div "September 2025 Today Su Mo Tu We Th Fr Sa 31 1 2 3 4 5 6 7 8 9 10 11 12 13 14 1…" at bounding box center [529, 161] width 203 height 199
click at [555, 71] on div "September 2025 Today Su Mo Tu We Th Fr Sa 31 1 2 3 4 5 6 7 8 9 10 11 12 13 14 1…" at bounding box center [529, 161] width 203 height 199
click at [555, 72] on div "September 2025 Today Su Mo Tu We Th Fr Sa 31 1 2 3 4 5 6 7 8 9 10 11 12 13 14 1…" at bounding box center [529, 161] width 203 height 199
click at [555, 74] on icon "button" at bounding box center [555, 79] width 13 height 13
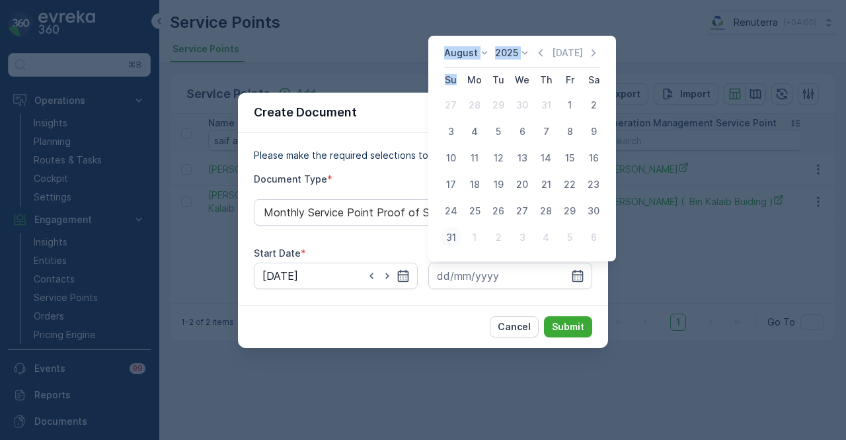
click at [447, 228] on div "31" at bounding box center [450, 237] width 21 height 21
type input "31.08.2025"
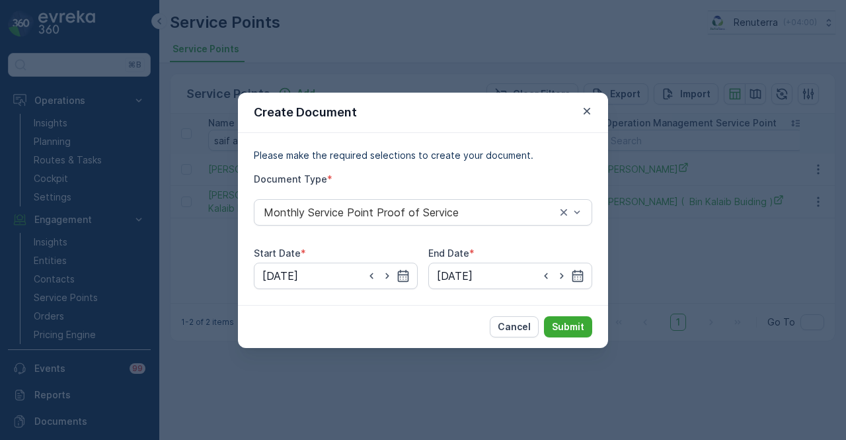
click at [580, 315] on div "Cancel Submit" at bounding box center [423, 326] width 370 height 43
click at [580, 321] on p "Submit" at bounding box center [568, 326] width 32 height 13
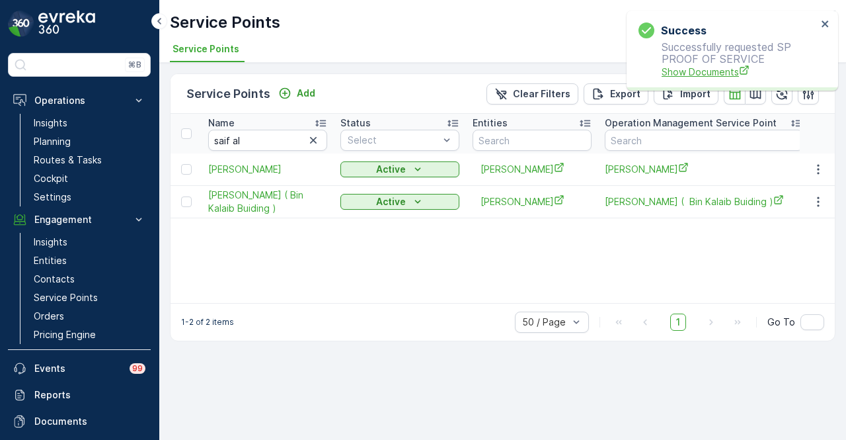
click at [699, 69] on span "Show Documents" at bounding box center [739, 72] width 155 height 14
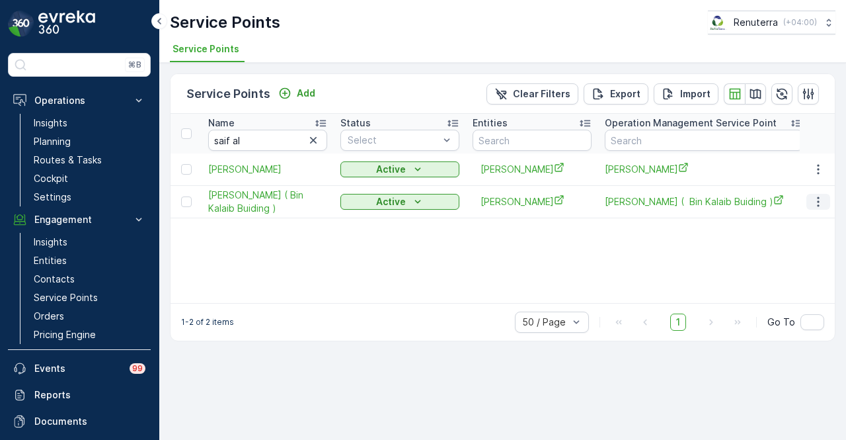
drag, startPoint x: 820, startPoint y: 225, endPoint x: 822, endPoint y: 212, distance: 12.7
click at [821, 217] on td at bounding box center [818, 201] width 36 height 32
click at [822, 208] on icon "button" at bounding box center [818, 201] width 13 height 13
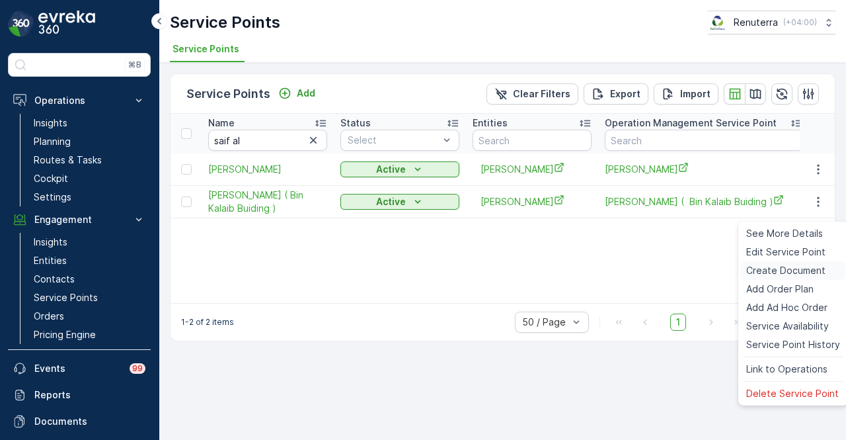
click at [801, 265] on span "Create Document" at bounding box center [785, 270] width 79 height 13
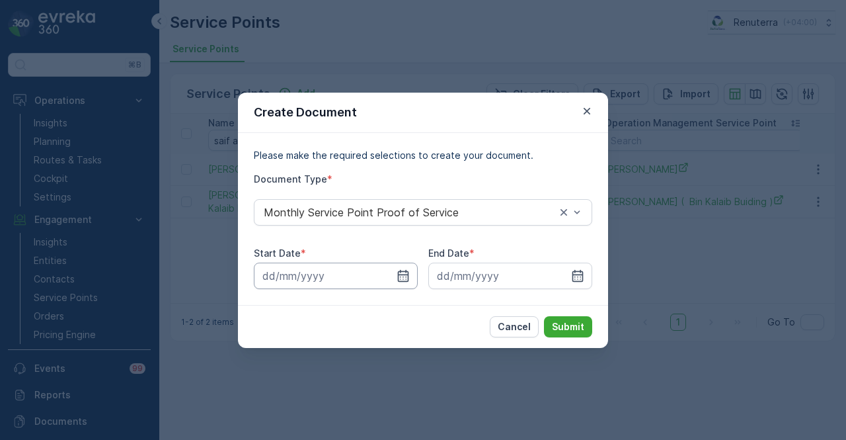
click at [414, 268] on input at bounding box center [336, 275] width 164 height 26
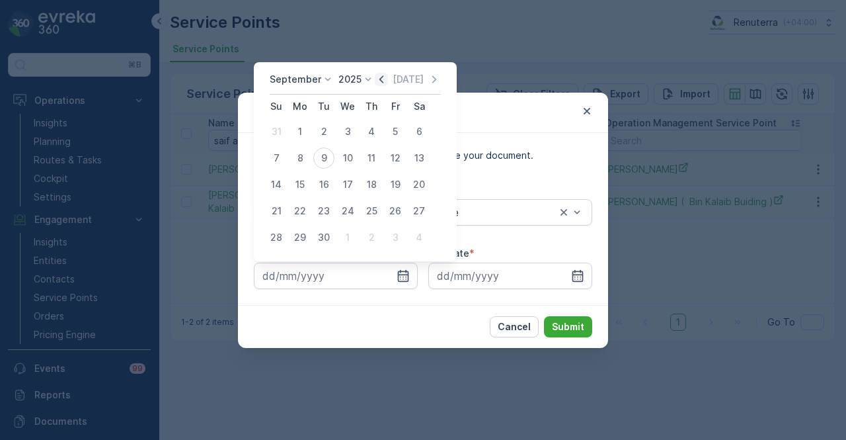
click at [375, 78] on icon "button" at bounding box center [381, 79] width 13 height 13
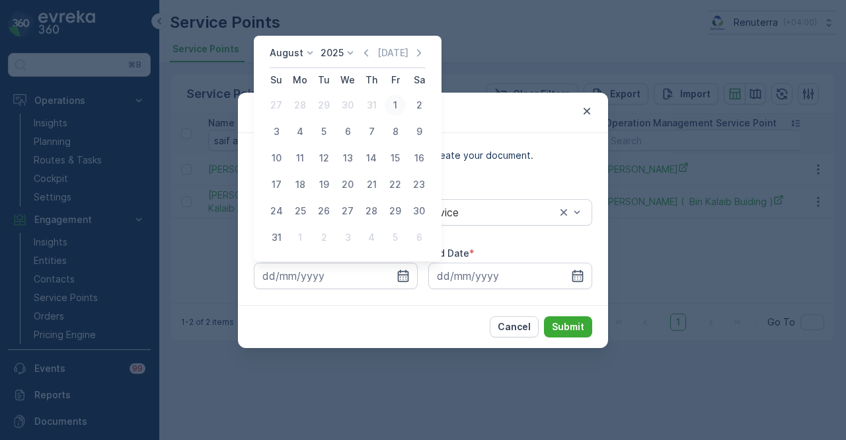
click at [389, 114] on button "1" at bounding box center [395, 105] width 24 height 24
type input "01.08.2025"
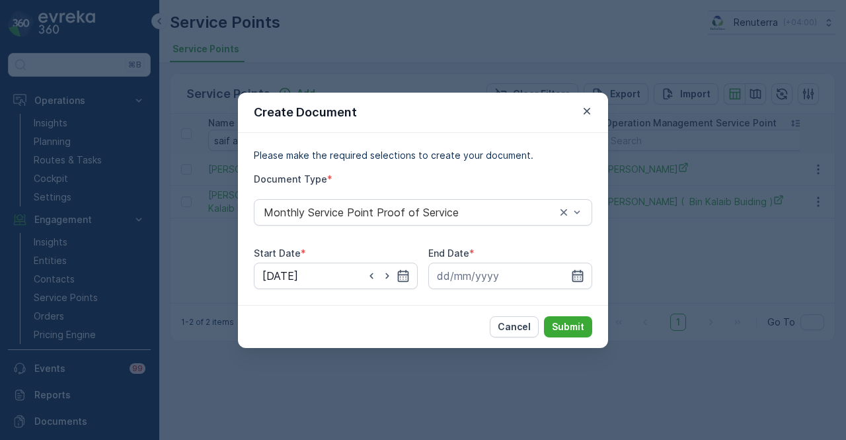
click at [576, 274] on icon "button" at bounding box center [577, 275] width 11 height 12
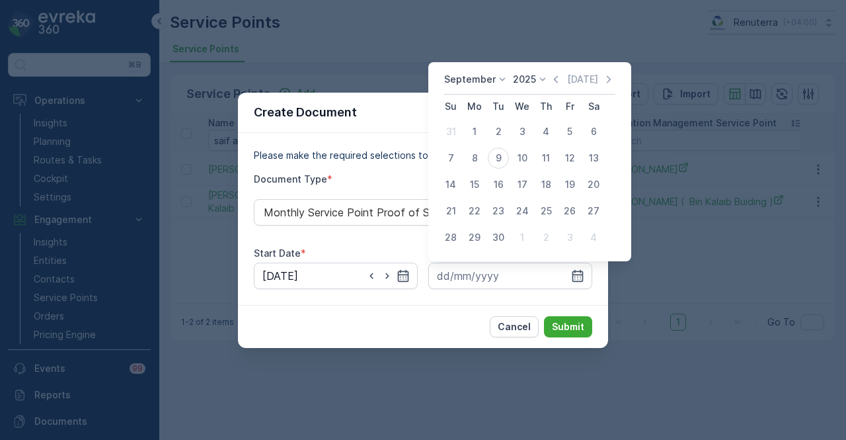
click at [554, 89] on div "September 2025 Today" at bounding box center [529, 84] width 171 height 22
click at [545, 87] on div "September 2025 Today" at bounding box center [529, 84] width 171 height 22
click at [555, 75] on icon "button" at bounding box center [555, 79] width 13 height 13
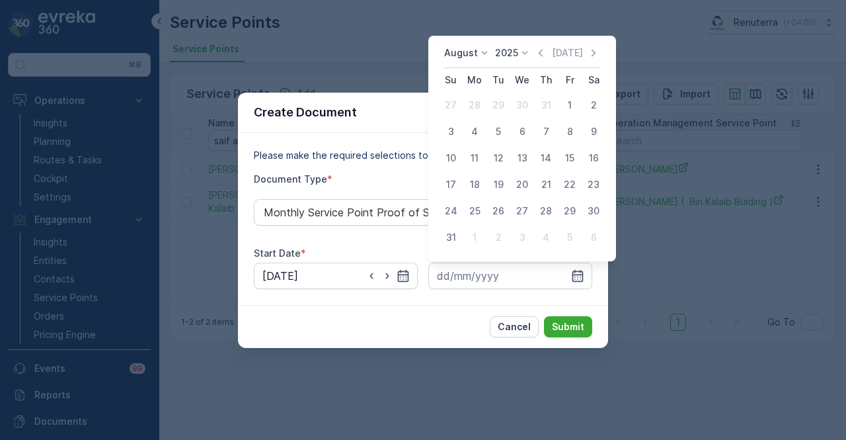
drag, startPoint x: 455, startPoint y: 237, endPoint x: 498, endPoint y: 256, distance: 47.3
click at [457, 237] on div "31" at bounding box center [450, 237] width 21 height 21
type input "31.08.2025"
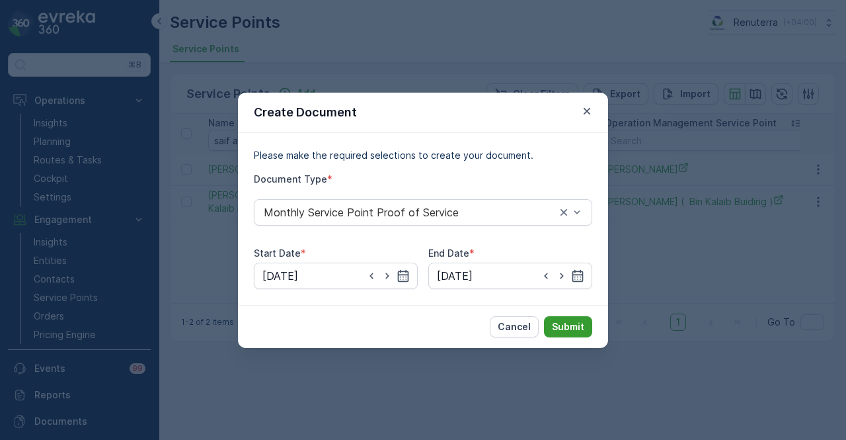
click at [574, 326] on p "Submit" at bounding box center [568, 326] width 32 height 13
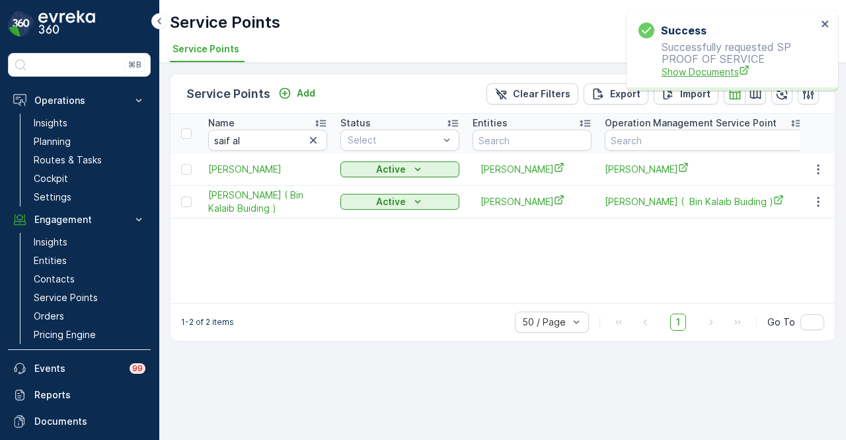
click at [689, 67] on span "Show Documents" at bounding box center [739, 72] width 155 height 14
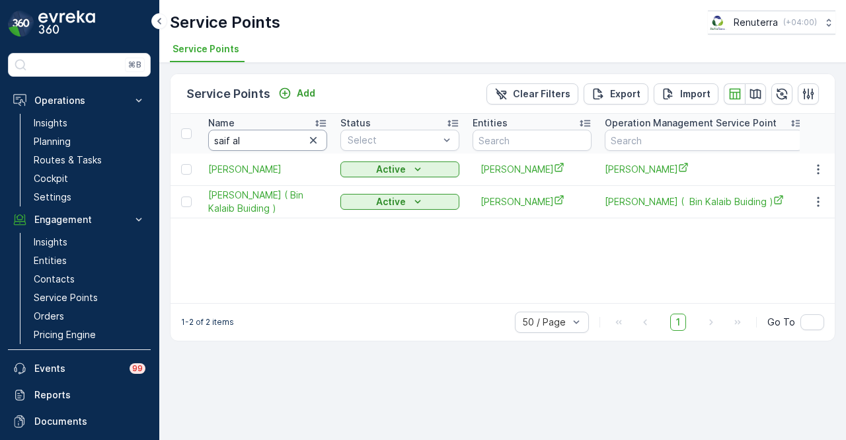
click at [270, 140] on input "saif al" at bounding box center [267, 140] width 119 height 21
type input "s"
type input "SALEH"
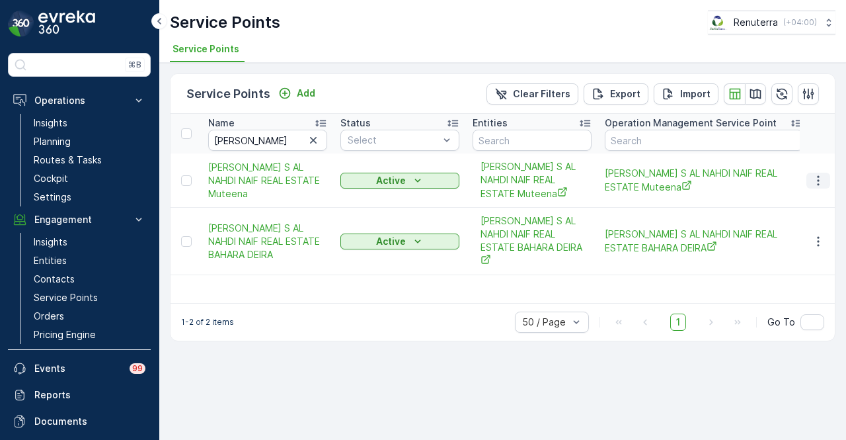
click at [808, 176] on button "button" at bounding box center [818, 181] width 24 height 16
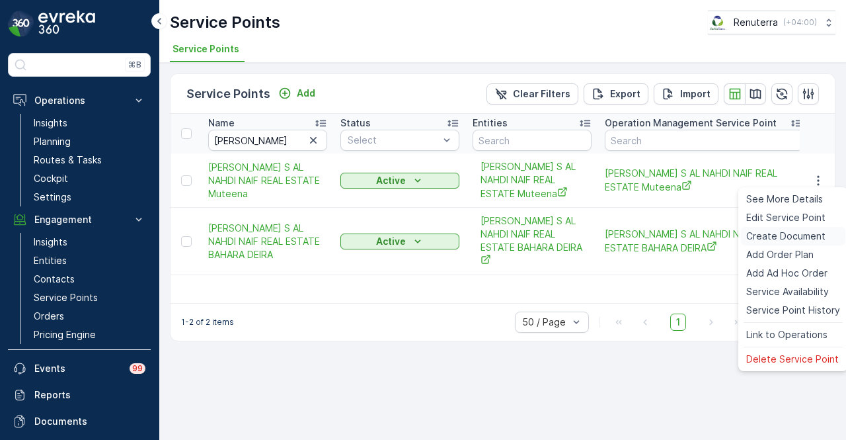
click at [784, 241] on span "Create Document" at bounding box center [785, 235] width 79 height 13
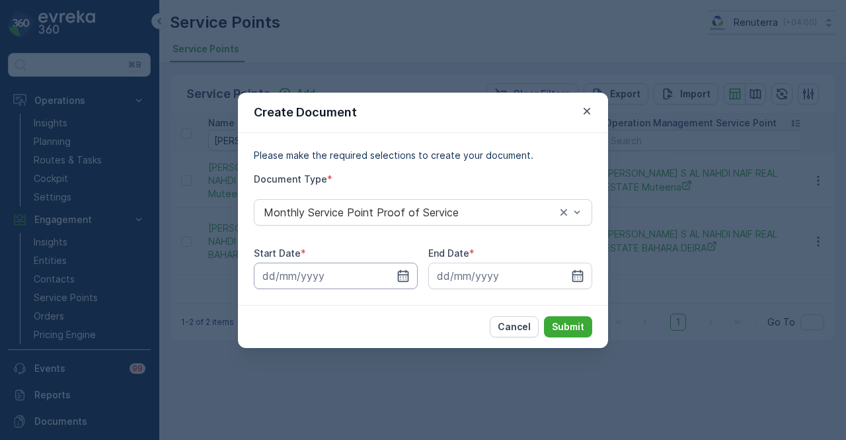
click at [413, 271] on input at bounding box center [336, 275] width 164 height 26
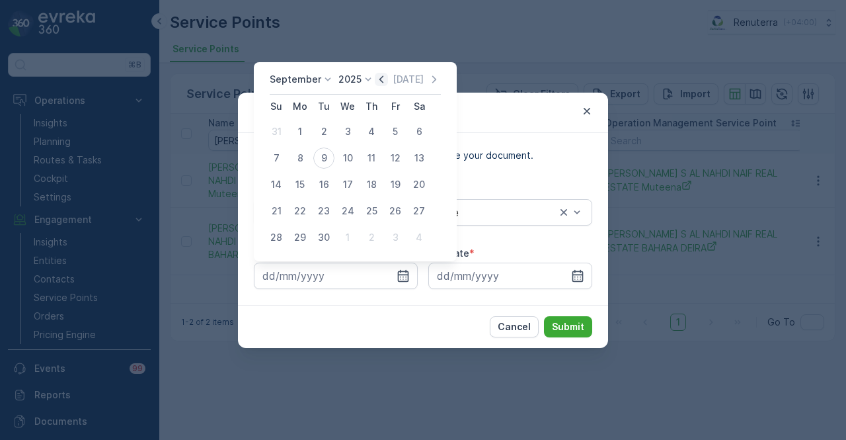
click at [379, 79] on icon "button" at bounding box center [381, 79] width 13 height 13
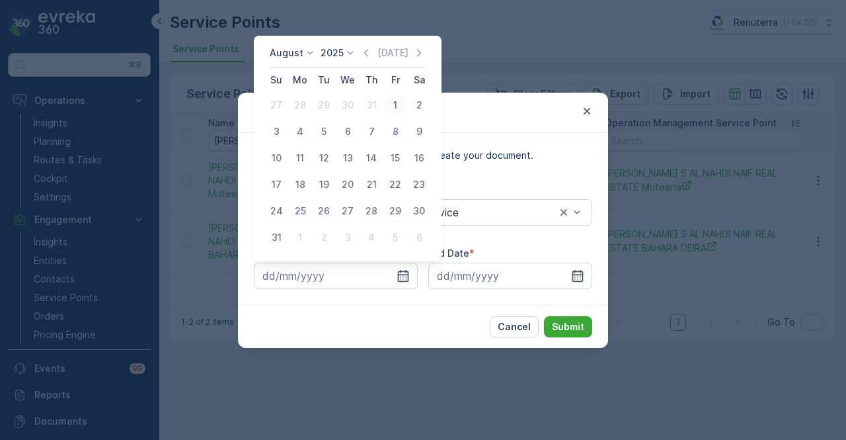
click at [389, 108] on div "1" at bounding box center [395, 105] width 21 height 21
type input "01.08.2025"
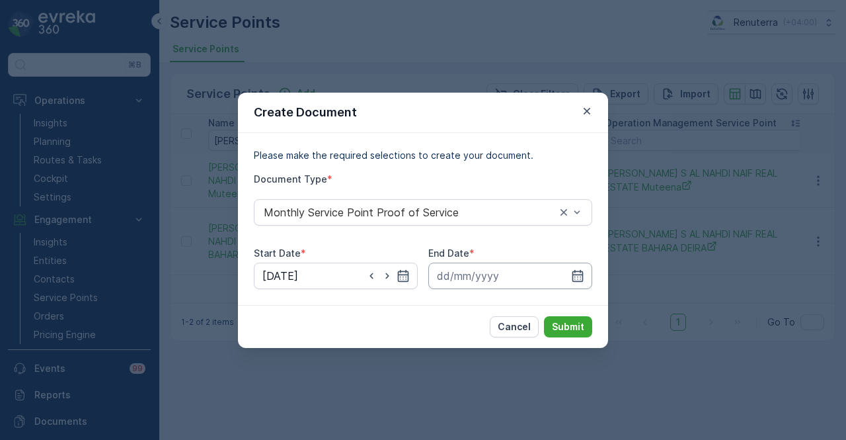
click at [587, 278] on input at bounding box center [510, 275] width 164 height 26
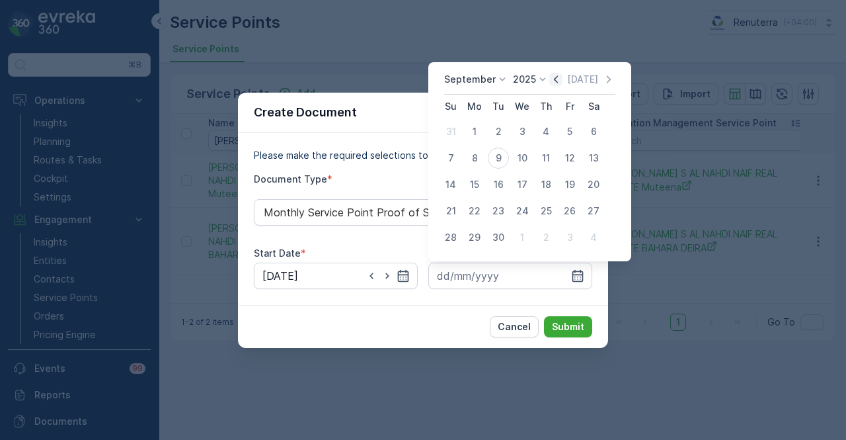
click at [553, 80] on icon "button" at bounding box center [555, 79] width 13 height 13
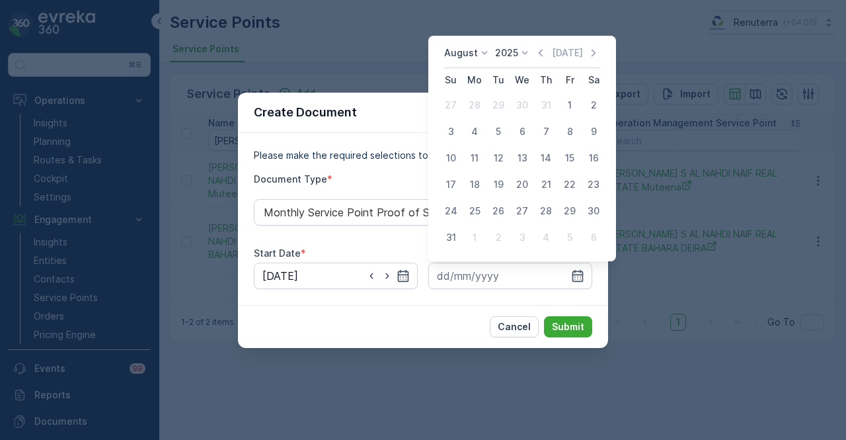
drag, startPoint x: 454, startPoint y: 232, endPoint x: 566, endPoint y: 295, distance: 128.5
click at [467, 235] on tr "31 1 2 3 4 5 6" at bounding box center [522, 237] width 167 height 26
click at [453, 237] on div "31" at bounding box center [450, 237] width 21 height 21
type input "31.08.2025"
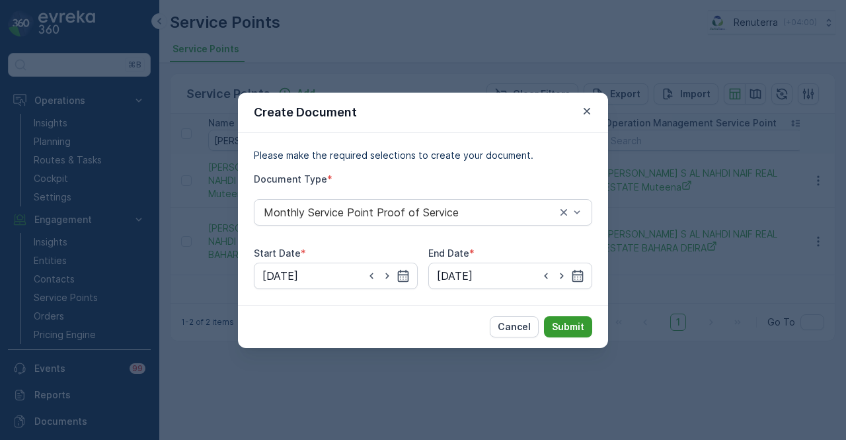
click at [566, 321] on p "Submit" at bounding box center [568, 326] width 32 height 13
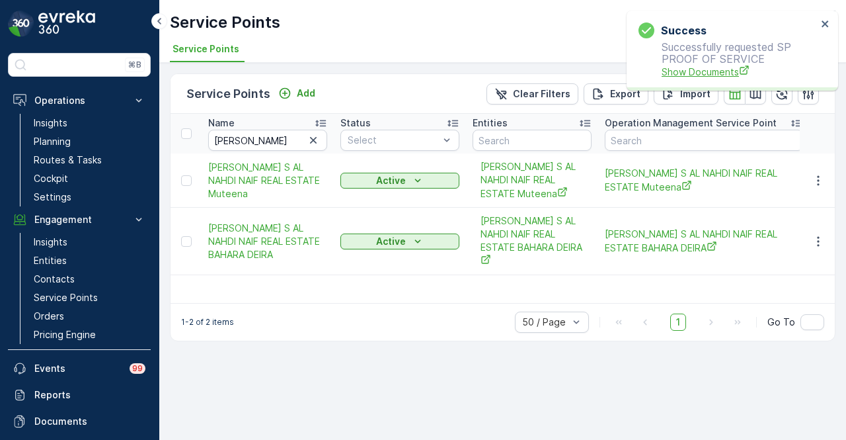
click at [701, 71] on span "Show Documents" at bounding box center [739, 72] width 155 height 14
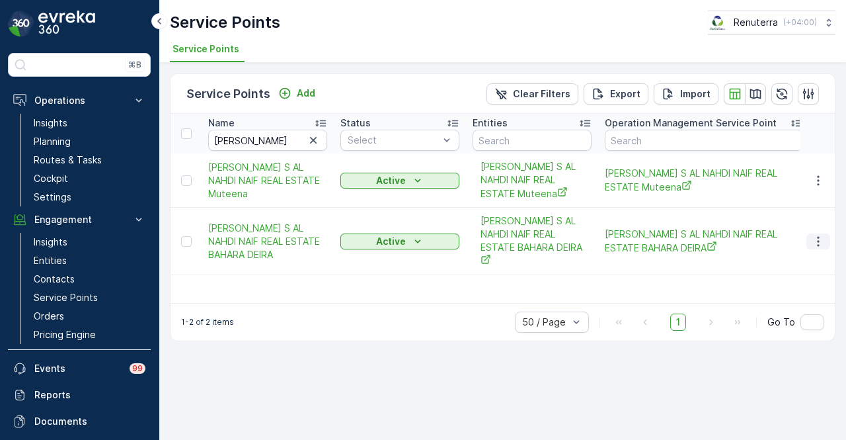
click at [821, 244] on icon "button" at bounding box center [818, 241] width 13 height 13
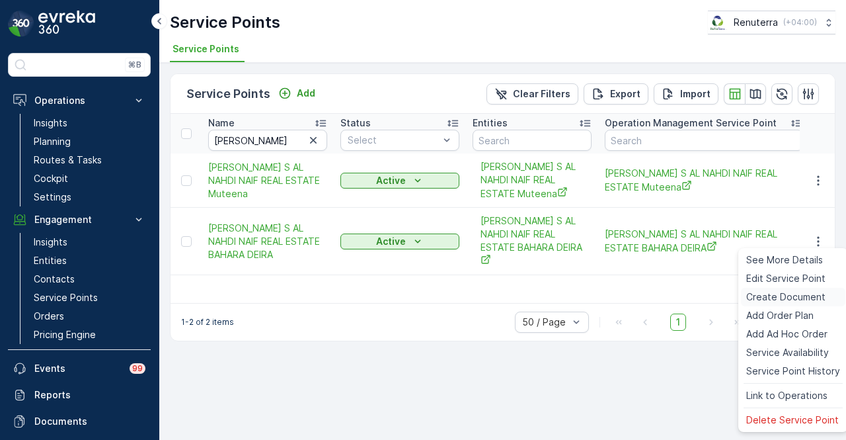
click at [810, 301] on span "Create Document" at bounding box center [785, 296] width 79 height 13
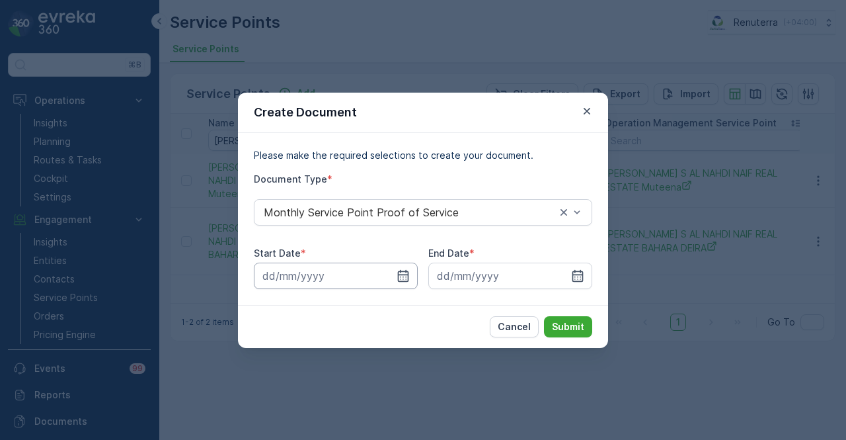
click at [402, 286] on input at bounding box center [336, 275] width 164 height 26
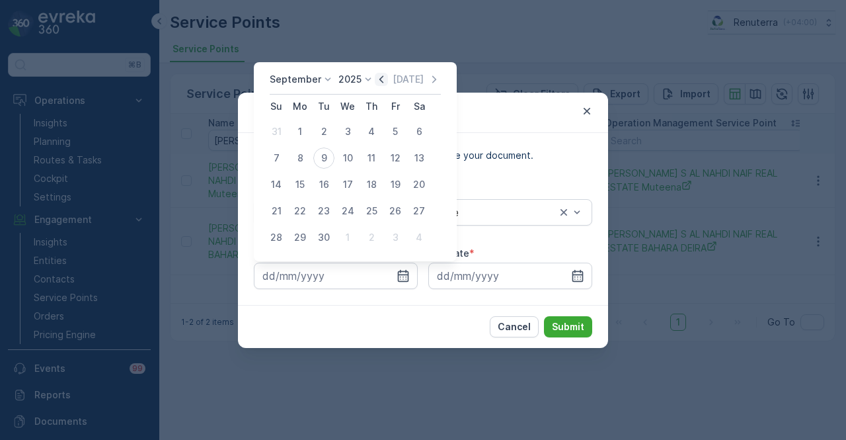
click at [375, 76] on icon "button" at bounding box center [381, 79] width 13 height 13
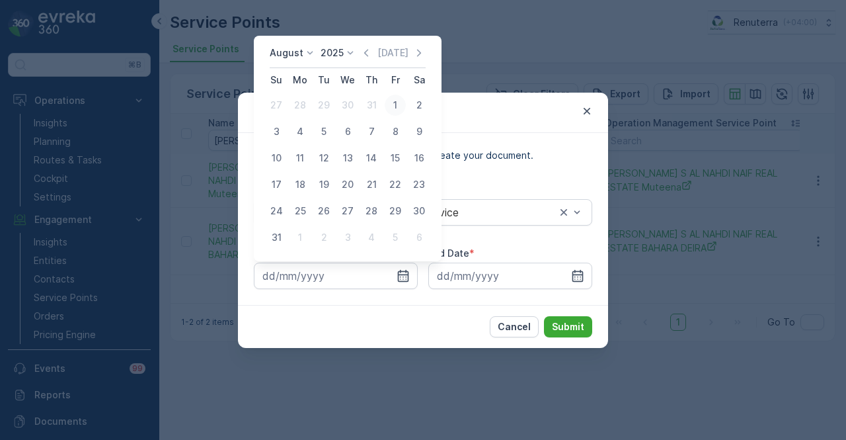
click at [405, 110] on button "1" at bounding box center [395, 105] width 24 height 24
type input "01.08.2025"
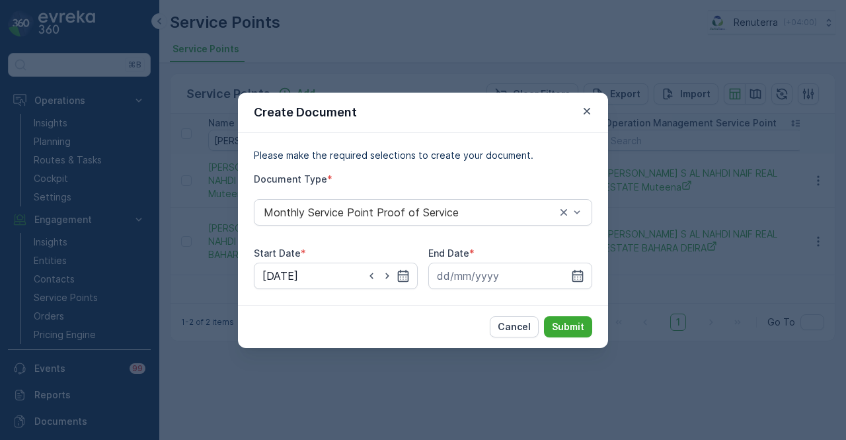
click at [596, 272] on div "Please make the required selections to create your document. Document Type * Mo…" at bounding box center [423, 219] width 370 height 172
click at [580, 275] on icon "button" at bounding box center [577, 275] width 13 height 13
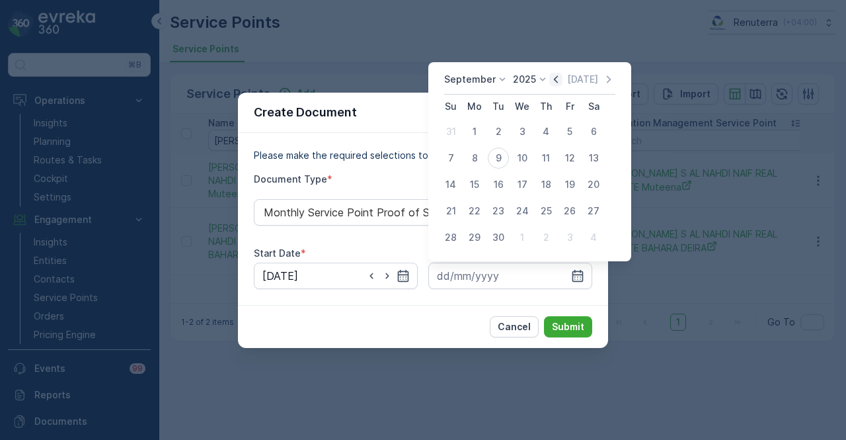
click at [553, 73] on icon "button" at bounding box center [555, 79] width 13 height 13
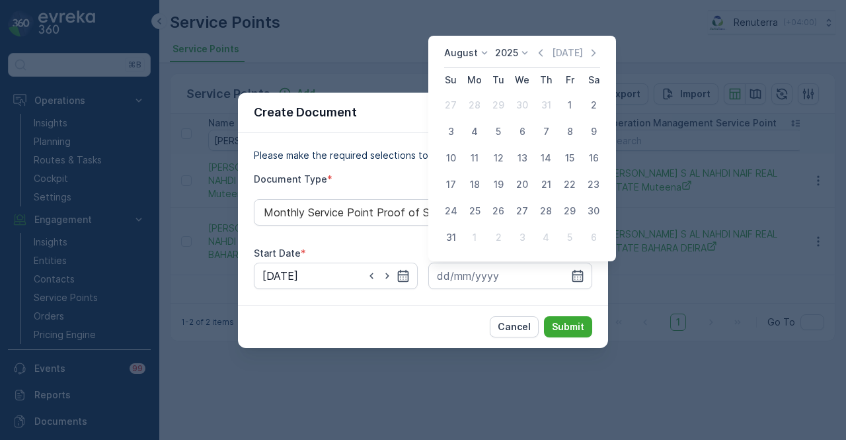
drag, startPoint x: 451, startPoint y: 235, endPoint x: 479, endPoint y: 254, distance: 33.7
click at [459, 236] on div "31" at bounding box center [450, 237] width 21 height 21
type input "31.08.2025"
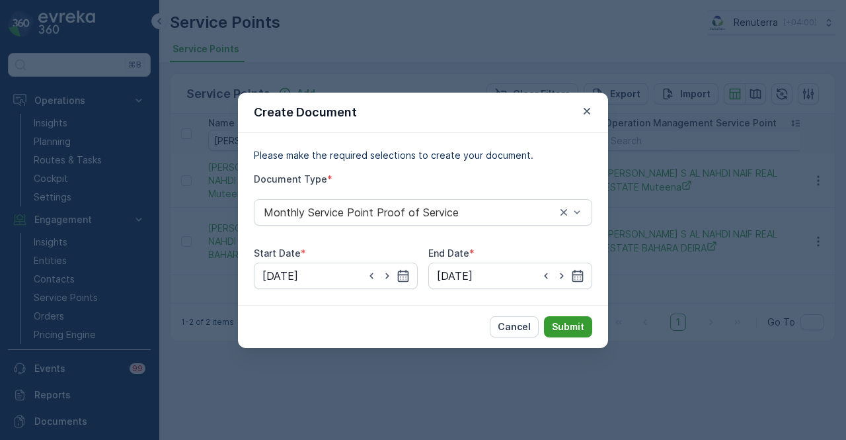
click at [579, 332] on p "Submit" at bounding box center [568, 326] width 32 height 13
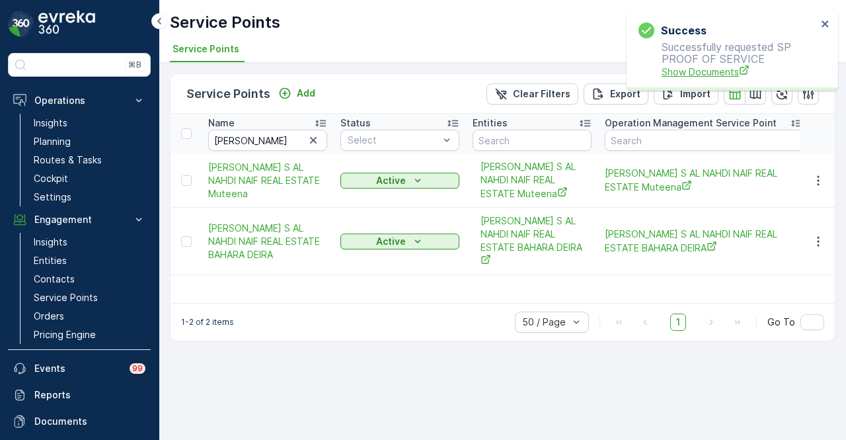
click at [704, 67] on span "Show Documents" at bounding box center [739, 72] width 155 height 14
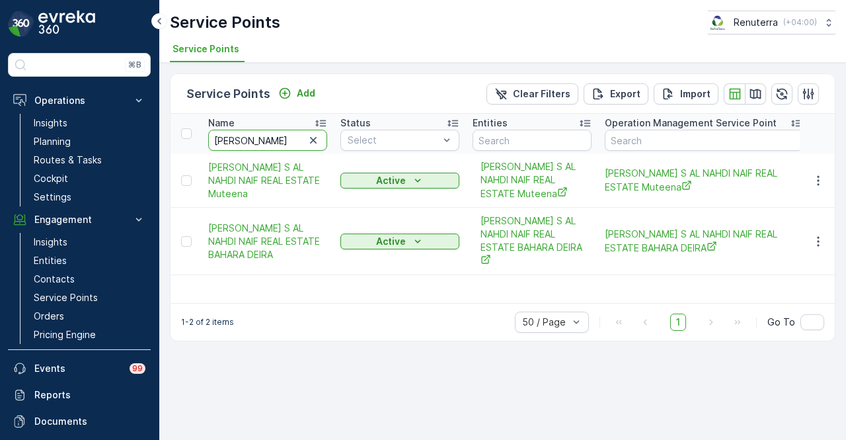
click at [254, 136] on input "SALEH" at bounding box center [267, 140] width 119 height 21
type input "S"
type input "rashed"
click at [254, 136] on input "rashed" at bounding box center [267, 140] width 119 height 21
type input "rashed salem"
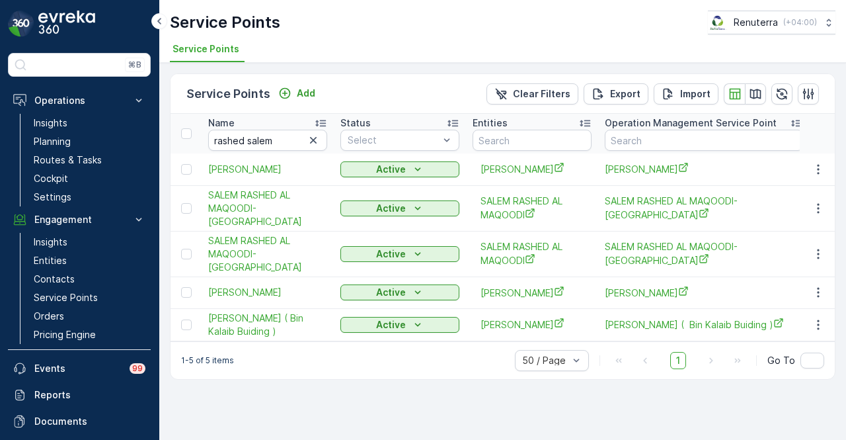
type input "rashed"
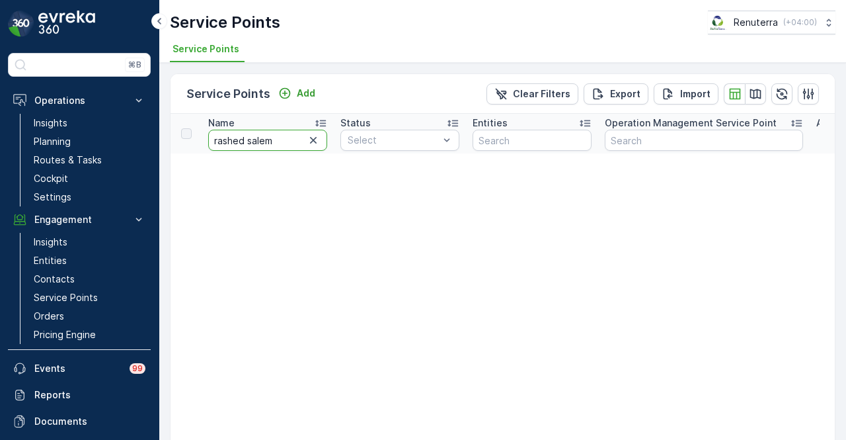
click at [292, 140] on input "rashed salem" at bounding box center [267, 140] width 119 height 21
type input "rashed"
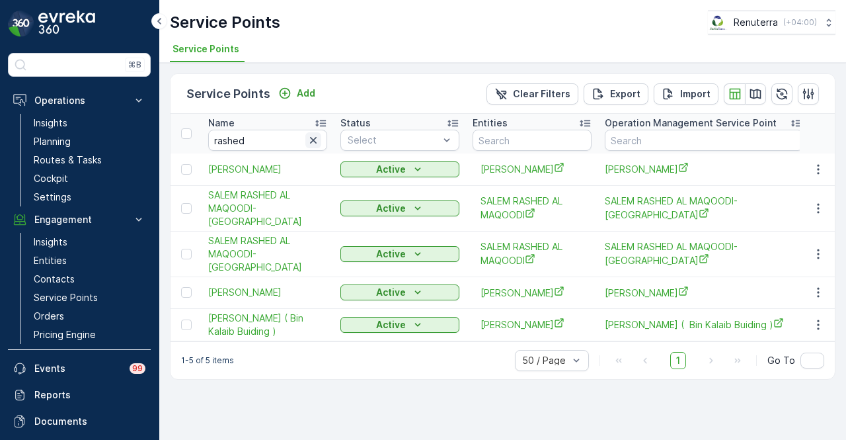
click at [312, 144] on icon "button" at bounding box center [313, 140] width 13 height 13
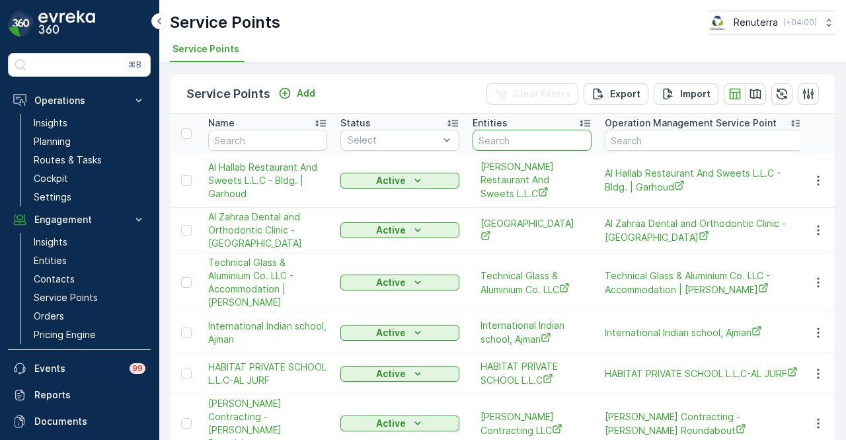
click at [526, 139] on input "text" at bounding box center [532, 140] width 119 height 21
type input "salem ras"
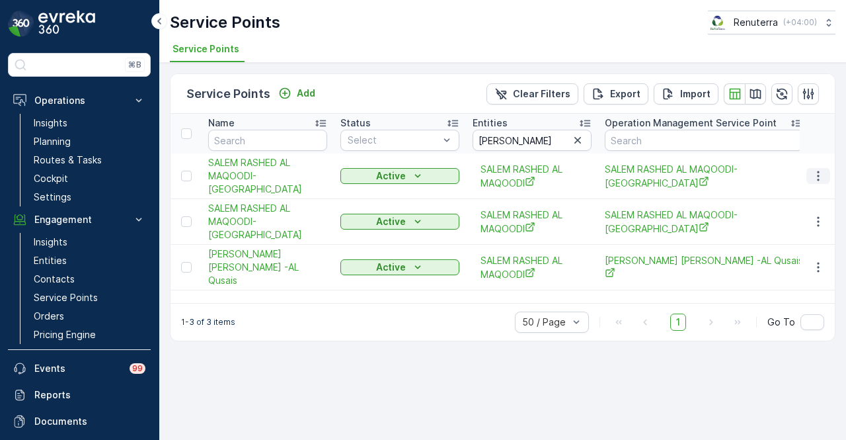
click at [821, 174] on icon "button" at bounding box center [818, 175] width 13 height 13
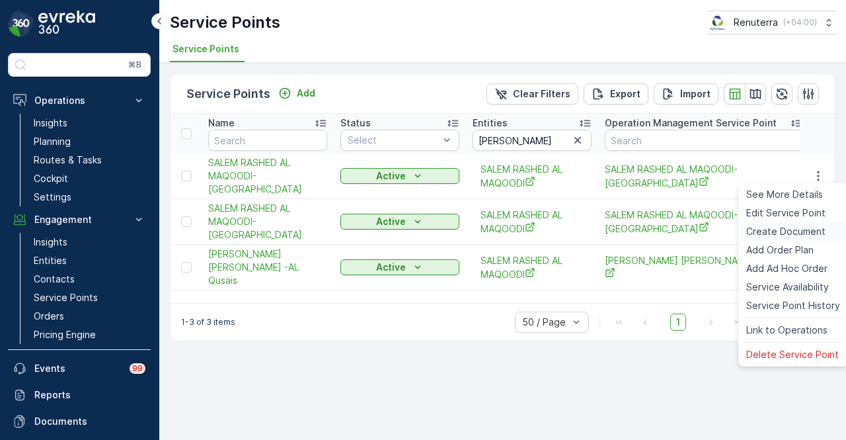
click at [808, 232] on span "Create Document" at bounding box center [785, 231] width 79 height 13
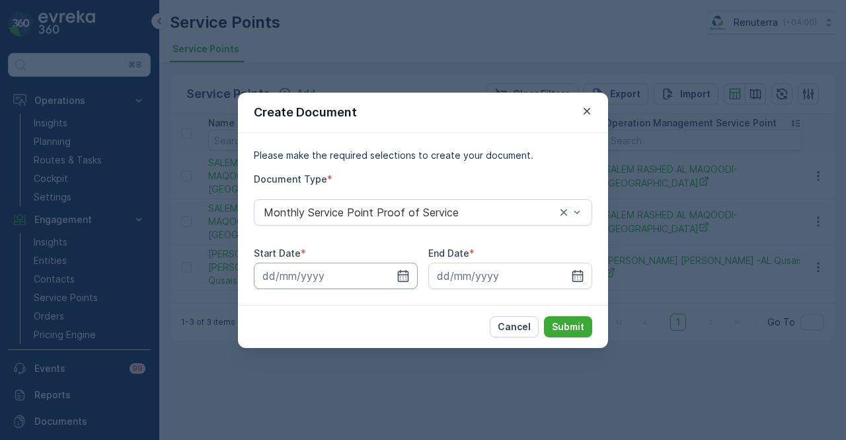
click at [391, 266] on input at bounding box center [336, 275] width 164 height 26
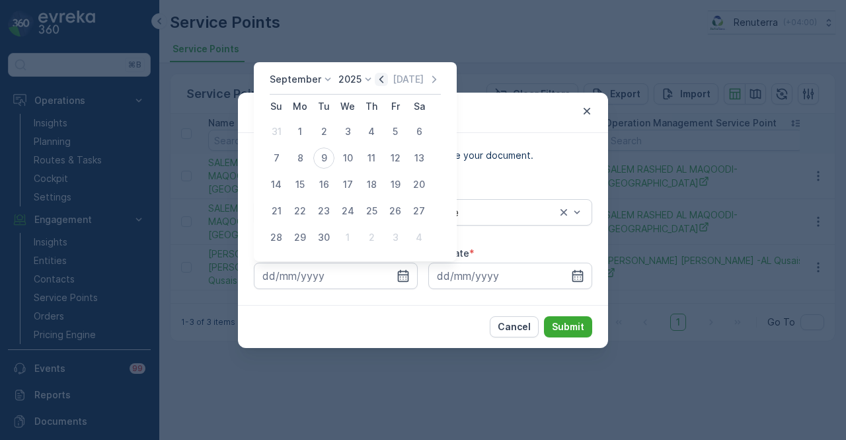
click at [375, 81] on icon "button" at bounding box center [381, 79] width 13 height 13
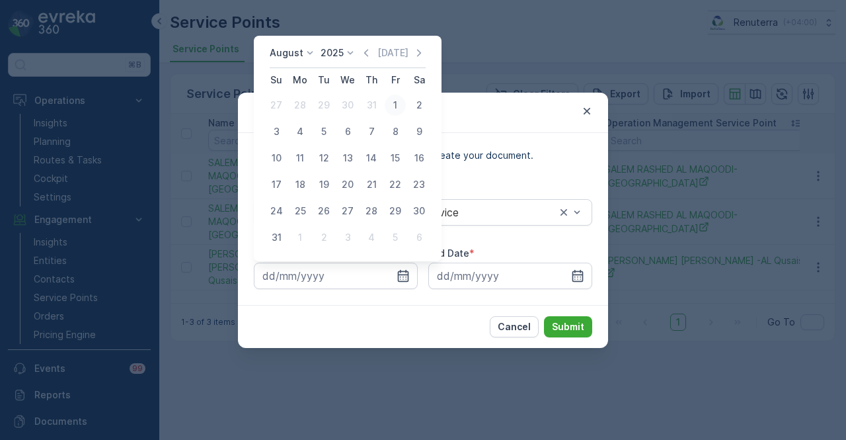
click at [394, 103] on div "1" at bounding box center [395, 105] width 21 height 21
type input "01.08.2025"
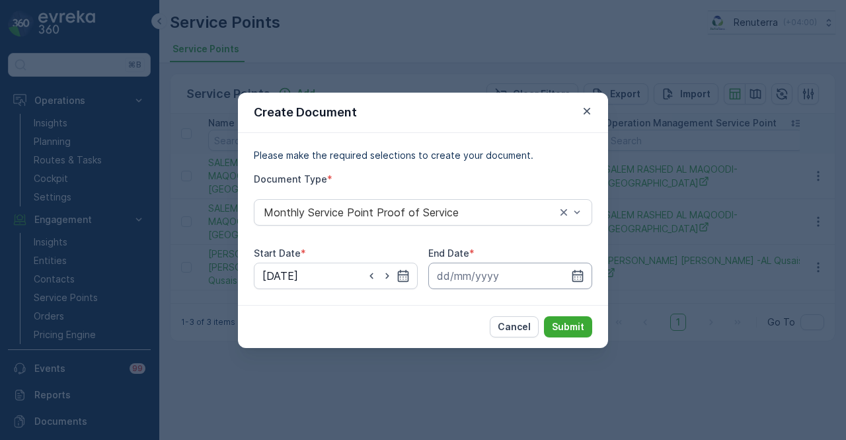
click at [585, 264] on input at bounding box center [510, 275] width 164 height 26
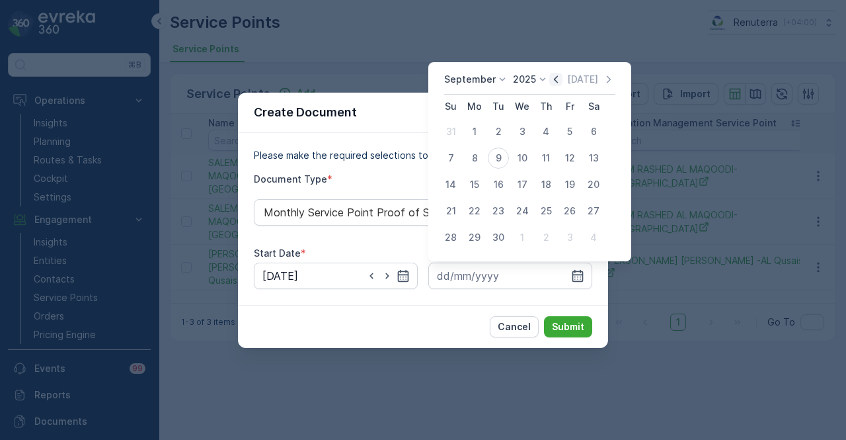
click at [550, 80] on icon "button" at bounding box center [555, 79] width 13 height 13
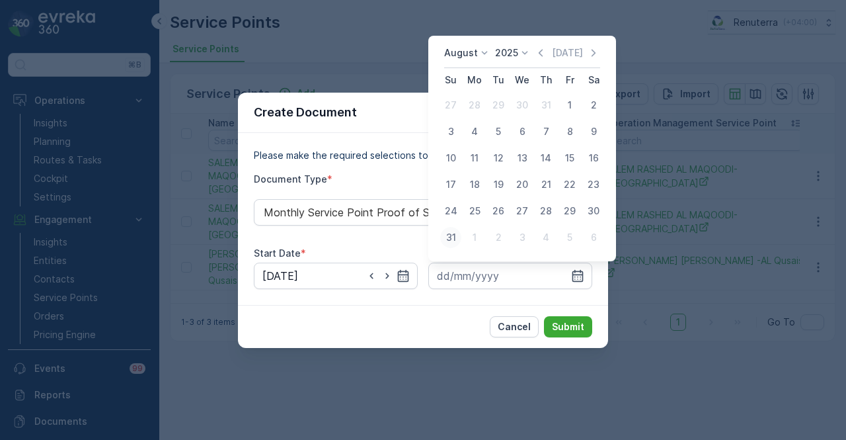
click at [451, 229] on div "31" at bounding box center [450, 237] width 21 height 21
type input "31.08.2025"
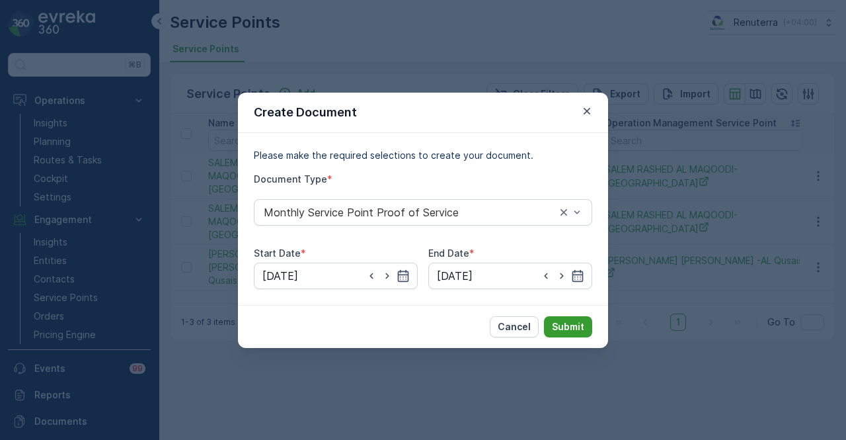
click at [564, 318] on button "Submit" at bounding box center [568, 326] width 48 height 21
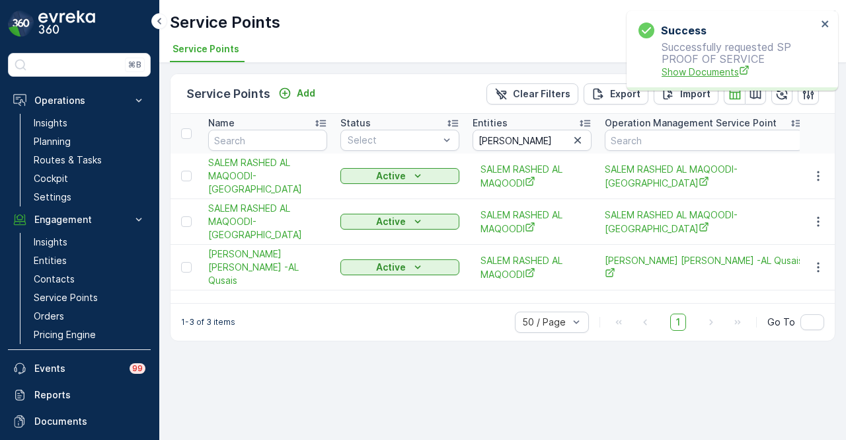
click at [689, 75] on span "Show Documents" at bounding box center [739, 72] width 155 height 14
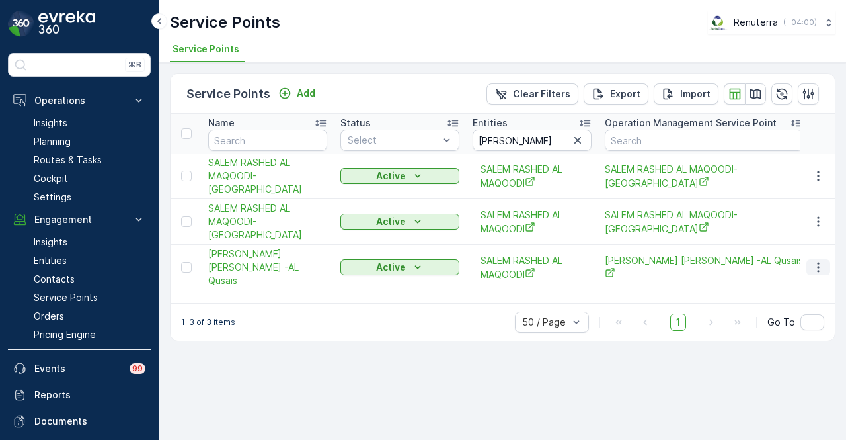
click at [814, 268] on icon "button" at bounding box center [818, 266] width 13 height 13
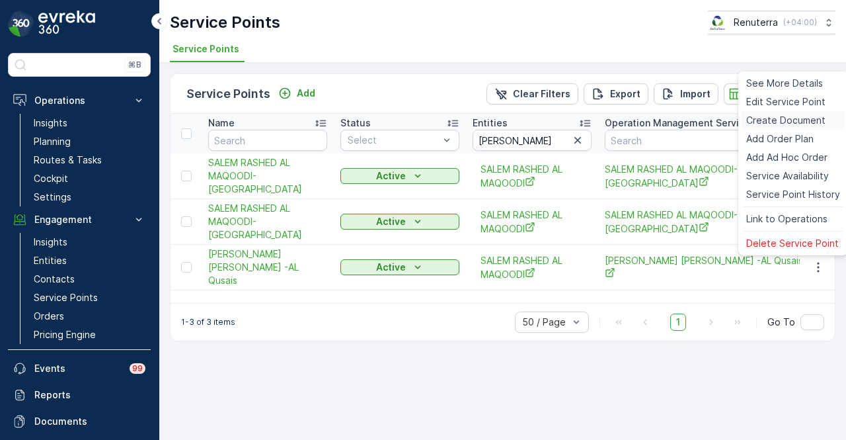
click at [812, 124] on span "Create Document" at bounding box center [785, 120] width 79 height 13
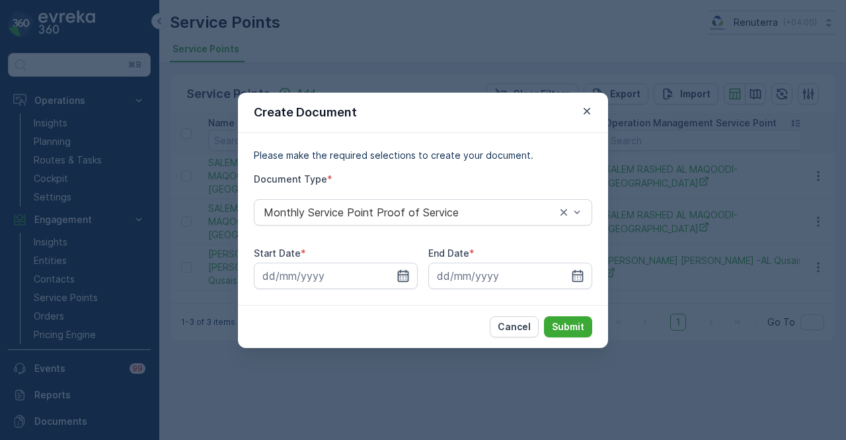
click at [404, 276] on icon "button" at bounding box center [403, 275] width 13 height 13
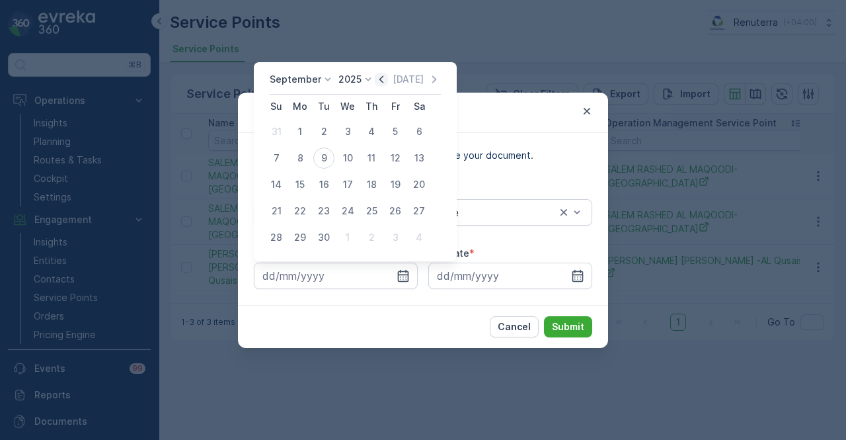
click at [380, 73] on icon "button" at bounding box center [381, 79] width 13 height 13
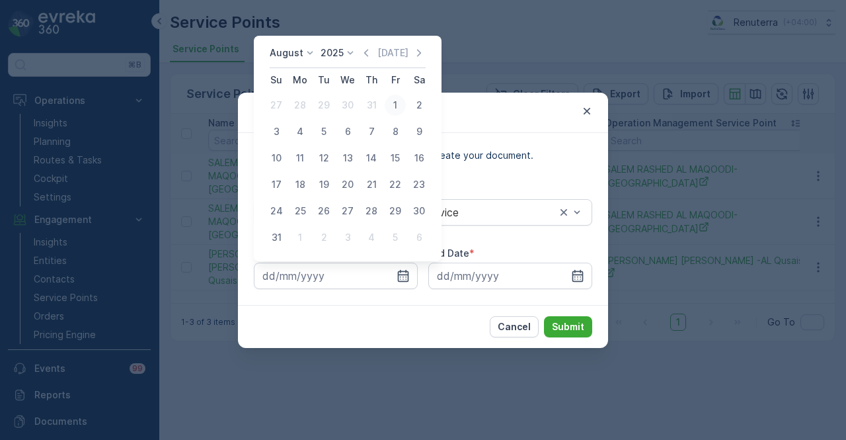
click at [401, 100] on div "1" at bounding box center [395, 105] width 21 height 21
type input "01.08.2025"
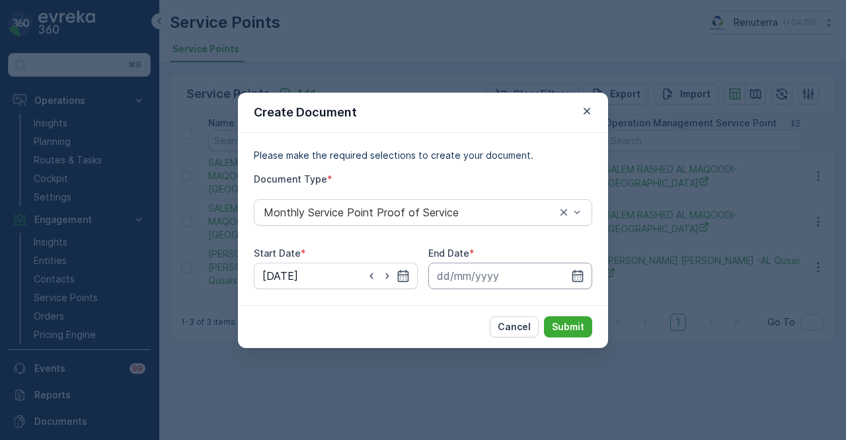
click at [584, 287] on input at bounding box center [510, 275] width 164 height 26
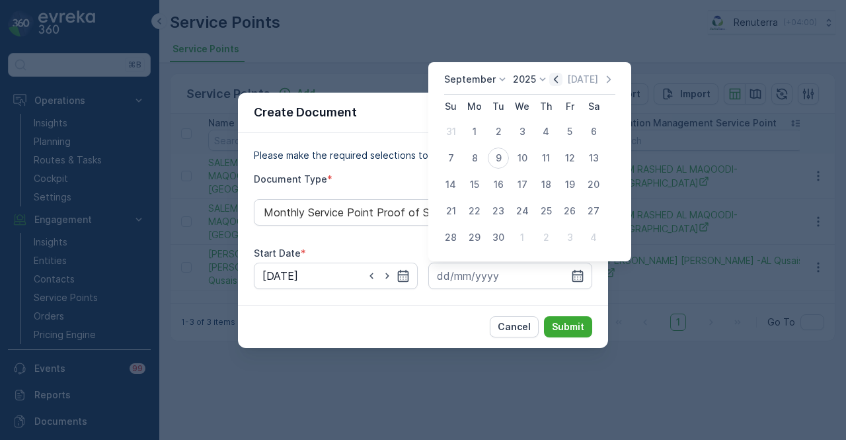
click at [553, 81] on icon "button" at bounding box center [555, 79] width 13 height 13
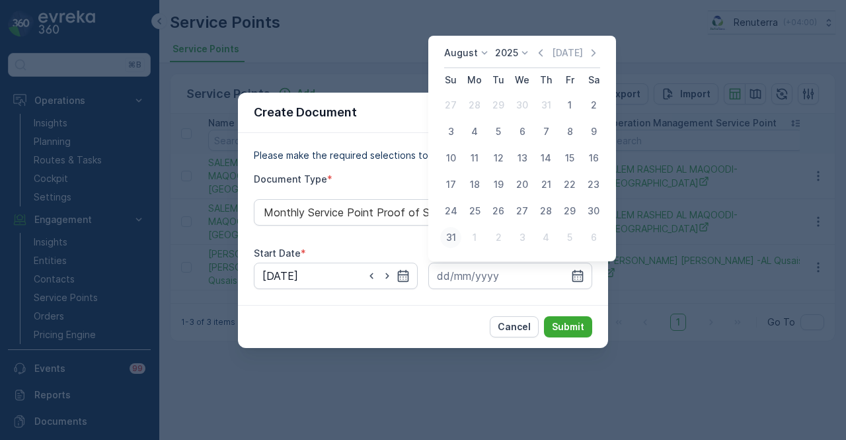
click at [449, 241] on div "31" at bounding box center [450, 237] width 21 height 21
type input "31.08.2025"
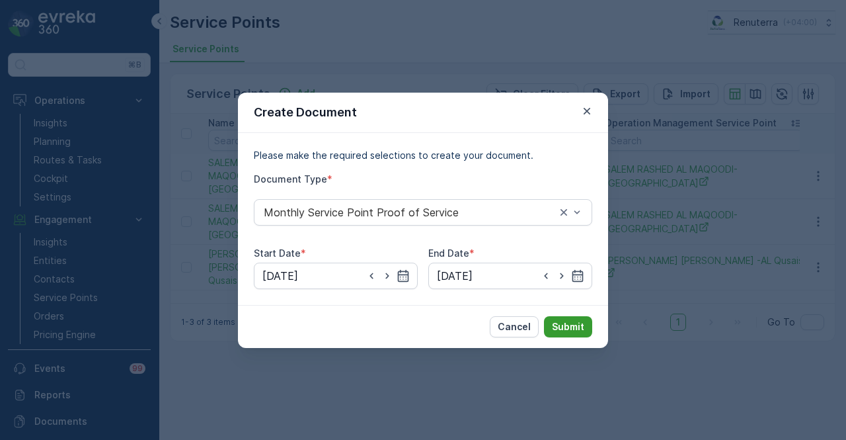
click at [567, 323] on p "Submit" at bounding box center [568, 326] width 32 height 13
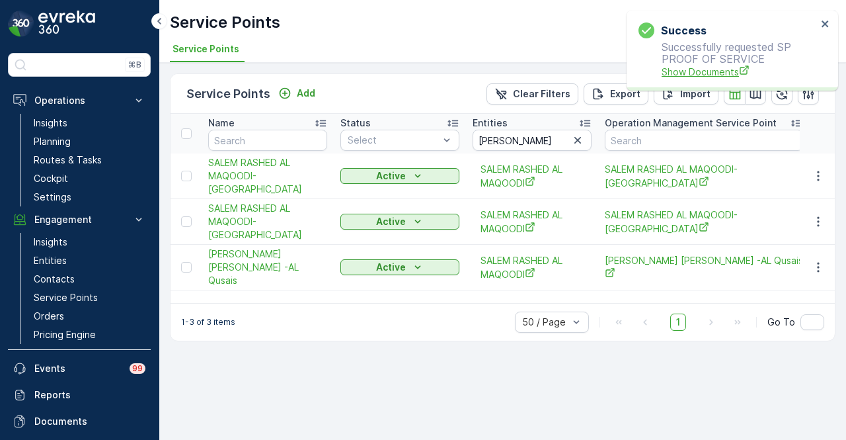
click at [695, 79] on span "Show Documents" at bounding box center [739, 72] width 155 height 14
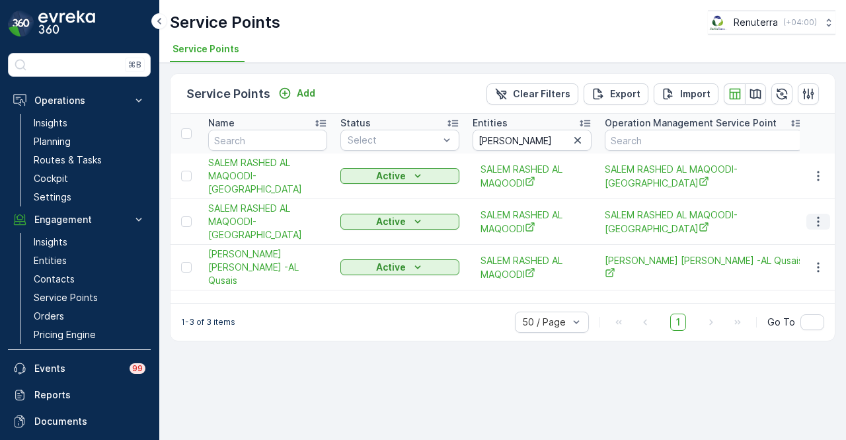
click at [821, 215] on icon "button" at bounding box center [818, 221] width 13 height 13
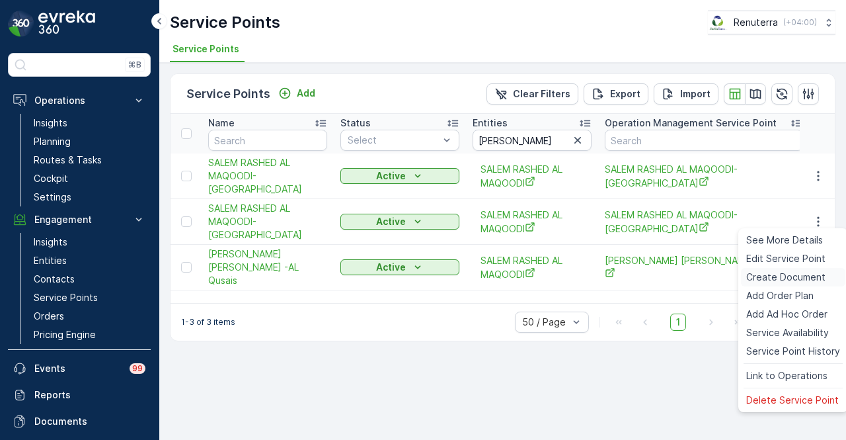
click at [809, 278] on span "Create Document" at bounding box center [785, 276] width 79 height 13
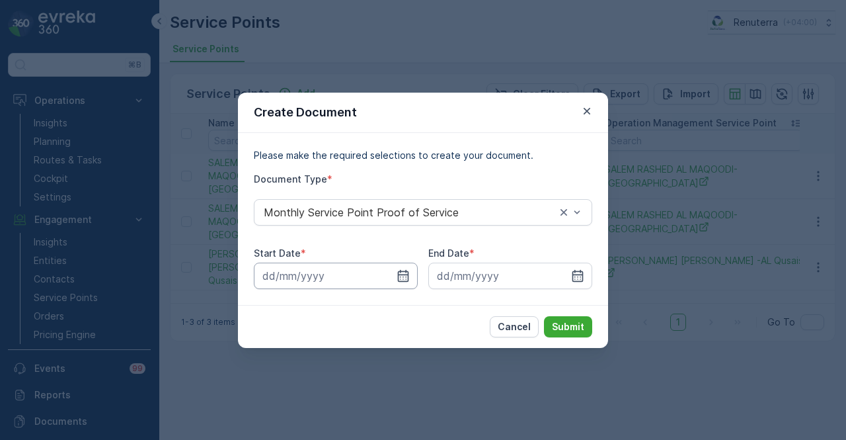
click at [411, 278] on input at bounding box center [336, 275] width 164 height 26
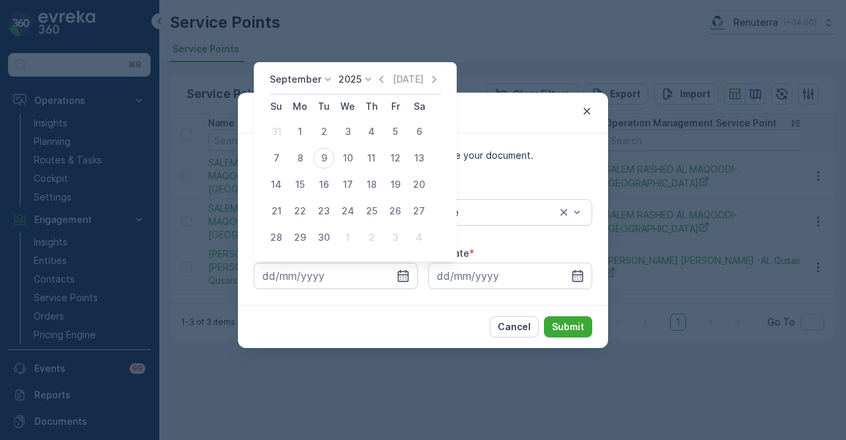
click at [383, 71] on div "September 2025 Today Su Mo Tu We Th Fr Sa 31 1 2 3 4 5 6 7 8 9 10 11 12 13 14 1…" at bounding box center [355, 161] width 203 height 199
click at [375, 79] on icon "button" at bounding box center [381, 79] width 13 height 13
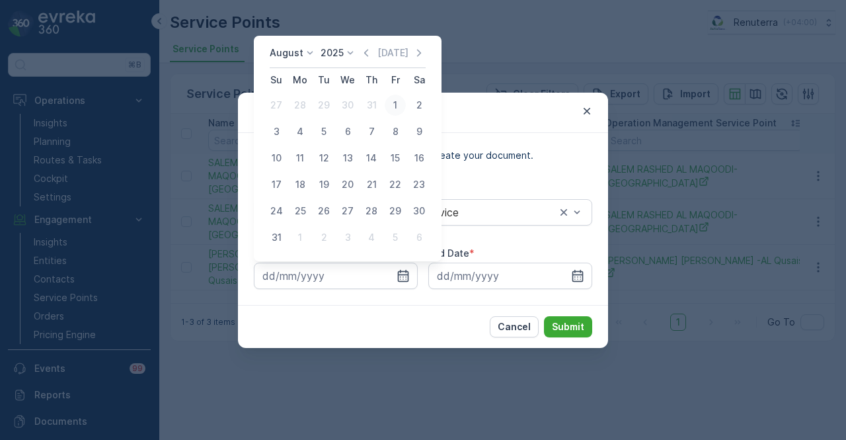
click at [399, 114] on div "1" at bounding box center [395, 105] width 21 height 21
type input "01.08.2025"
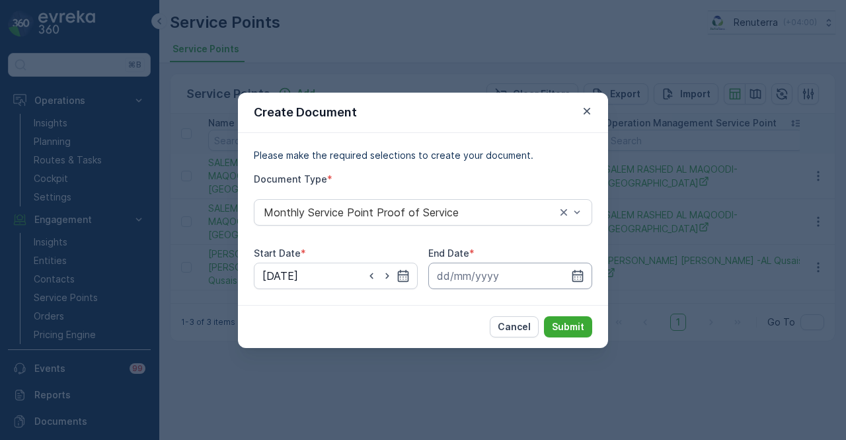
click at [587, 278] on input at bounding box center [510, 275] width 164 height 26
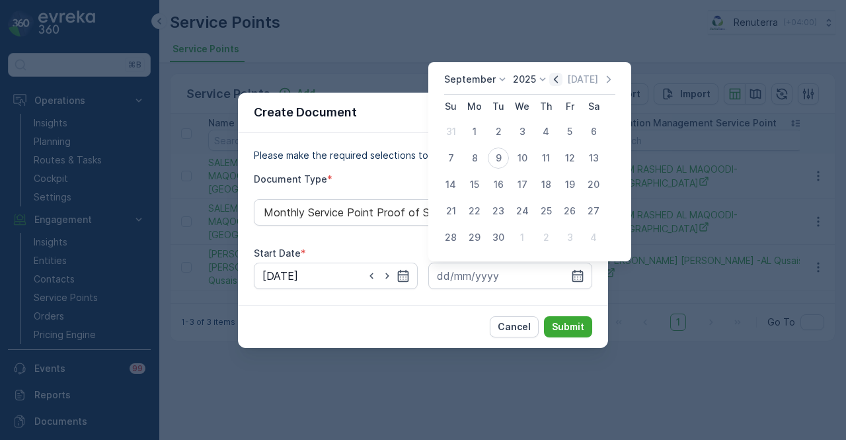
click at [557, 81] on icon "button" at bounding box center [555, 79] width 13 height 13
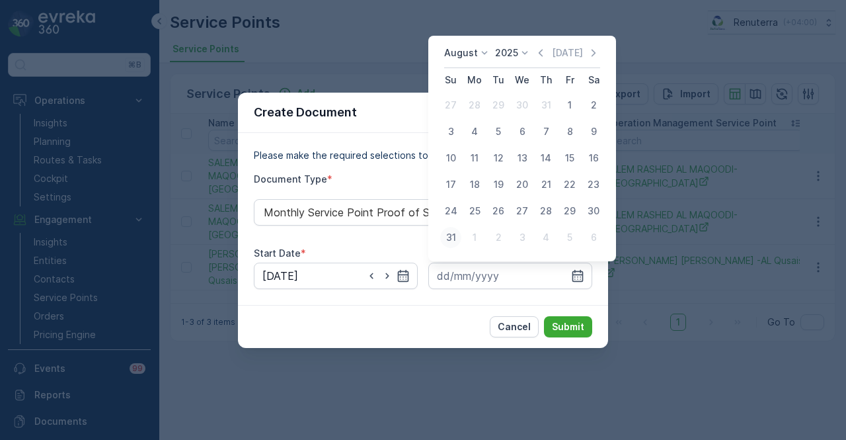
click at [456, 232] on div "31" at bounding box center [450, 237] width 21 height 21
type input "31.08.2025"
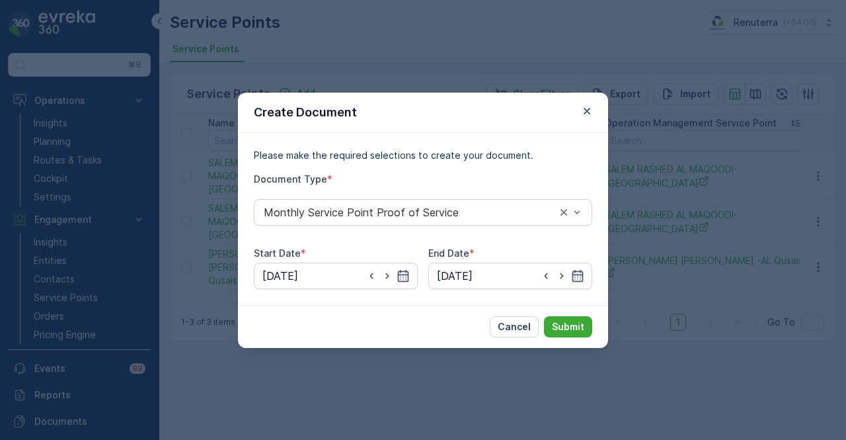
click at [546, 299] on div "Please make the required selections to create your document. Document Type * Mo…" at bounding box center [423, 219] width 370 height 172
click at [561, 326] on p "Submit" at bounding box center [568, 326] width 32 height 13
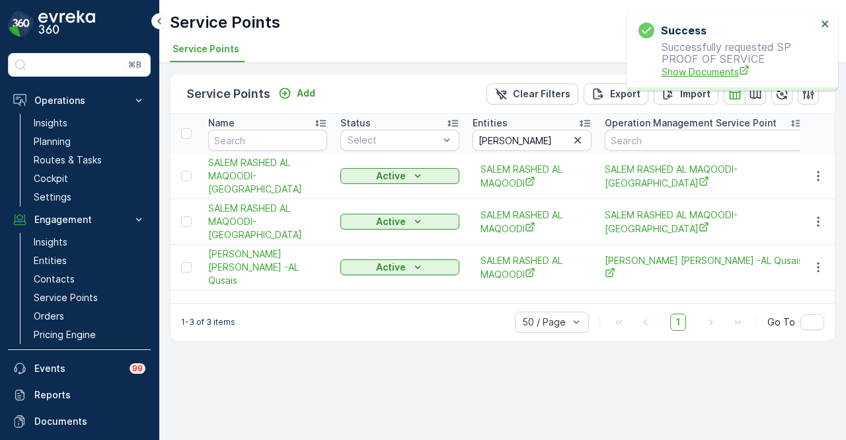
click at [697, 70] on span "Show Documents" at bounding box center [739, 72] width 155 height 14
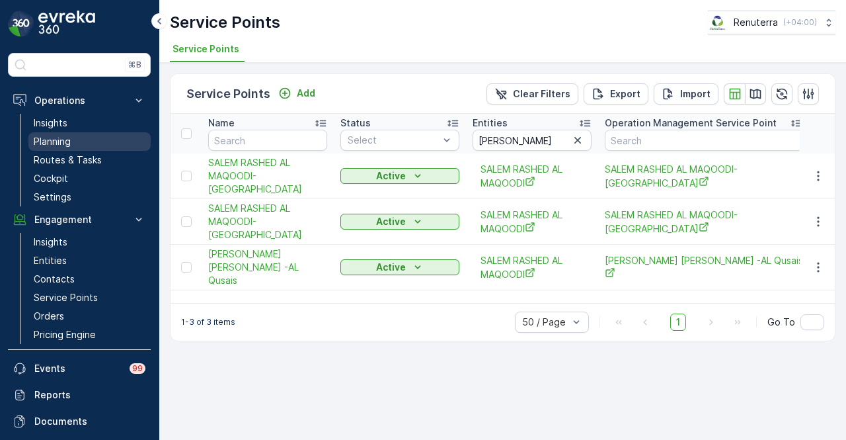
click at [88, 143] on link "Planning" at bounding box center [89, 141] width 122 height 19
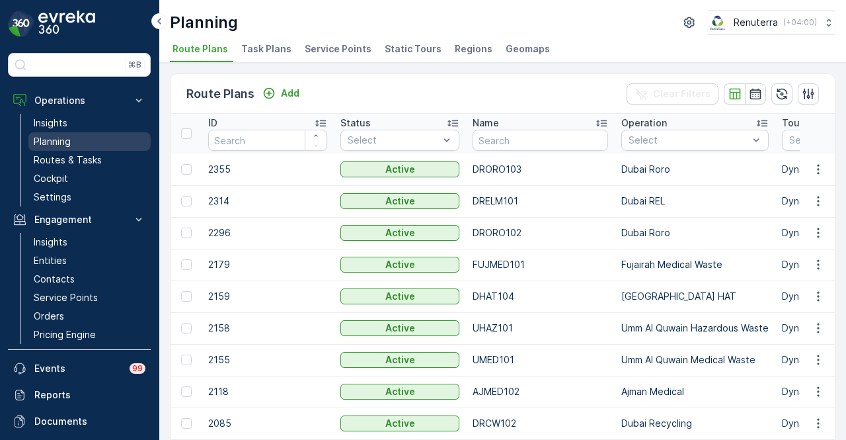
click at [73, 142] on link "Planning" at bounding box center [89, 141] width 122 height 19
click at [332, 50] on span "Service Points" at bounding box center [338, 48] width 67 height 13
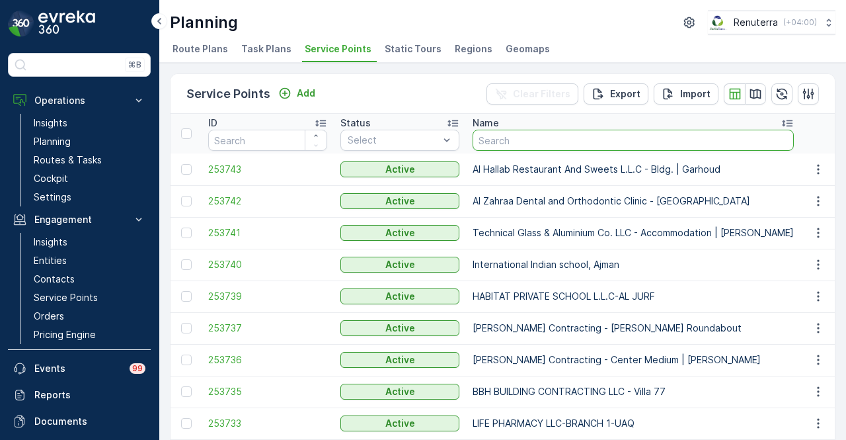
click at [537, 142] on input "text" at bounding box center [633, 140] width 321 height 21
type input "hamda sa"
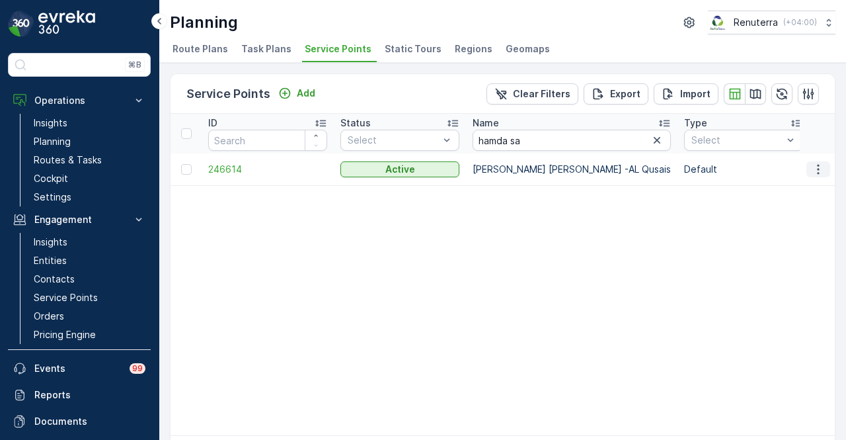
click at [817, 163] on icon "button" at bounding box center [818, 169] width 13 height 13
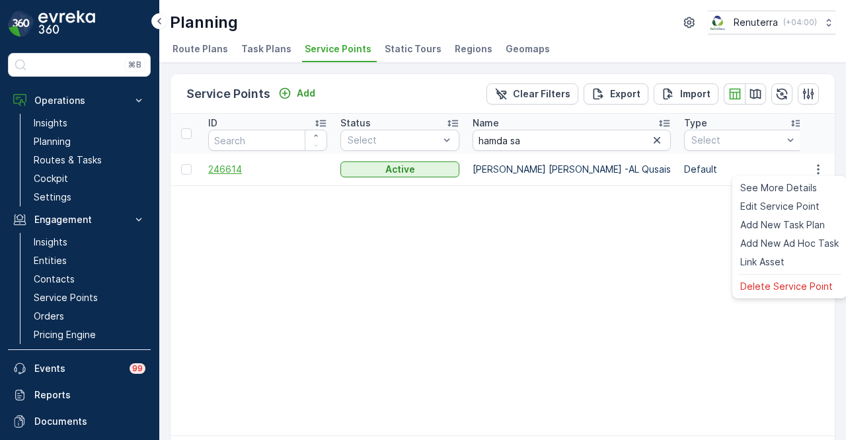
click at [219, 170] on span "246614" at bounding box center [267, 169] width 119 height 13
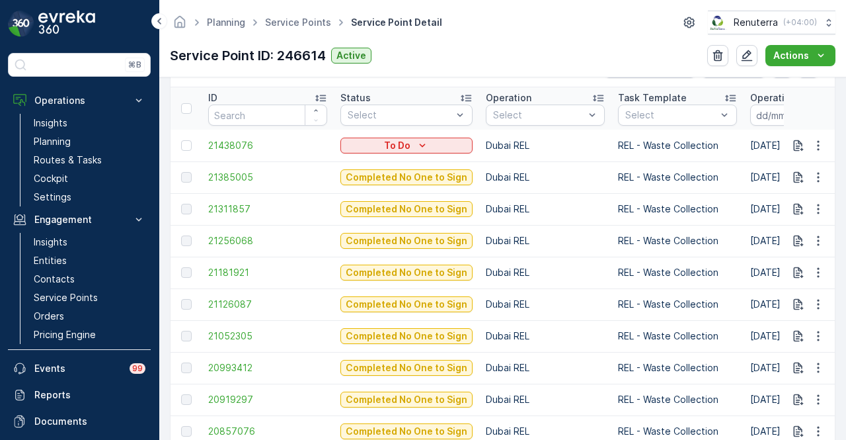
scroll to position [463, 0]
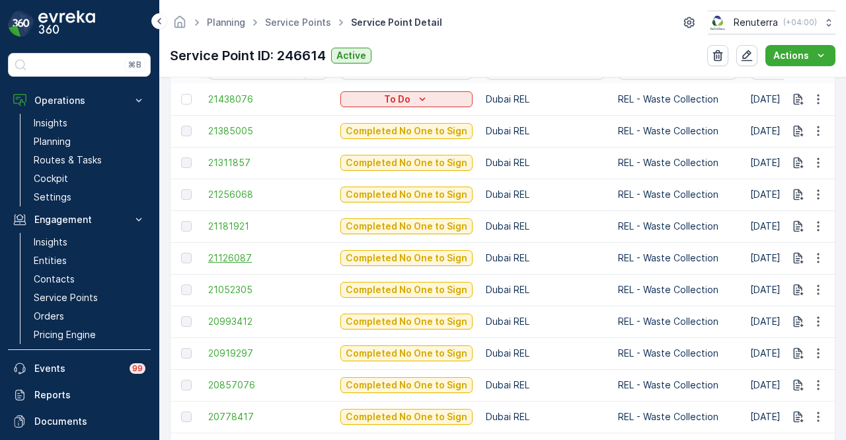
click at [239, 260] on span "21126087" at bounding box center [267, 257] width 119 height 13
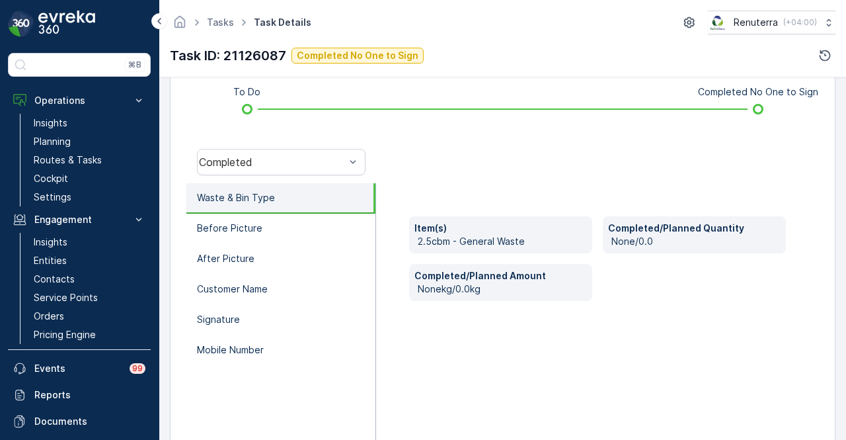
scroll to position [327, 0]
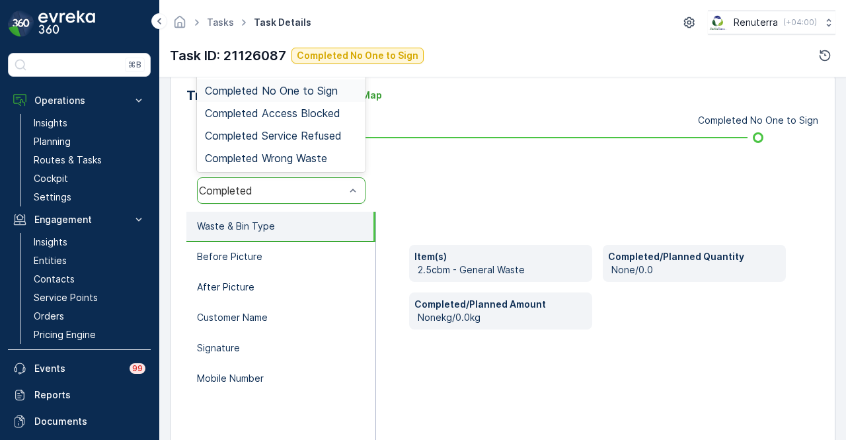
click at [324, 93] on span "Completed No One to Sign" at bounding box center [271, 91] width 133 height 12
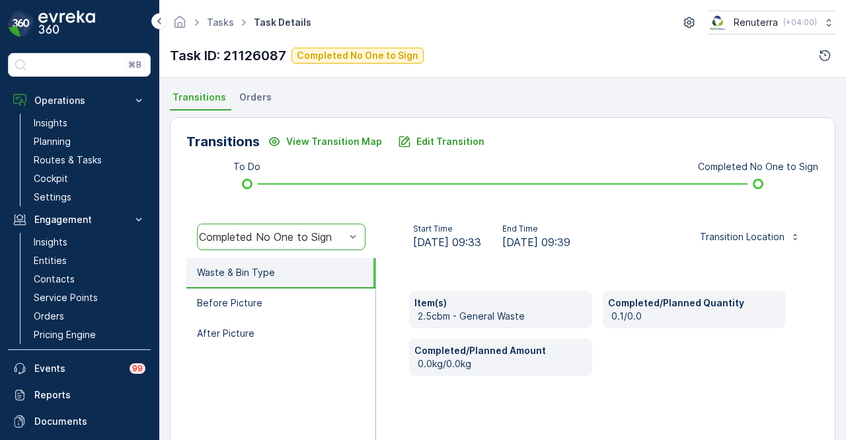
scroll to position [260, 0]
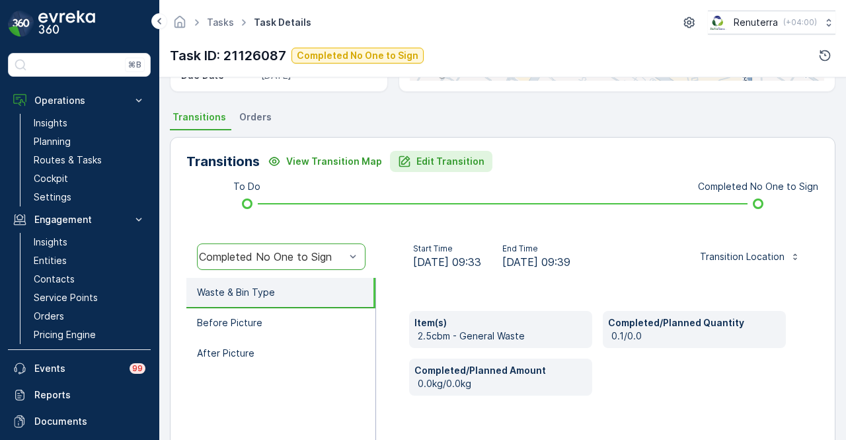
click at [434, 158] on p "Edit Transition" at bounding box center [450, 161] width 68 height 13
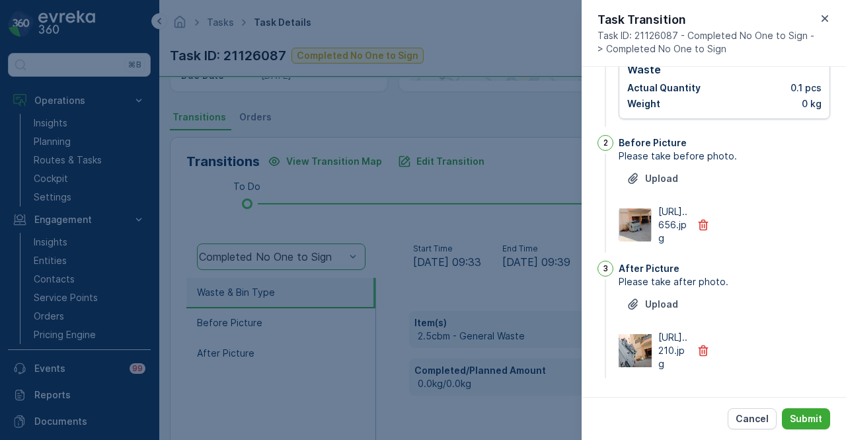
scroll to position [0, 0]
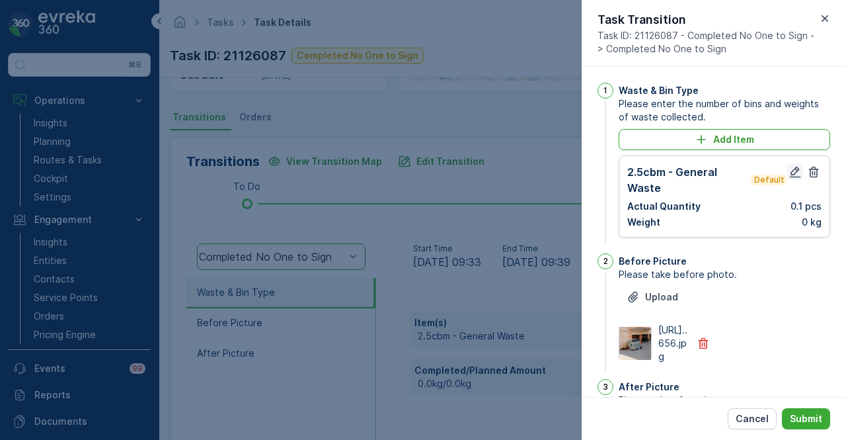
click at [789, 171] on icon "button" at bounding box center [795, 171] width 13 height 13
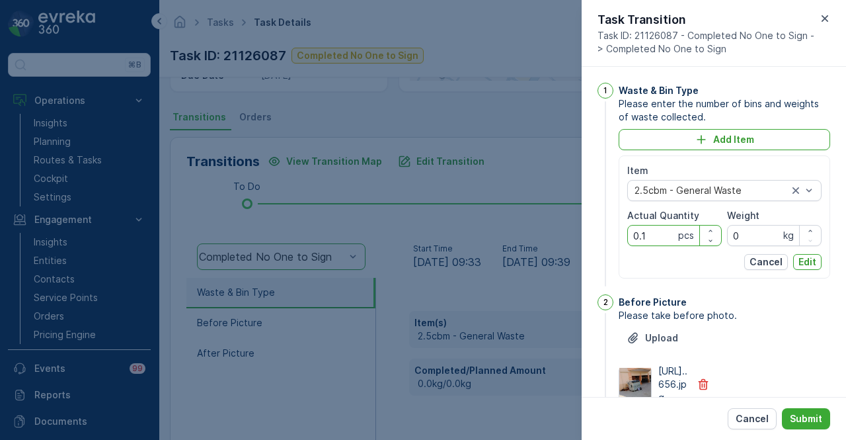
drag, startPoint x: 658, startPoint y: 229, endPoint x: 622, endPoint y: 229, distance: 36.4
click at [622, 229] on div "Item 2.5cbm - General Waste Actual Quantity 0.1 pcs Weight 0 kg Cancel Edit" at bounding box center [725, 216] width 212 height 123
type Quantity "1"
click at [813, 266] on p "Edit" at bounding box center [808, 261] width 18 height 13
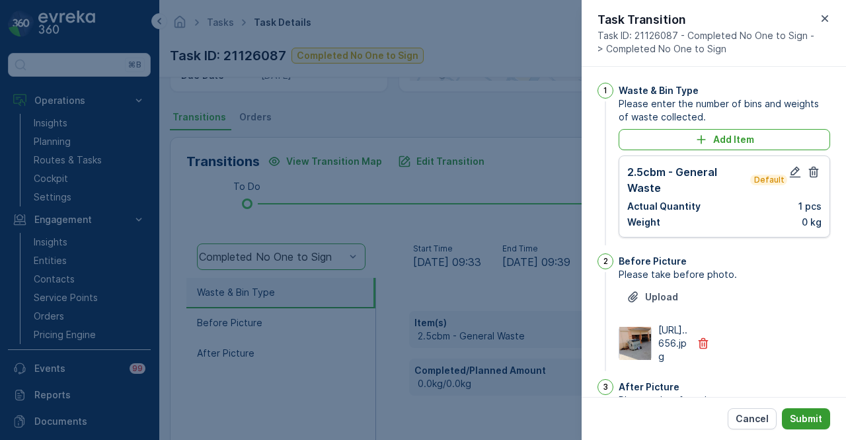
click at [805, 418] on p "Submit" at bounding box center [806, 418] width 32 height 13
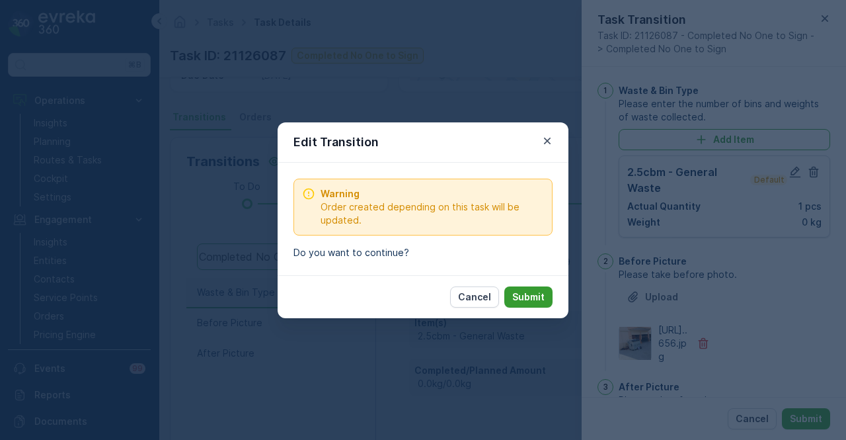
click at [528, 286] on button "Submit" at bounding box center [528, 296] width 48 height 21
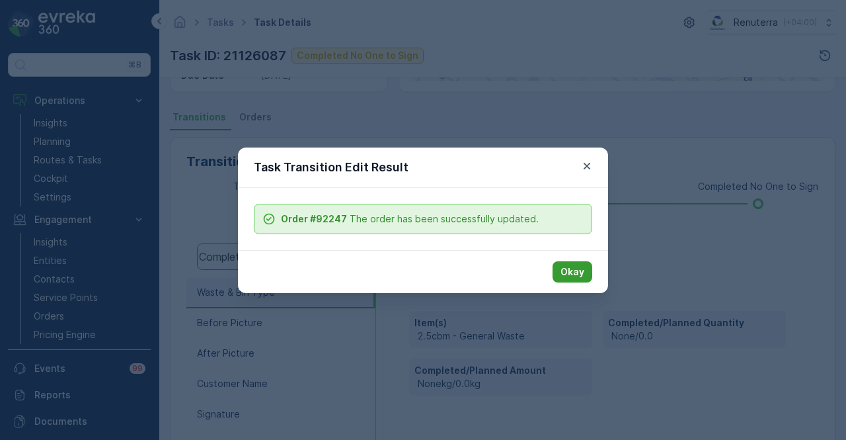
click at [575, 265] on p "Okay" at bounding box center [573, 271] width 24 height 13
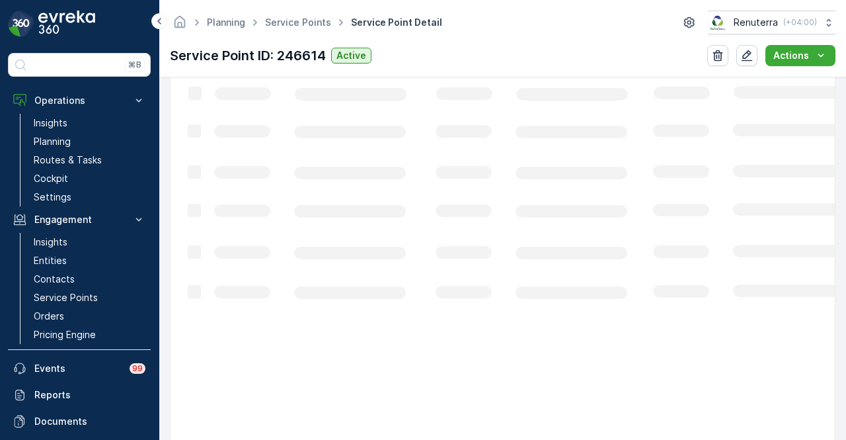
scroll to position [307, 0]
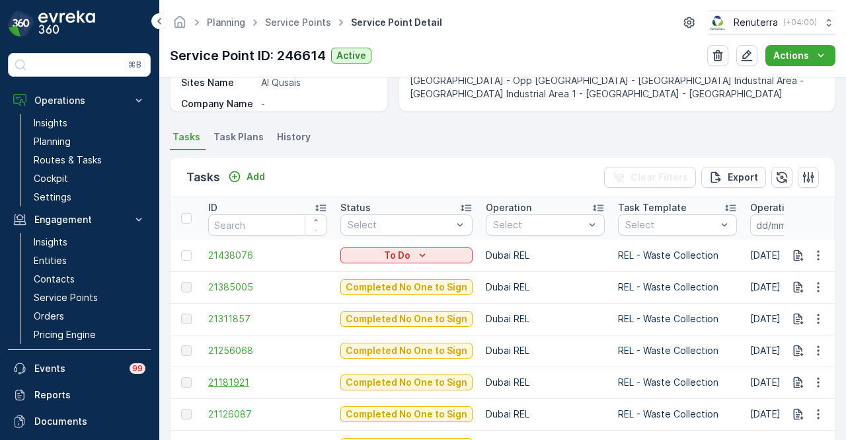
click at [231, 383] on span "21181921" at bounding box center [267, 381] width 119 height 13
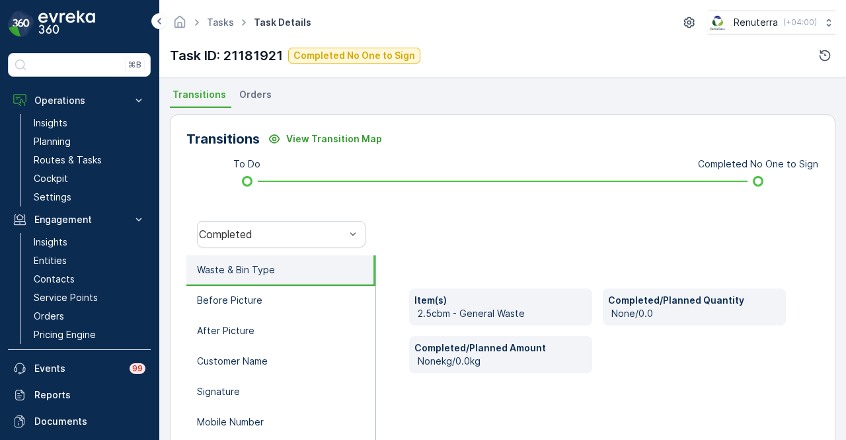
scroll to position [198, 0]
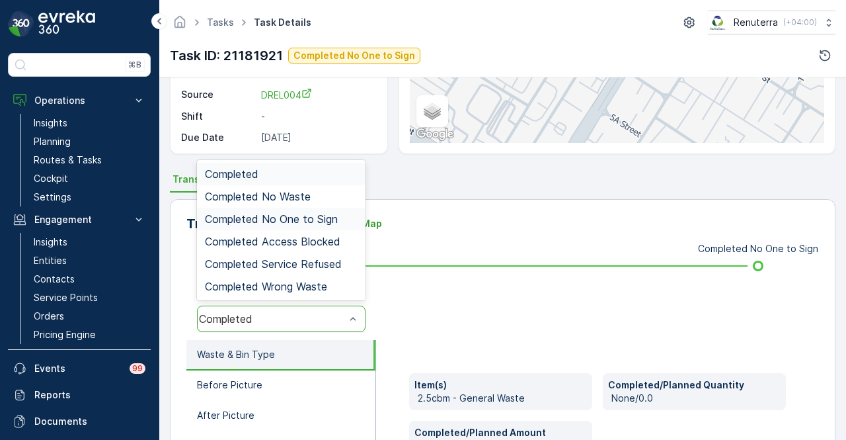
click at [332, 213] on span "Completed No One to Sign" at bounding box center [271, 219] width 133 height 12
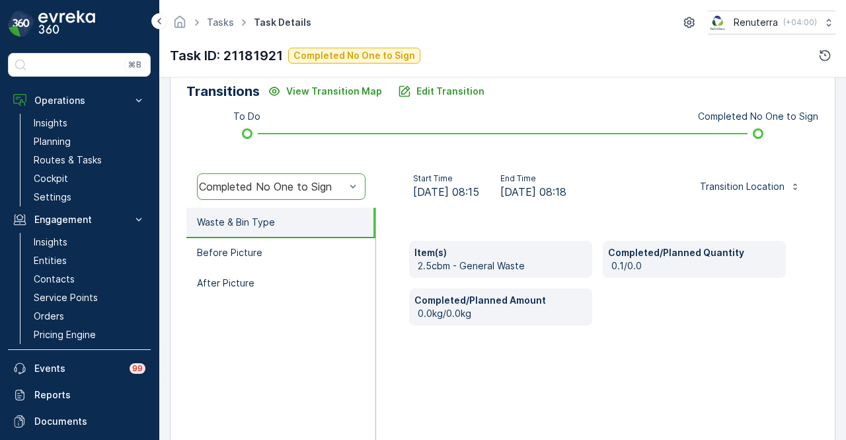
scroll to position [264, 0]
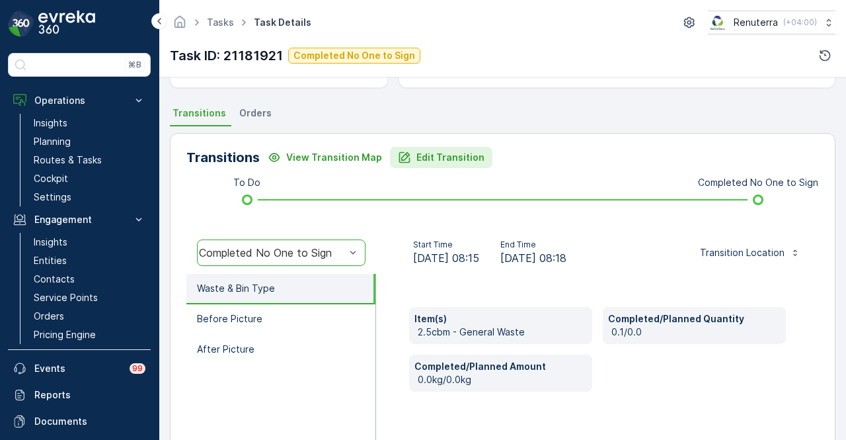
click at [455, 156] on p "Edit Transition" at bounding box center [450, 157] width 68 height 13
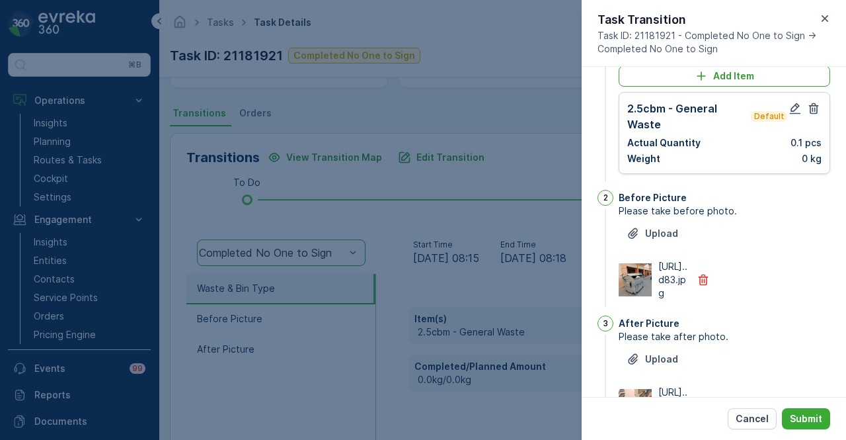
scroll to position [0, 0]
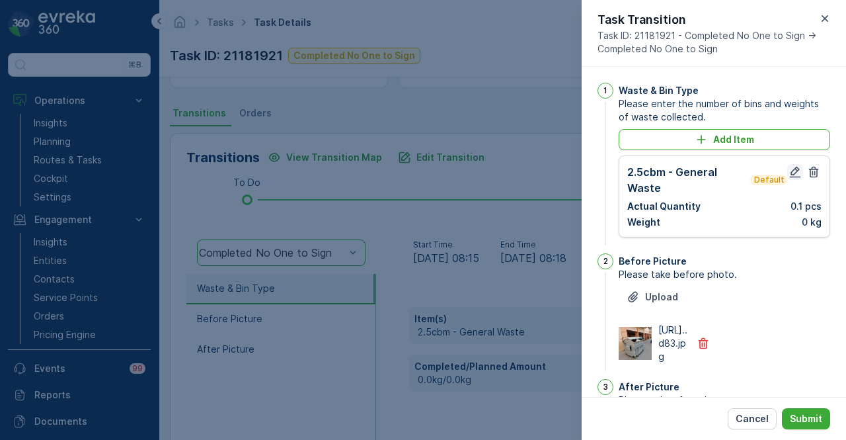
click at [792, 171] on icon "button" at bounding box center [795, 171] width 13 height 13
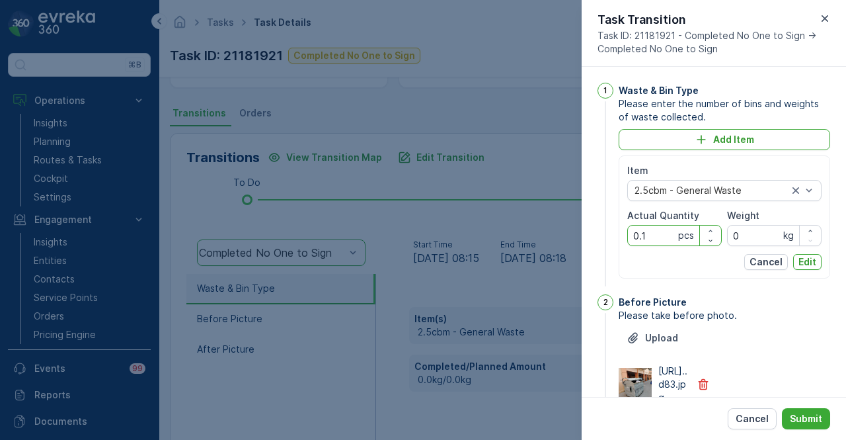
drag, startPoint x: 650, startPoint y: 231, endPoint x: 633, endPoint y: 231, distance: 17.8
click at [633, 231] on Quantity "0.1" at bounding box center [674, 235] width 95 height 21
type Quantity "1"
click at [818, 261] on div "Item 2.5cbm - General Waste Actual Quantity 1 pcs Weight 0 kg Cancel Edit" at bounding box center [725, 216] width 212 height 123
click at [808, 261] on p "Edit" at bounding box center [808, 261] width 18 height 13
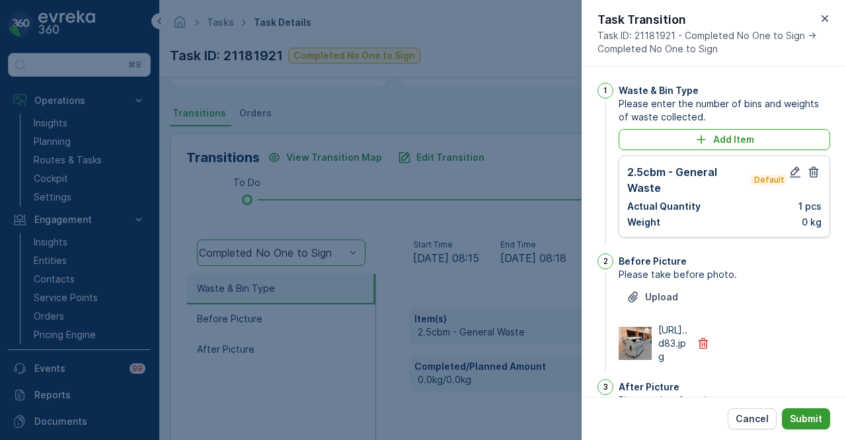
click at [814, 428] on button "Submit" at bounding box center [806, 418] width 48 height 21
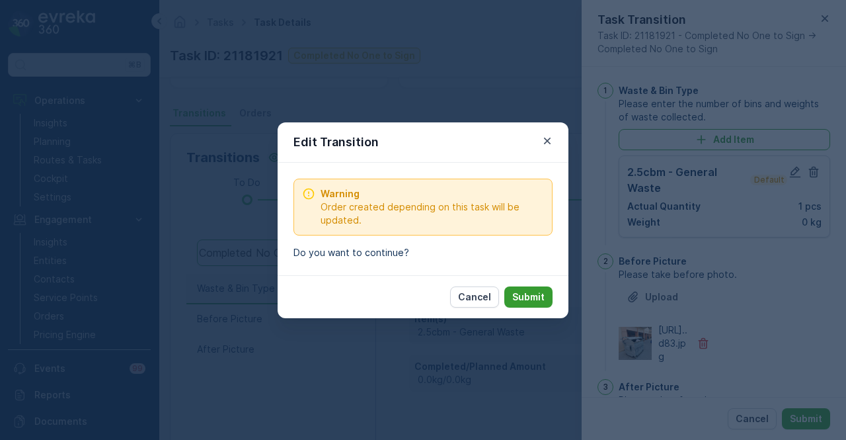
click at [518, 303] on button "Submit" at bounding box center [528, 296] width 48 height 21
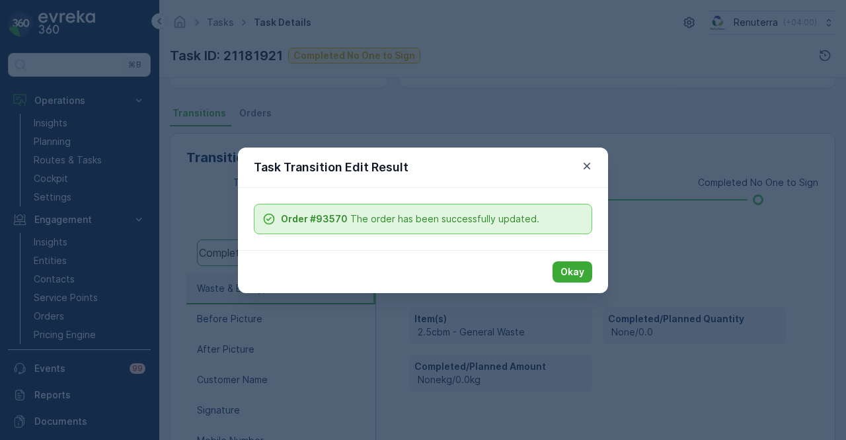
click at [575, 288] on div "Okay" at bounding box center [423, 271] width 370 height 43
click at [577, 281] on button "Okay" at bounding box center [573, 271] width 40 height 21
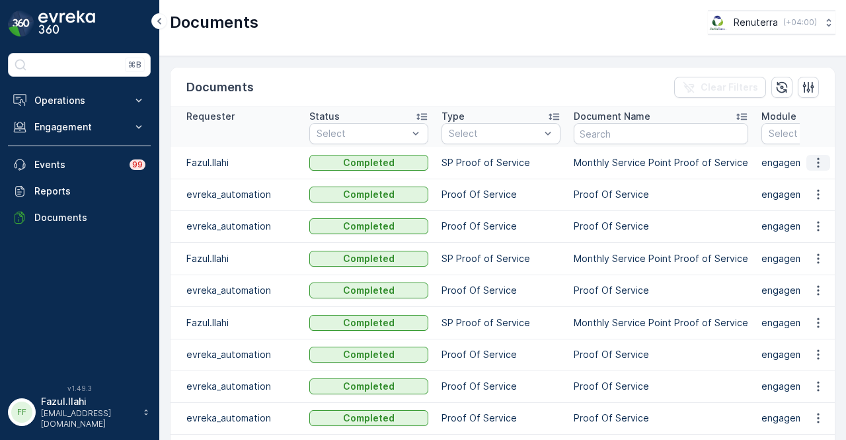
click at [818, 163] on icon "button" at bounding box center [818, 162] width 13 height 13
click at [814, 174] on div "See Details" at bounding box center [814, 181] width 61 height 19
click at [78, 101] on p "Operations" at bounding box center [79, 100] width 90 height 13
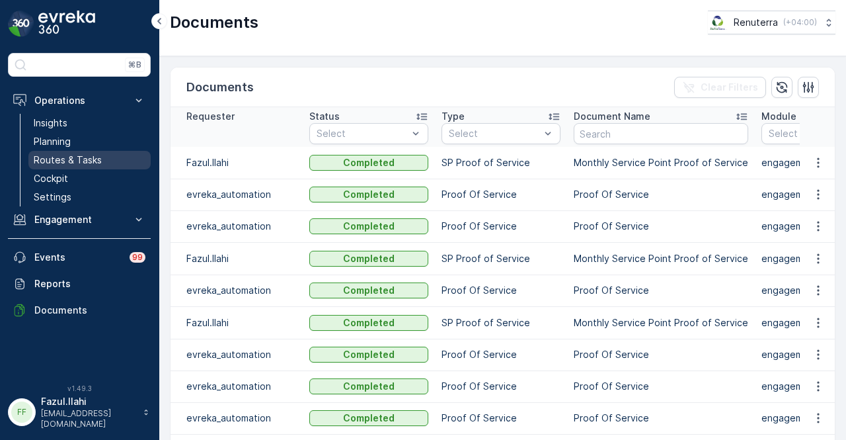
click at [79, 164] on p "Routes & Tasks" at bounding box center [68, 159] width 68 height 13
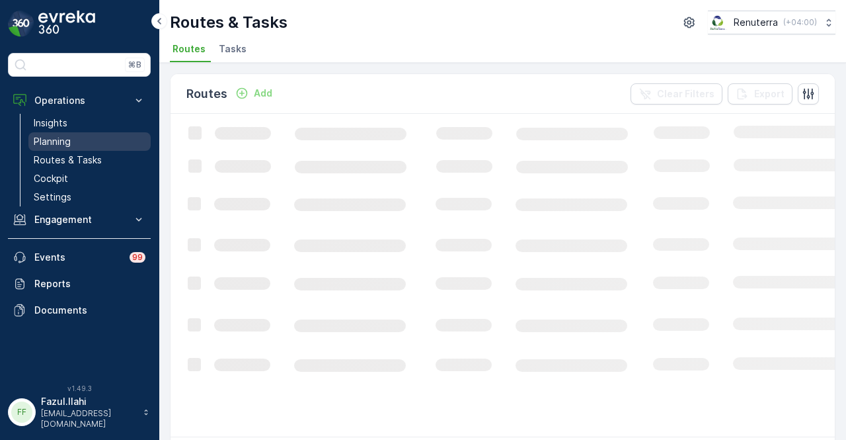
click at [103, 134] on link "Planning" at bounding box center [89, 141] width 122 height 19
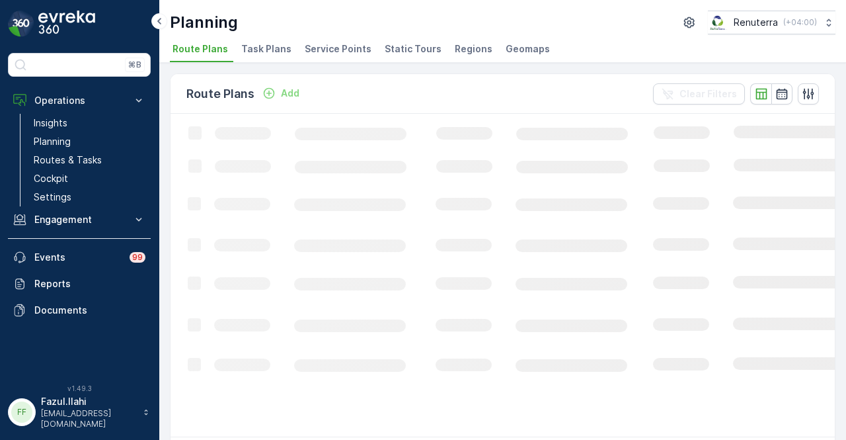
click at [319, 57] on li "Service Points" at bounding box center [339, 51] width 75 height 22
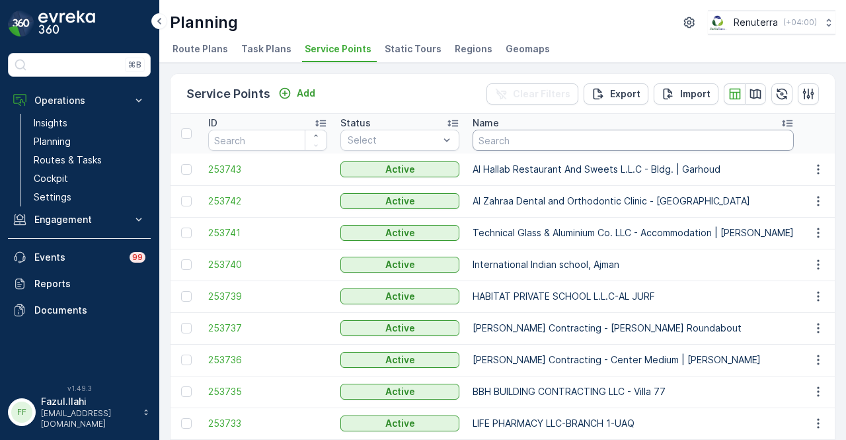
click at [592, 134] on input "text" at bounding box center [633, 140] width 321 height 21
type input "royal av"
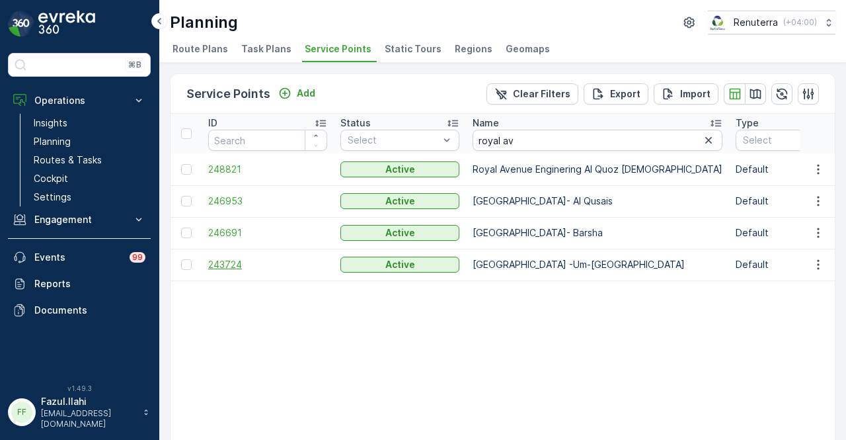
click at [222, 262] on span "243724" at bounding box center [267, 264] width 119 height 13
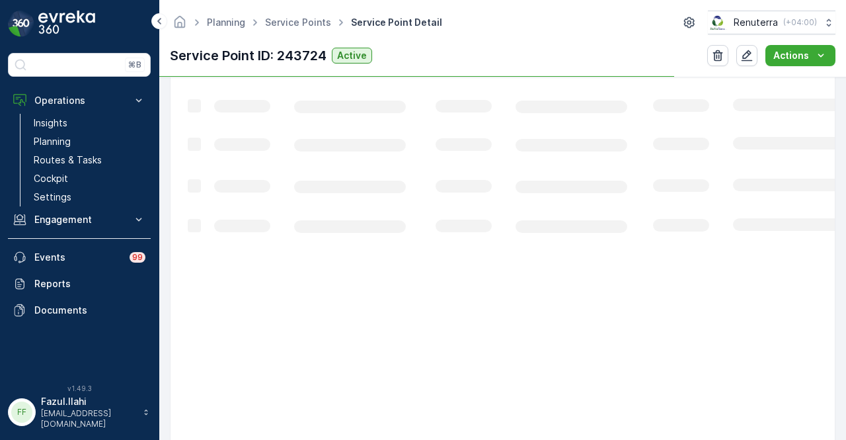
scroll to position [307, 0]
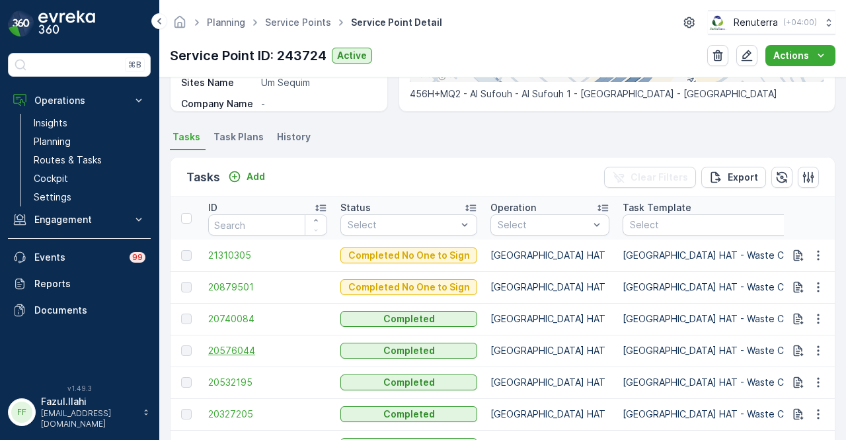
click at [235, 352] on span "20576044" at bounding box center [267, 350] width 119 height 13
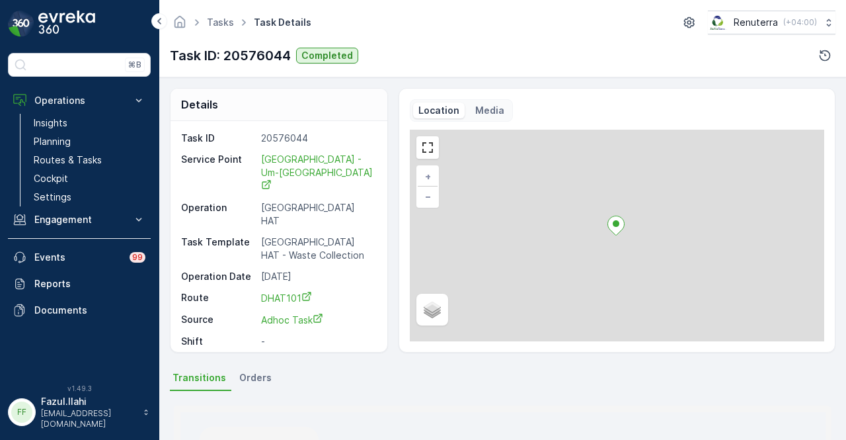
scroll to position [327, 0]
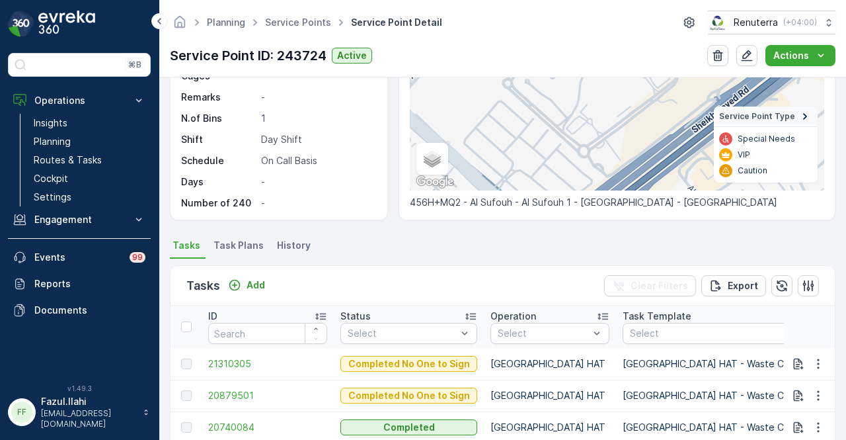
scroll to position [331, 0]
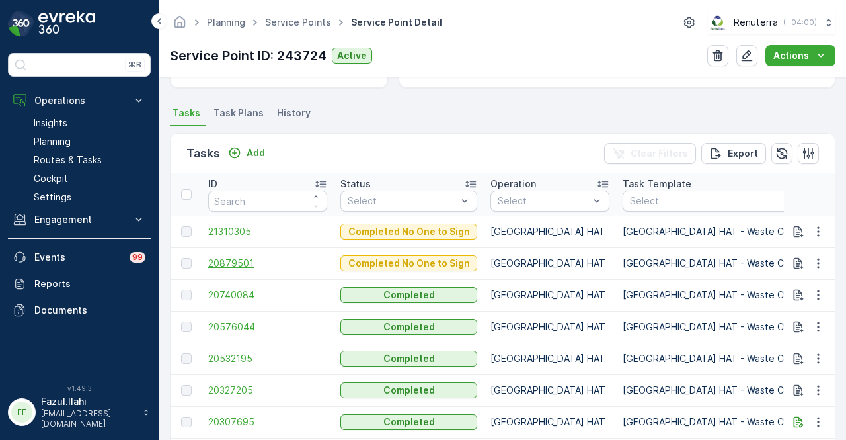
click at [237, 264] on span "20879501" at bounding box center [267, 262] width 119 height 13
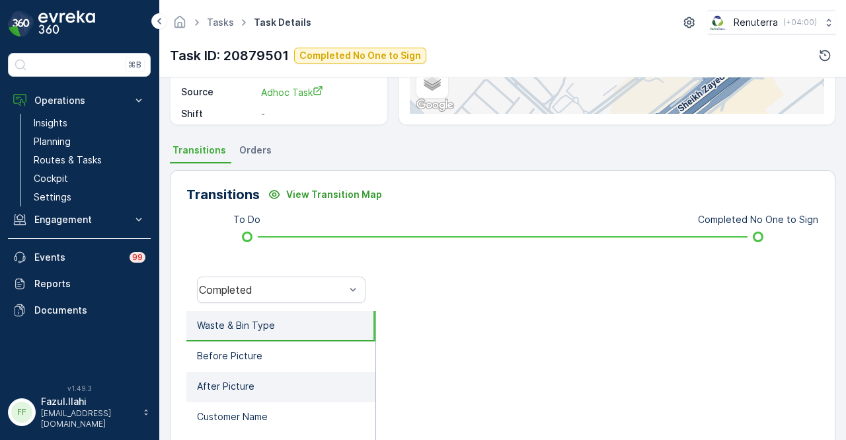
scroll to position [260, 0]
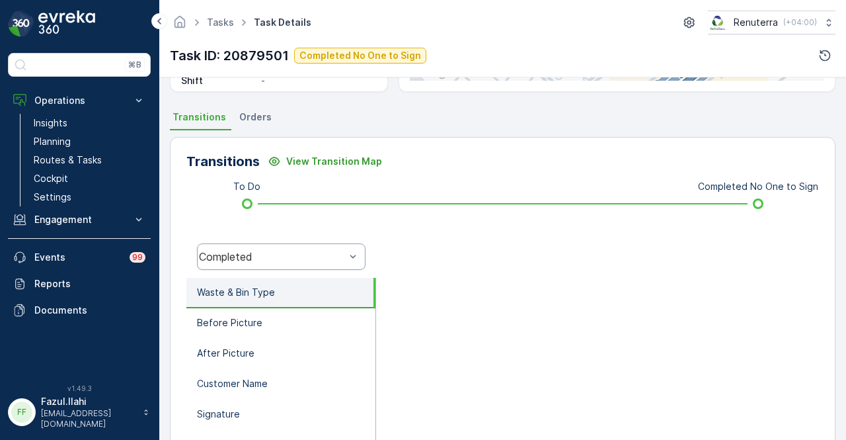
click at [332, 268] on div "Completed" at bounding box center [281, 256] width 169 height 26
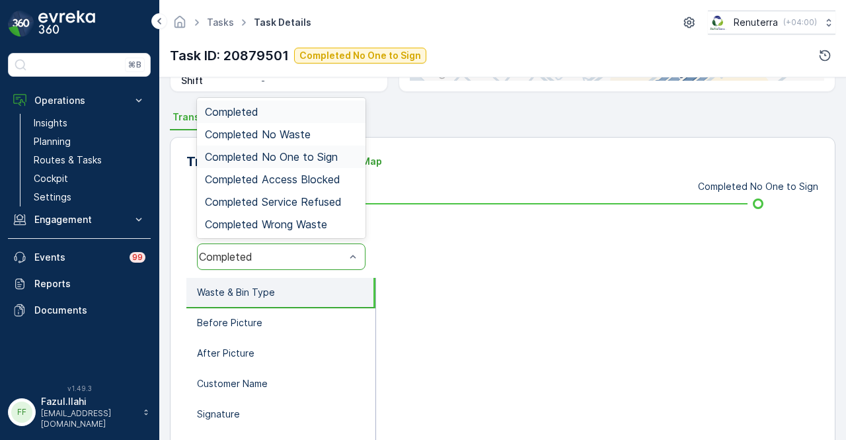
click at [311, 155] on span "Completed No One to Sign" at bounding box center [271, 157] width 133 height 12
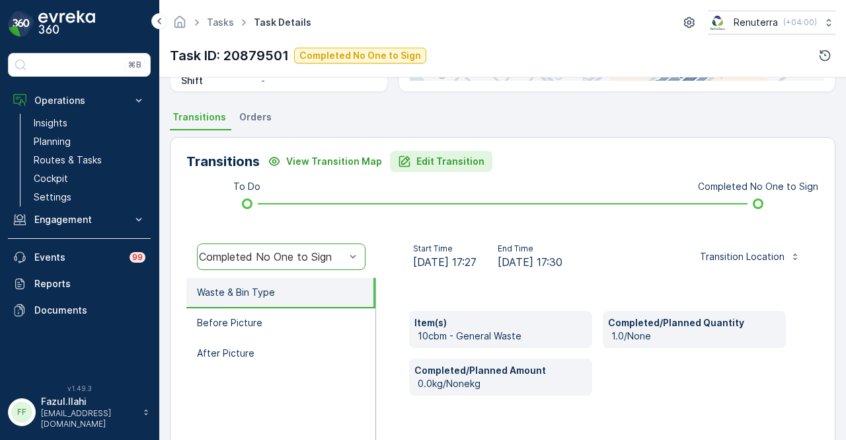
click at [456, 165] on p "Edit Transition" at bounding box center [450, 161] width 68 height 13
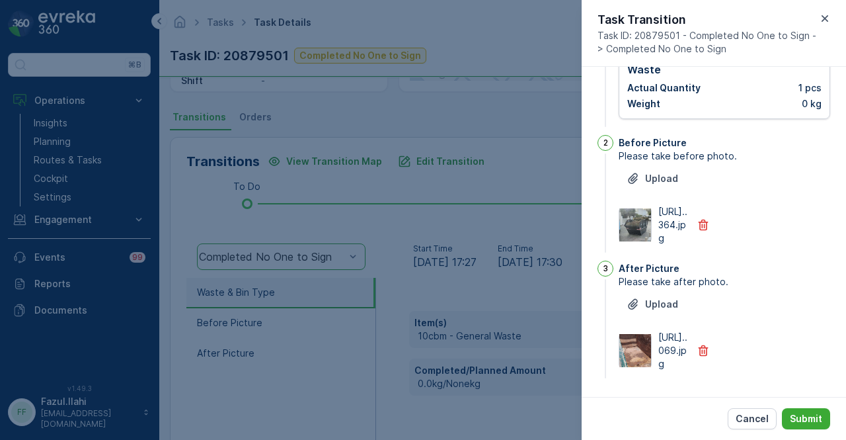
scroll to position [0, 0]
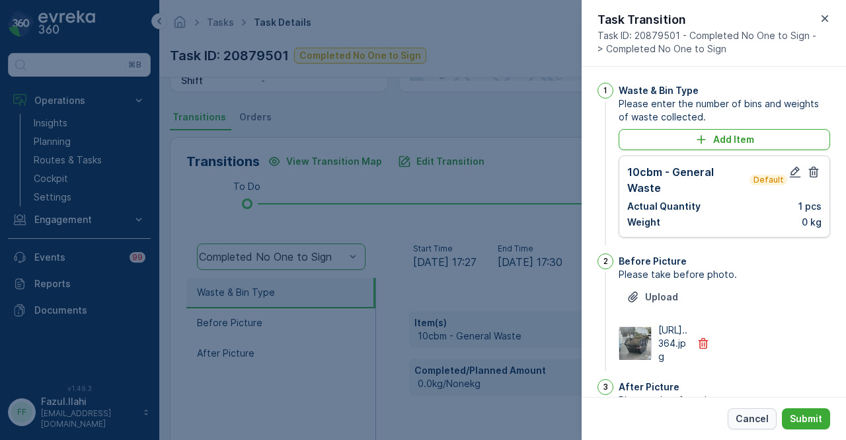
click at [750, 414] on p "Cancel" at bounding box center [752, 418] width 33 height 13
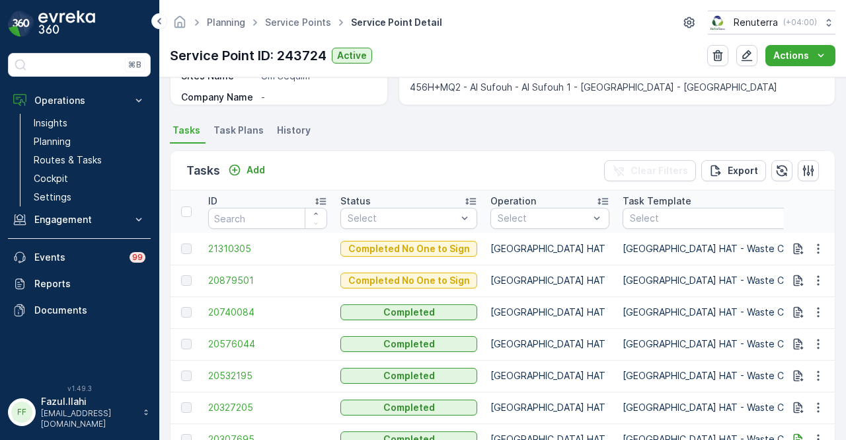
scroll to position [397, 0]
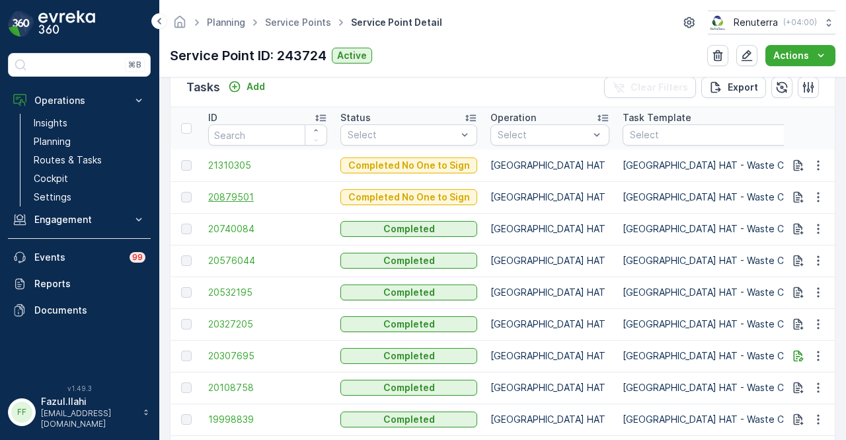
click at [245, 194] on span "20879501" at bounding box center [267, 196] width 119 height 13
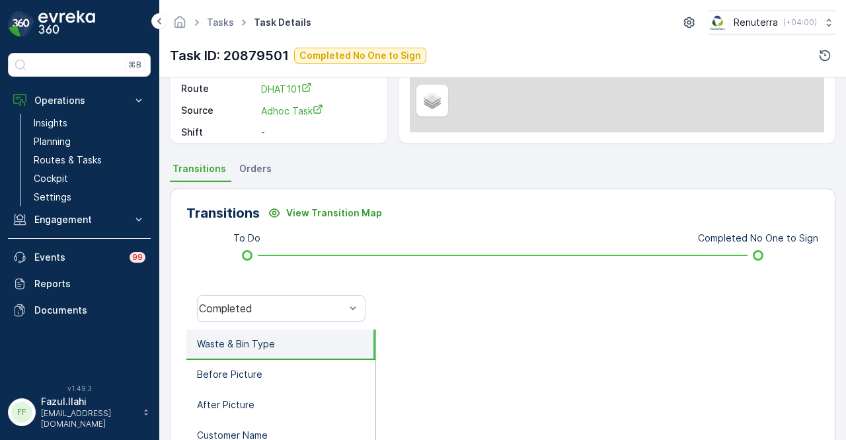
scroll to position [331, 0]
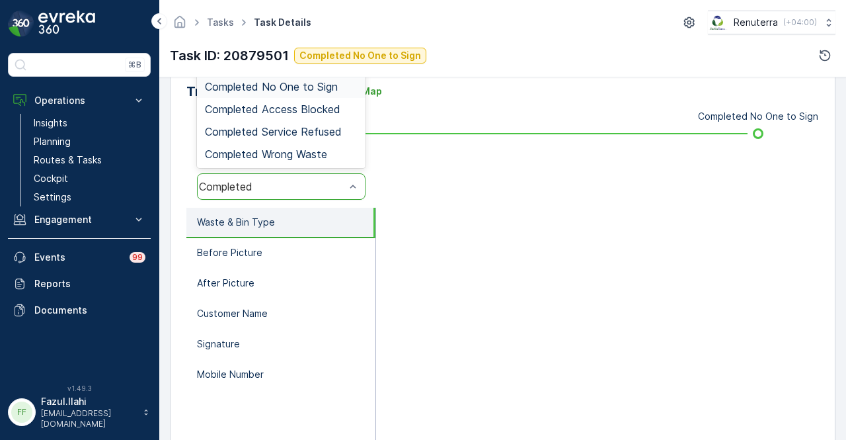
click at [322, 91] on span "Completed No One to Sign" at bounding box center [271, 87] width 133 height 12
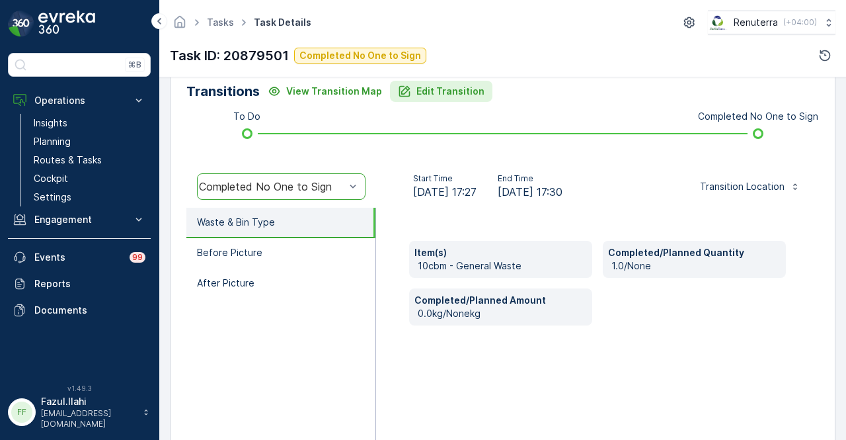
click at [444, 93] on p "Edit Transition" at bounding box center [450, 91] width 68 height 13
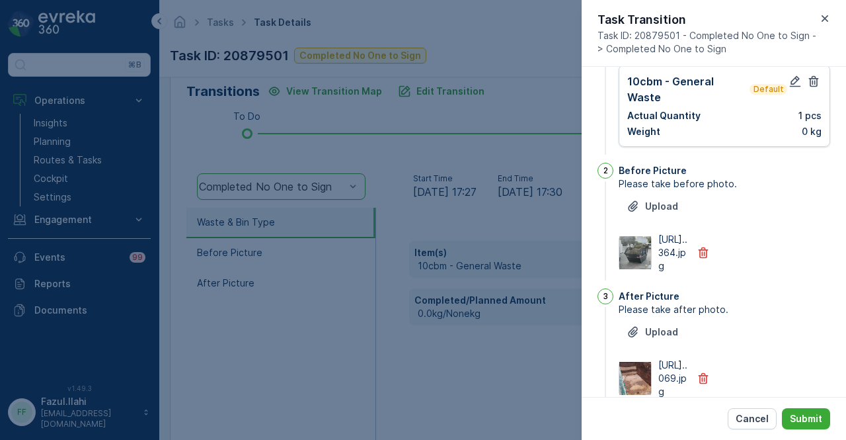
scroll to position [0, 0]
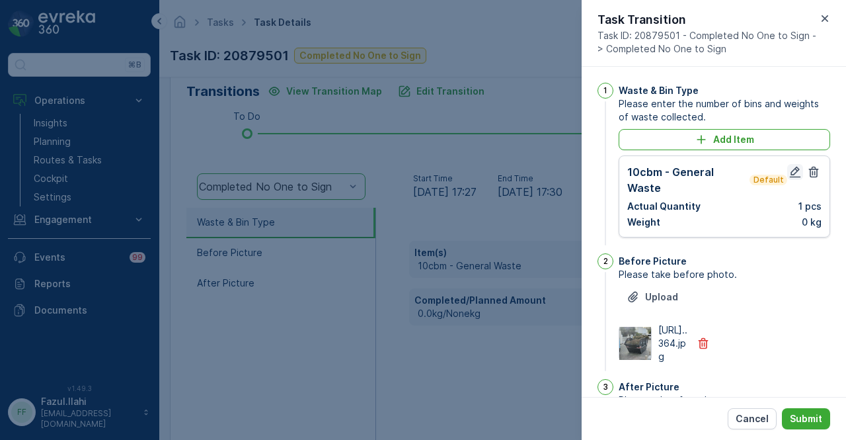
click at [794, 170] on icon "button" at bounding box center [795, 172] width 11 height 11
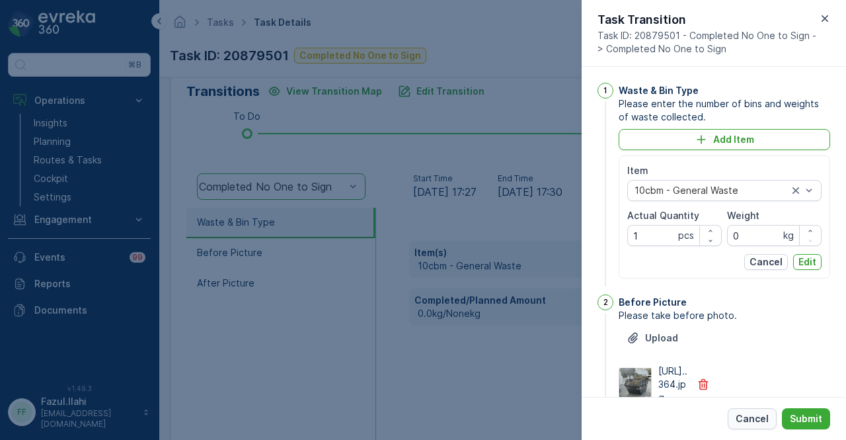
click at [760, 420] on p "Cancel" at bounding box center [752, 418] width 33 height 13
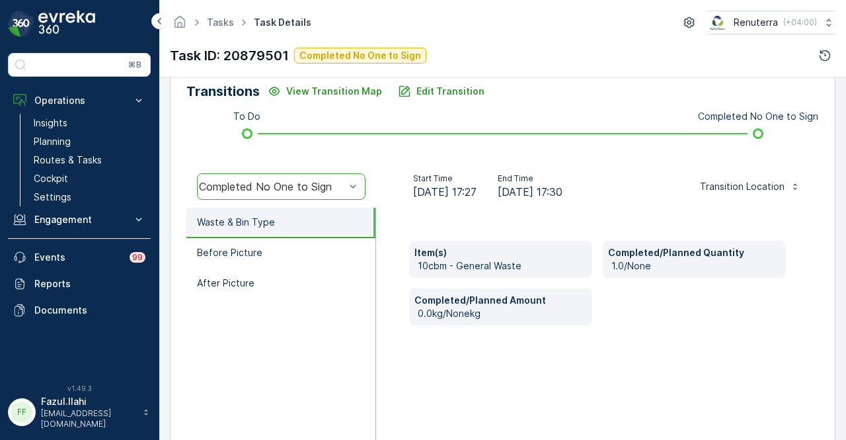
click at [485, 349] on div "Item(s) 10cbm - General Waste Completed/Planned Quantity 1.0/None Completed/Pla…" at bounding box center [597, 340] width 443 height 264
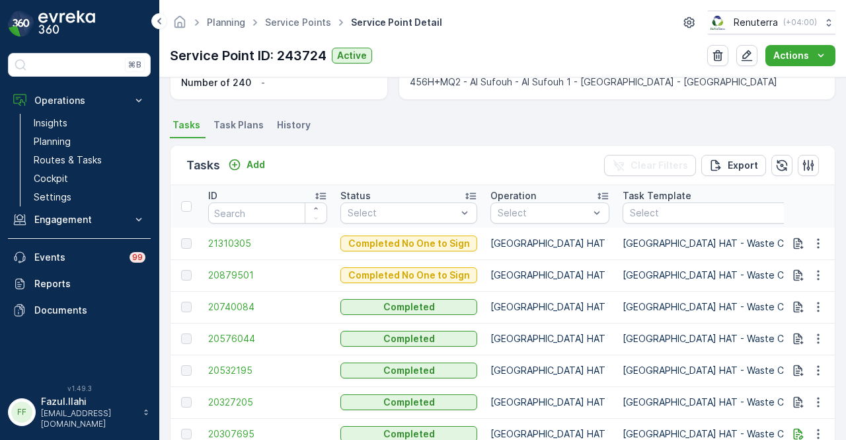
scroll to position [397, 0]
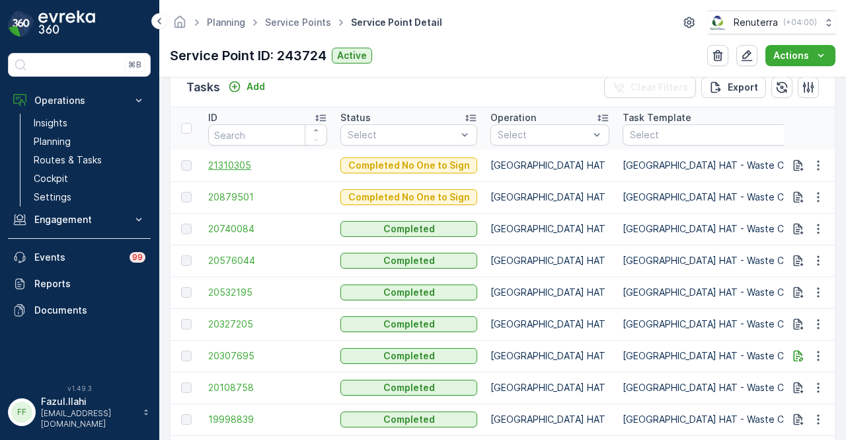
click at [238, 160] on span "21310305" at bounding box center [267, 165] width 119 height 13
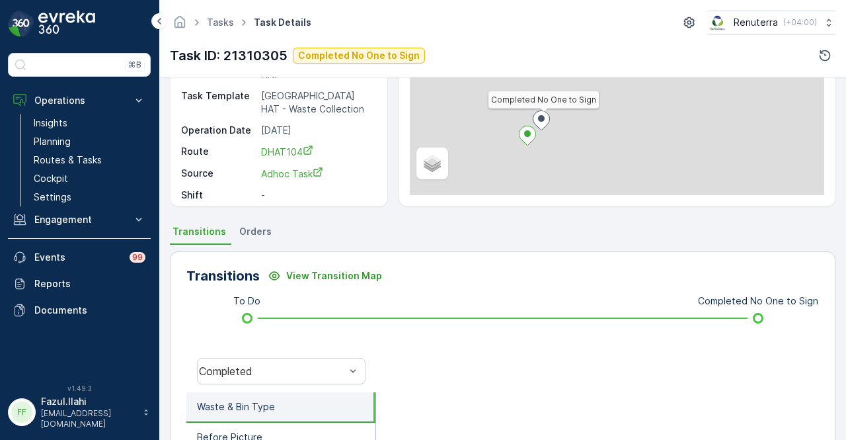
scroll to position [264, 0]
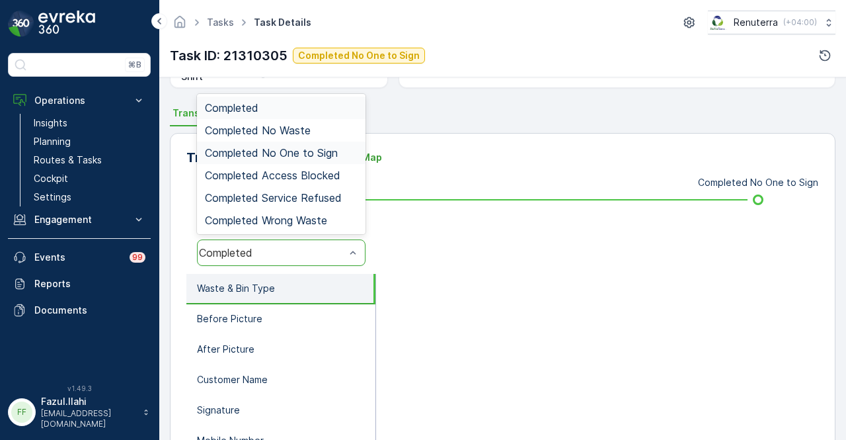
click at [312, 159] on div "Completed No One to Sign" at bounding box center [281, 152] width 169 height 22
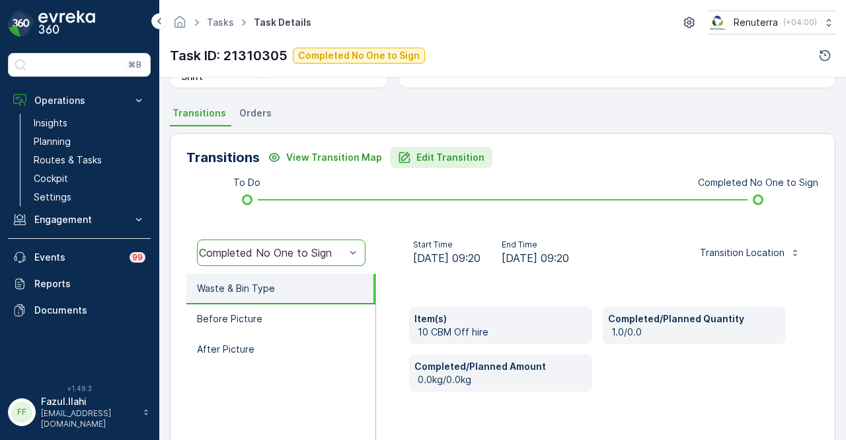
click at [448, 163] on p "Edit Transition" at bounding box center [450, 157] width 68 height 13
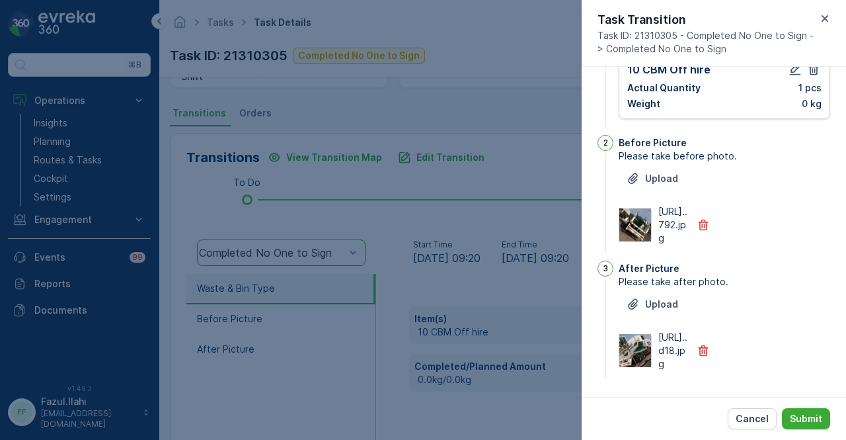
scroll to position [0, 0]
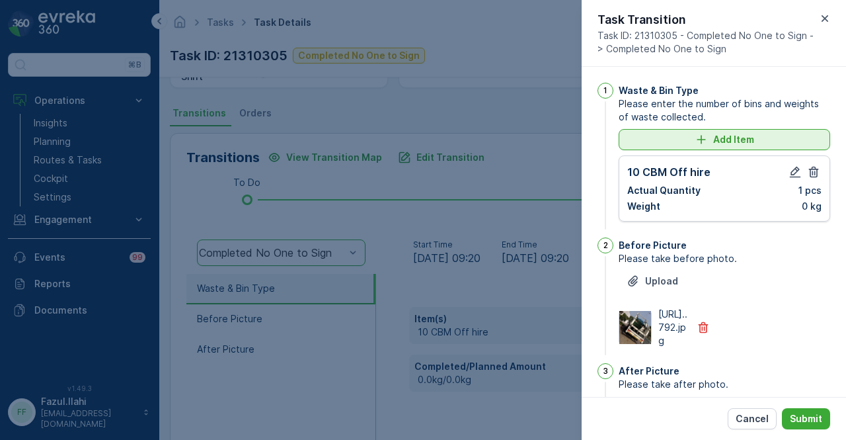
click at [726, 145] on p "Add Item" at bounding box center [733, 139] width 41 height 13
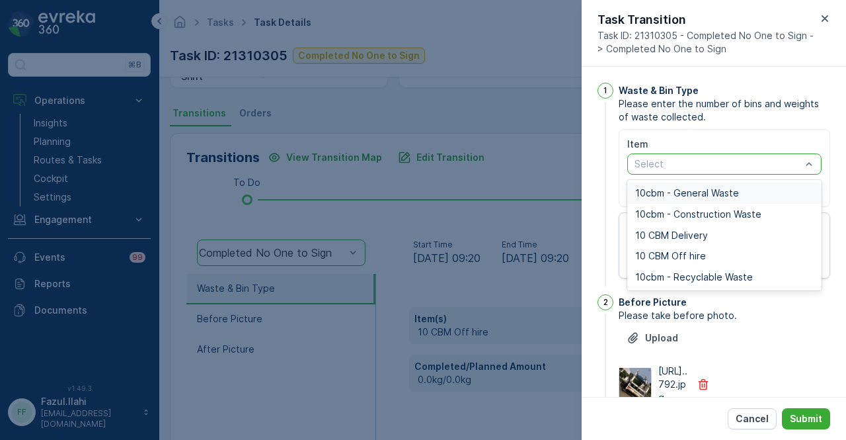
click at [779, 190] on div "10cbm - General Waste" at bounding box center [724, 193] width 178 height 11
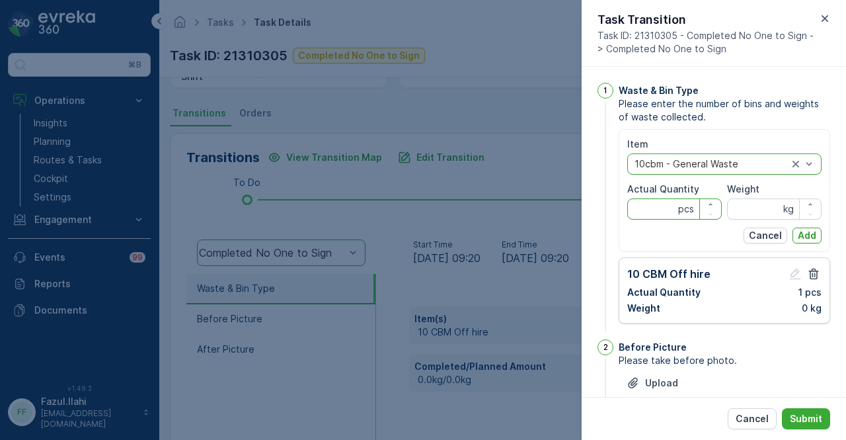
click at [669, 210] on Quantity "Actual Quantity" at bounding box center [674, 208] width 95 height 21
type Quantity "1"
click at [758, 212] on input "Weight" at bounding box center [774, 208] width 95 height 21
type input "0"
click at [820, 231] on div "Item option 10cbm - General Waste, selected. 10cbm - General Waste Actual Quant…" at bounding box center [725, 190] width 212 height 123
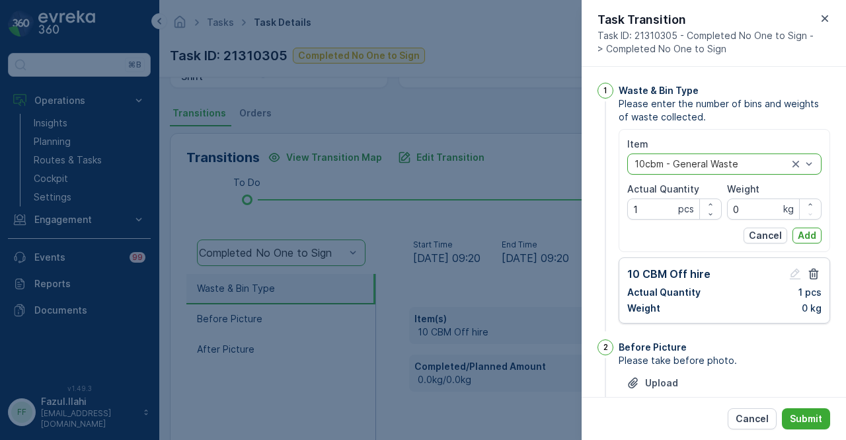
drag, startPoint x: 815, startPoint y: 233, endPoint x: 771, endPoint y: 241, distance: 45.1
click at [814, 233] on button "Add" at bounding box center [807, 235] width 29 height 16
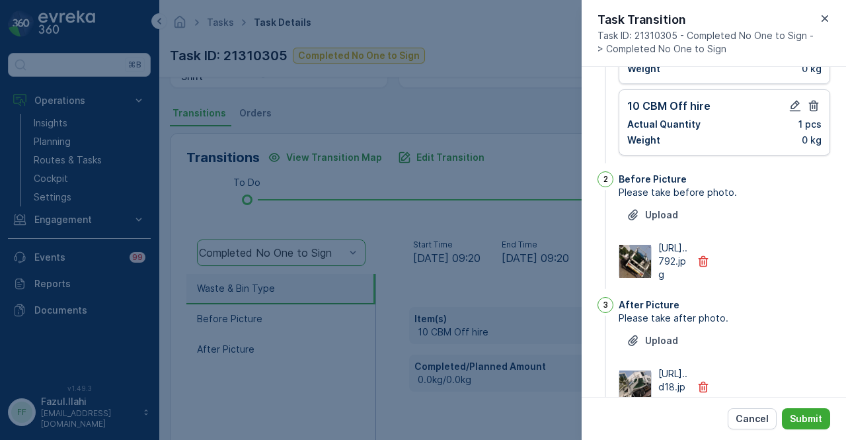
scroll to position [225, 0]
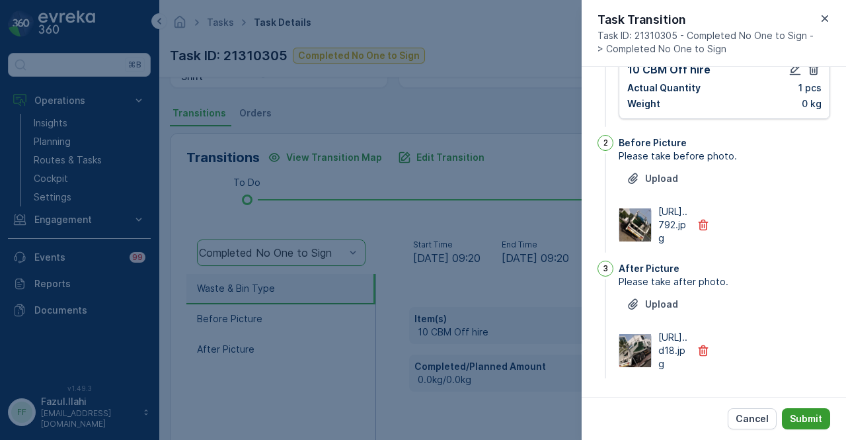
click at [811, 418] on p "Submit" at bounding box center [806, 418] width 32 height 13
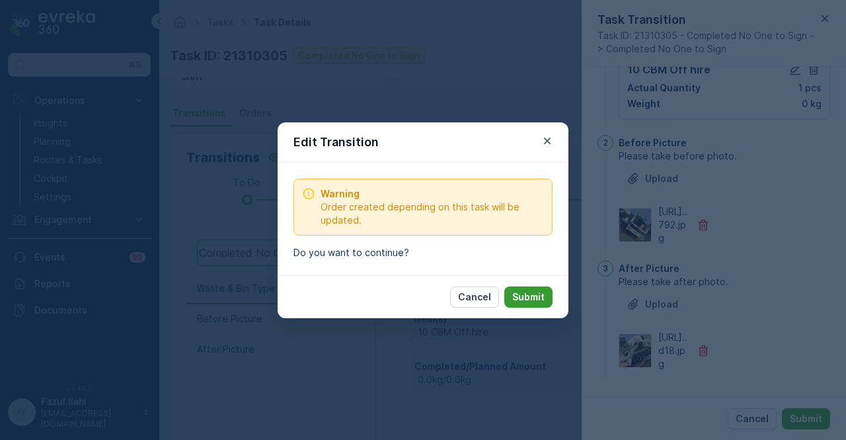
click at [538, 299] on p "Submit" at bounding box center [528, 296] width 32 height 13
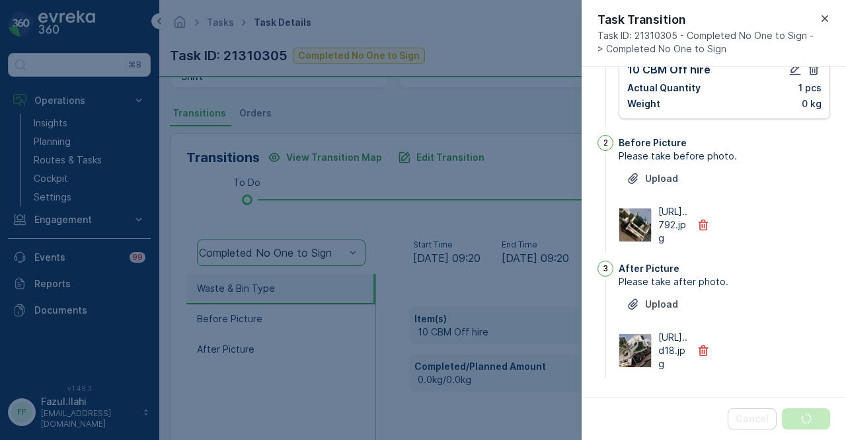
scroll to position [0, 0]
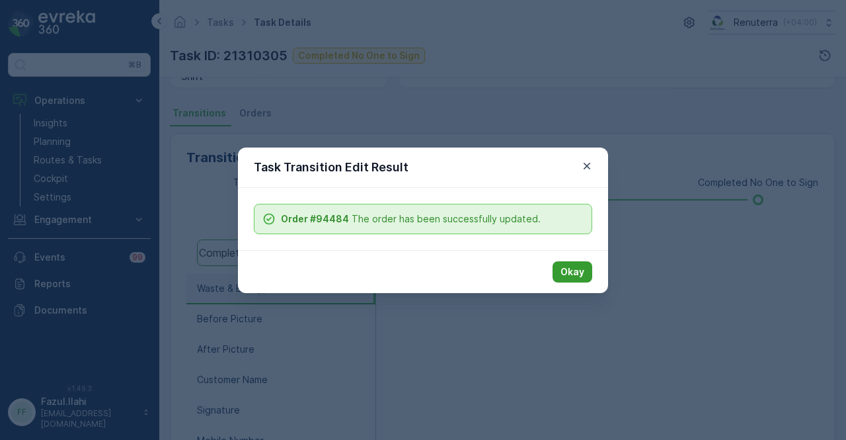
click at [568, 272] on p "Okay" at bounding box center [573, 271] width 24 height 13
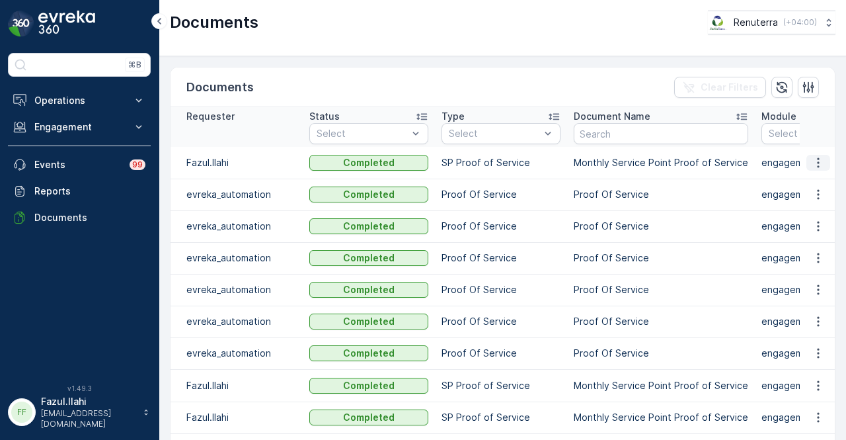
click at [823, 159] on button "button" at bounding box center [818, 163] width 24 height 16
click at [820, 182] on span "See Details" at bounding box center [814, 181] width 51 height 13
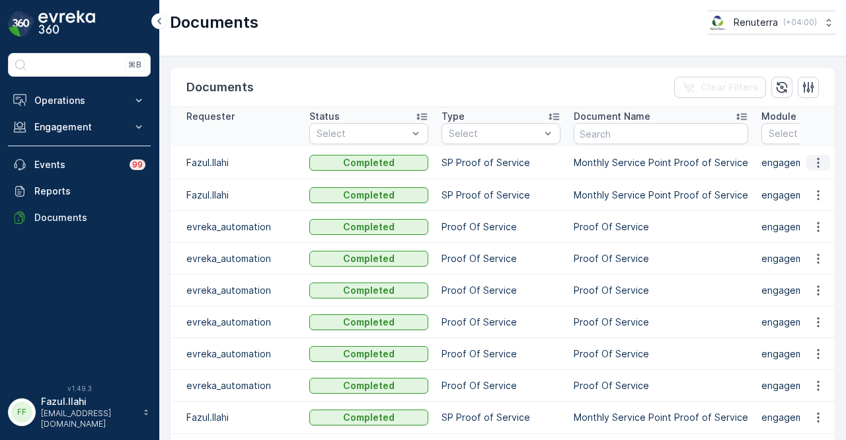
drag, startPoint x: 817, startPoint y: 158, endPoint x: 816, endPoint y: 169, distance: 10.7
click at [817, 163] on icon "button" at bounding box center [818, 162] width 13 height 13
click at [809, 178] on span "See Details" at bounding box center [814, 181] width 51 height 13
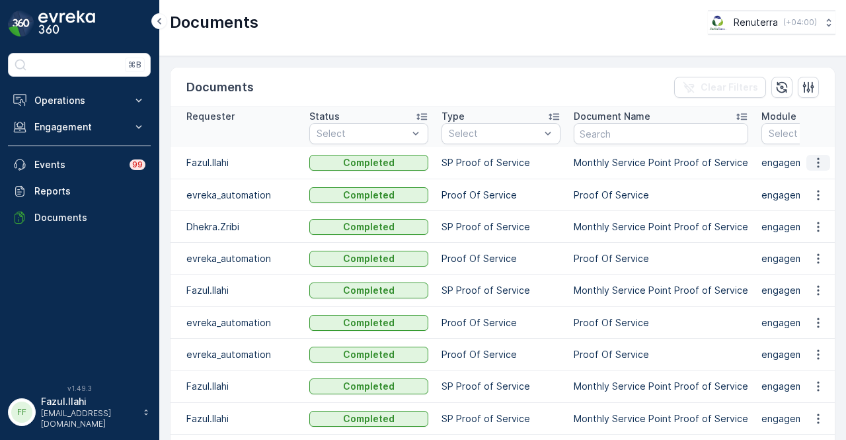
click at [817, 167] on icon "button" at bounding box center [818, 162] width 13 height 13
click at [817, 182] on span "See Details" at bounding box center [814, 181] width 51 height 13
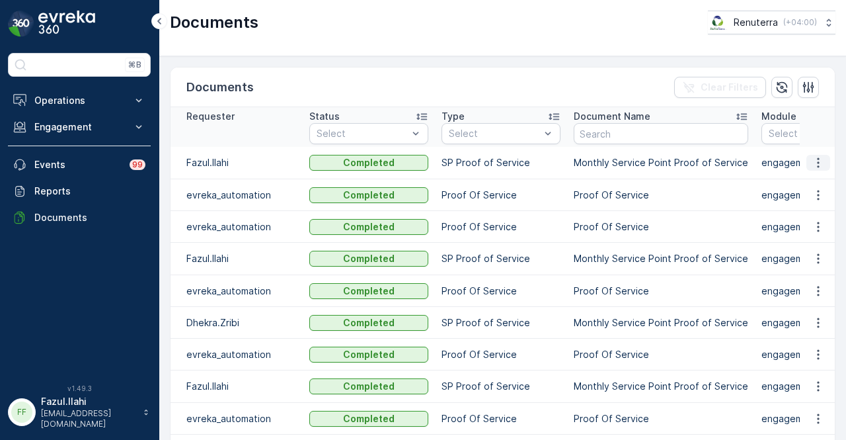
click at [812, 160] on icon "button" at bounding box center [818, 162] width 13 height 13
click at [808, 180] on span "See Details" at bounding box center [814, 181] width 51 height 13
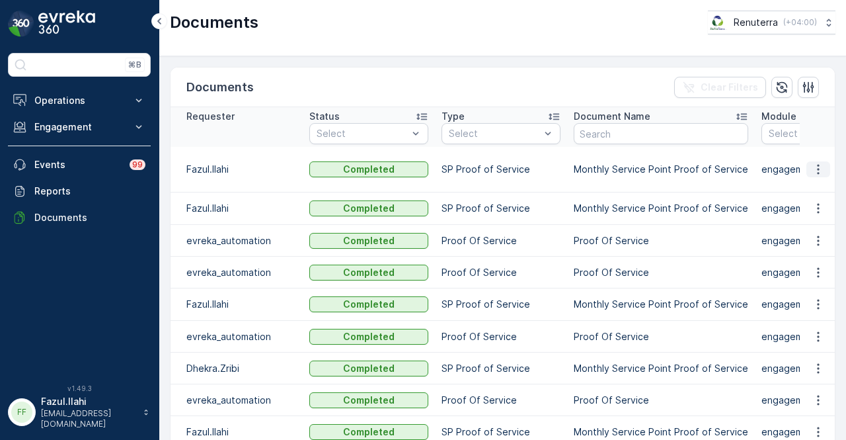
click at [819, 168] on icon "button" at bounding box center [818, 169] width 13 height 13
click at [817, 194] on span "See Details" at bounding box center [814, 187] width 51 height 13
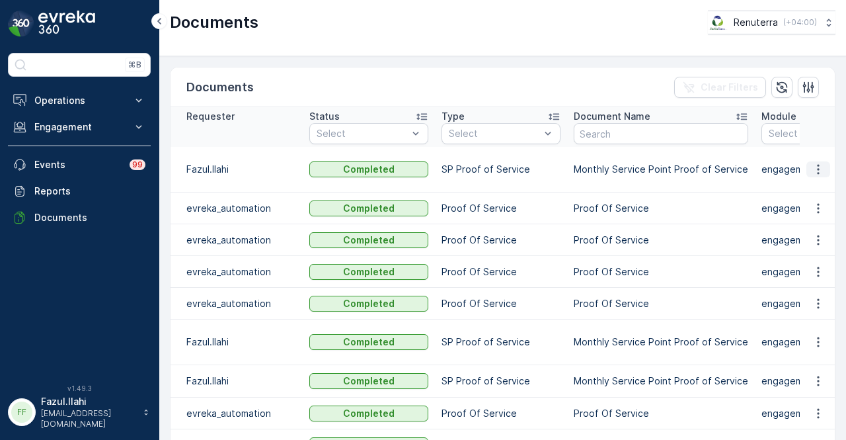
click at [817, 165] on icon "button" at bounding box center [818, 170] width 2 height 10
click at [817, 184] on span "See Details" at bounding box center [814, 181] width 51 height 13
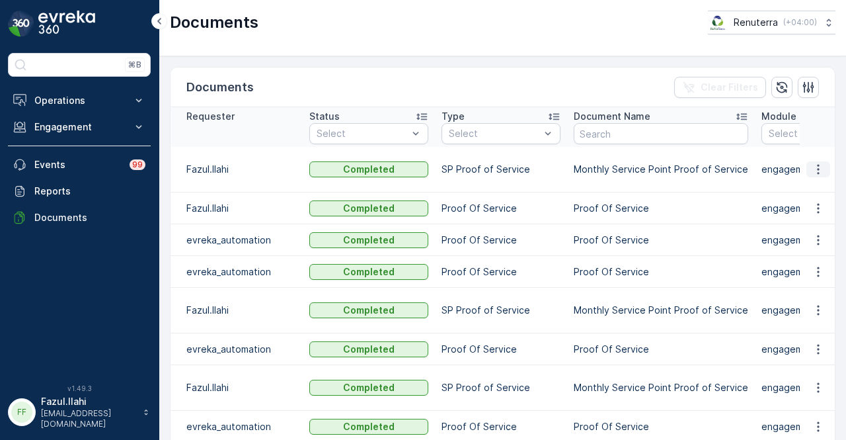
click at [817, 171] on icon "button" at bounding box center [818, 169] width 13 height 13
click at [817, 189] on span "See Details" at bounding box center [814, 187] width 51 height 13
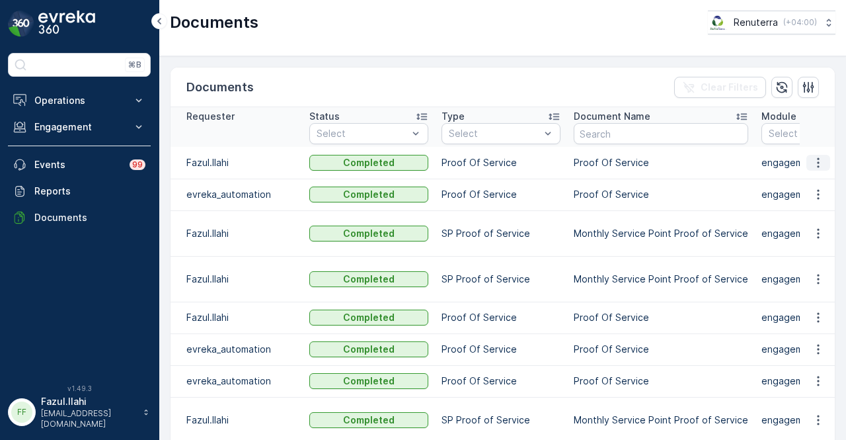
click at [818, 167] on icon "button" at bounding box center [818, 162] width 13 height 13
click at [814, 188] on div "See Details" at bounding box center [814, 181] width 61 height 19
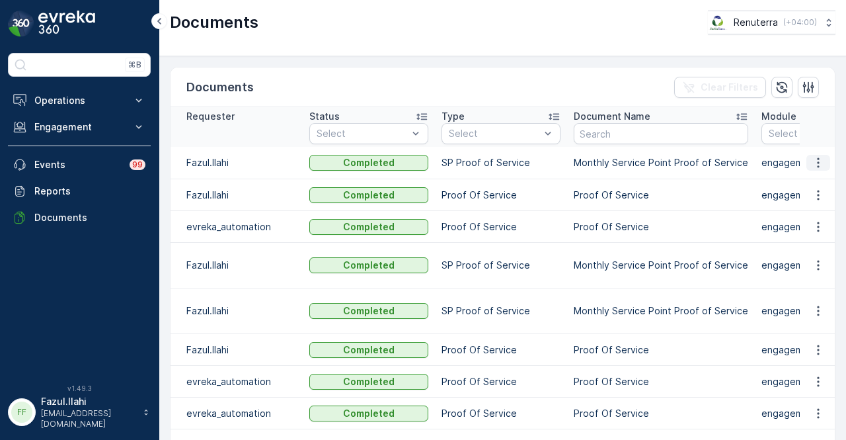
click at [826, 155] on button "button" at bounding box center [818, 163] width 24 height 16
click at [818, 180] on span "See Details" at bounding box center [814, 181] width 51 height 13
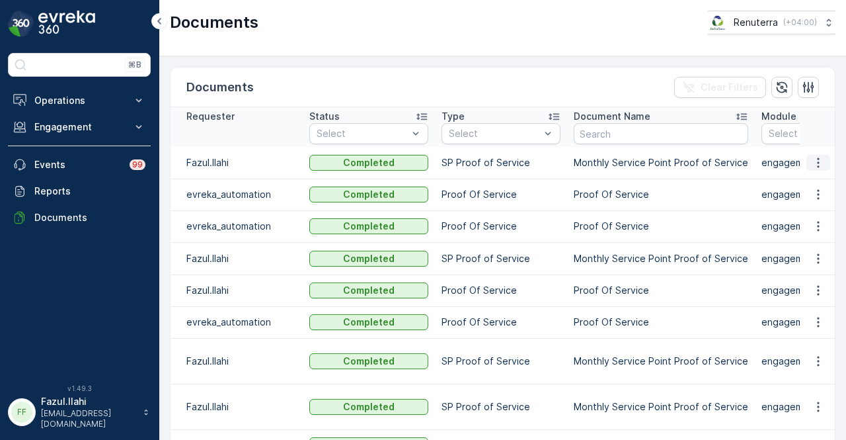
click at [816, 159] on icon "button" at bounding box center [818, 162] width 13 height 13
click at [813, 175] on span "See Details" at bounding box center [814, 181] width 51 height 13
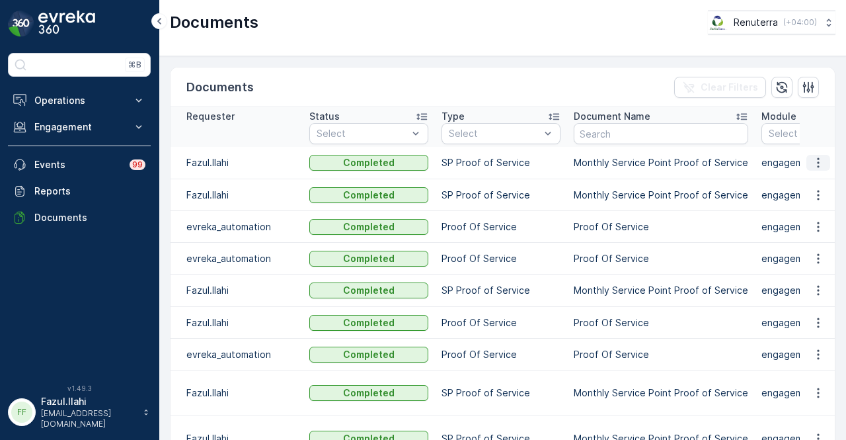
click at [827, 165] on button "button" at bounding box center [818, 163] width 24 height 16
click at [820, 188] on div "See Details" at bounding box center [814, 181] width 61 height 19
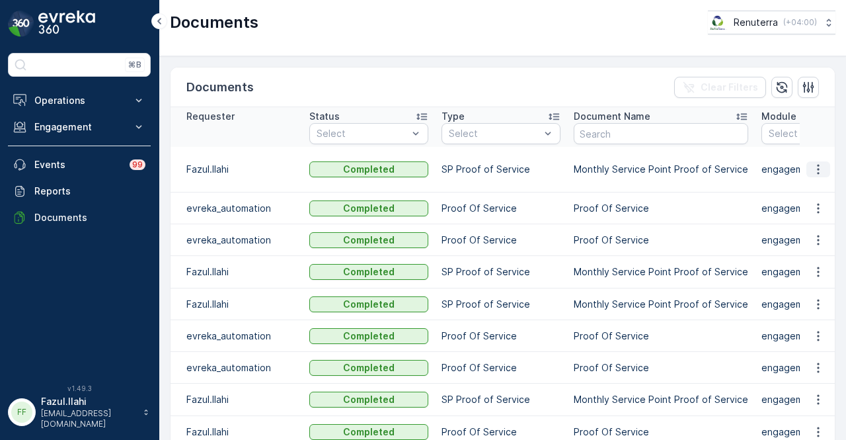
click at [817, 165] on icon "button" at bounding box center [818, 170] width 2 height 10
click at [815, 180] on div "See Details" at bounding box center [814, 187] width 61 height 19
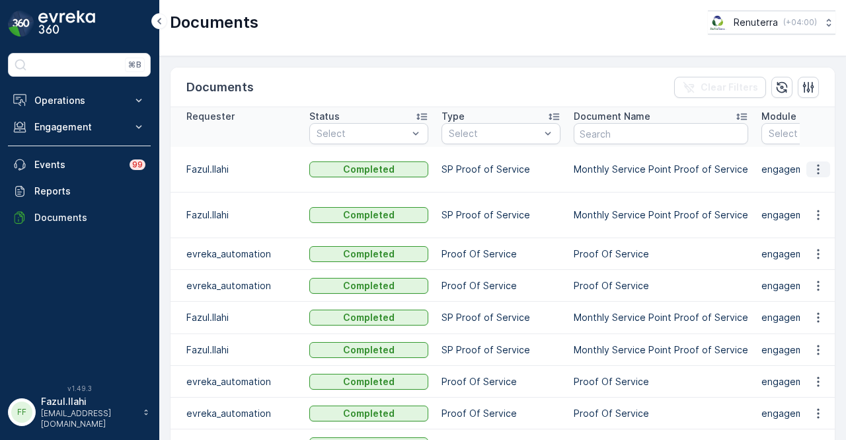
click at [816, 171] on icon "button" at bounding box center [818, 169] width 13 height 13
click at [816, 192] on span "See Details" at bounding box center [814, 187] width 51 height 13
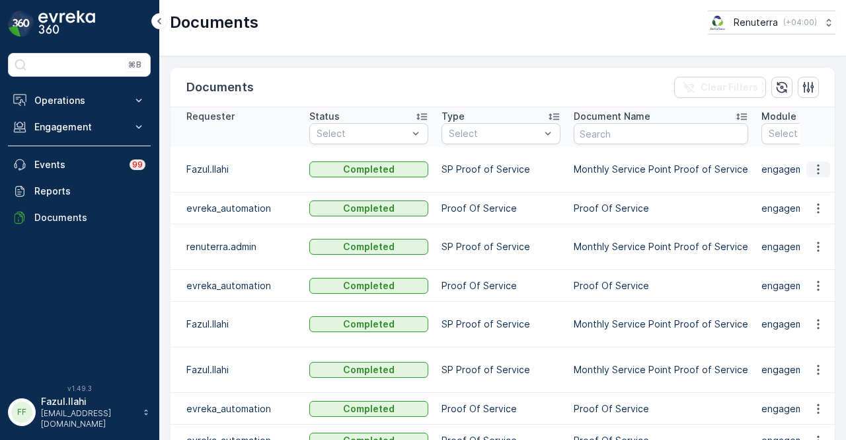
click at [807, 170] on button "button" at bounding box center [818, 169] width 24 height 16
click at [810, 186] on span "See Details" at bounding box center [814, 187] width 51 height 13
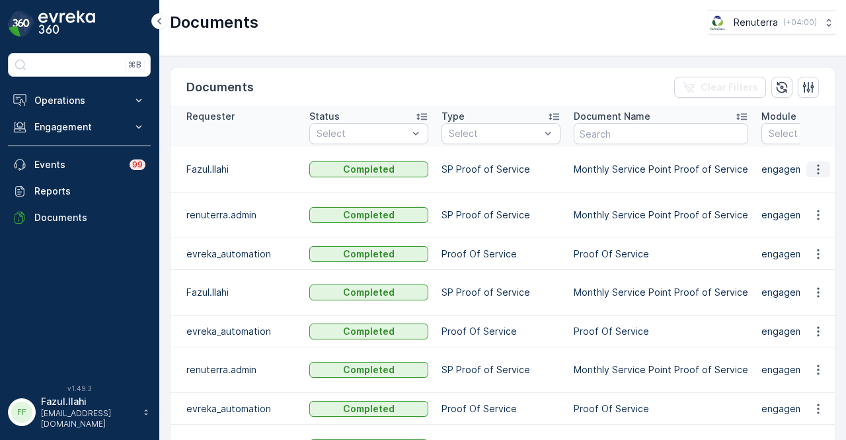
click at [821, 166] on icon "button" at bounding box center [818, 169] width 13 height 13
click at [817, 186] on span "See Details" at bounding box center [814, 181] width 51 height 13
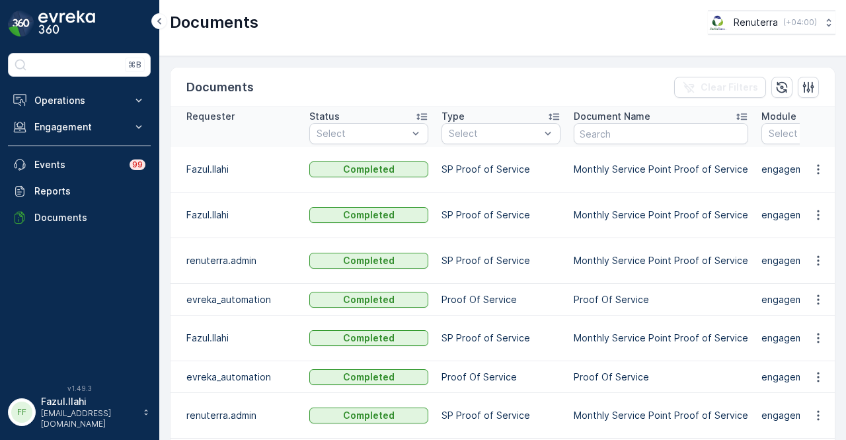
click at [829, 178] on td at bounding box center [818, 170] width 36 height 46
click at [822, 171] on button "button" at bounding box center [818, 169] width 24 height 16
click at [822, 190] on span "See Details" at bounding box center [814, 187] width 51 height 13
